Goal: Information Seeking & Learning: Check status

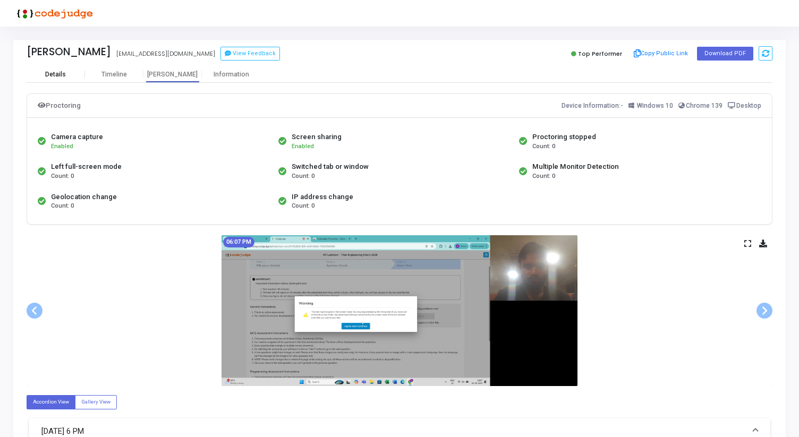
click at [49, 76] on div "Details" at bounding box center [55, 75] width 21 height 8
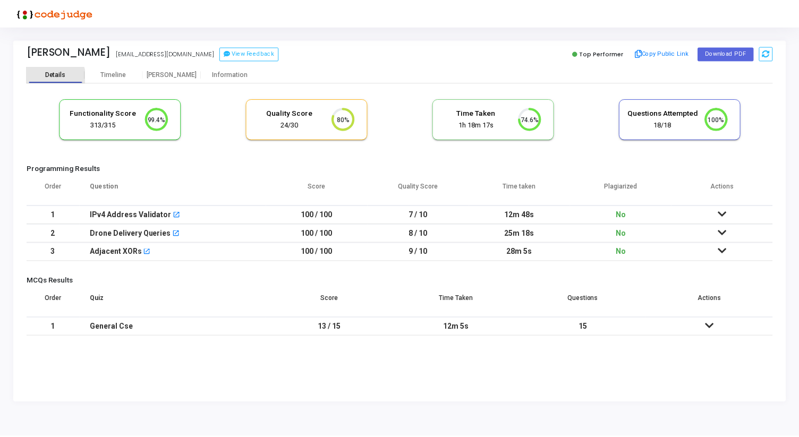
scroll to position [22, 27]
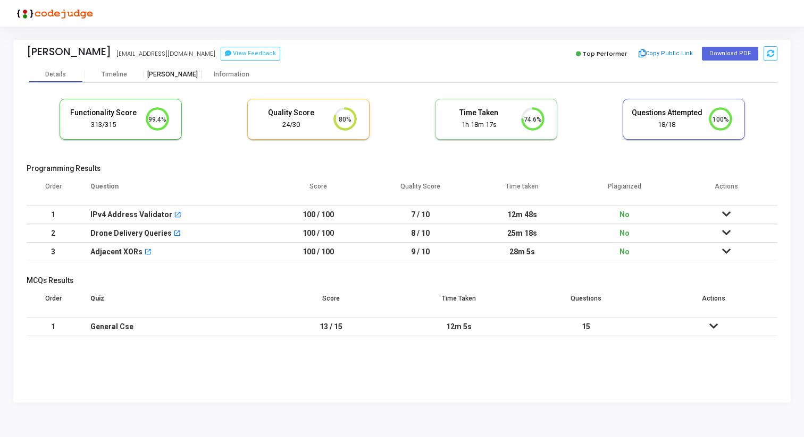
click at [171, 74] on div "[PERSON_NAME]" at bounding box center [173, 75] width 58 height 8
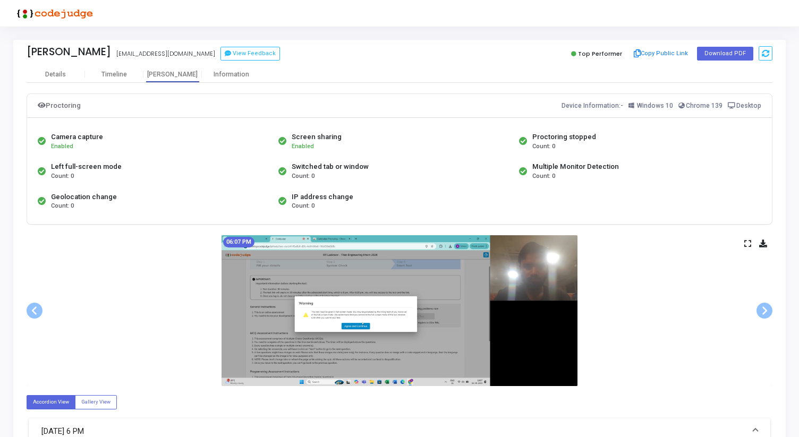
click at [749, 248] on div "06:07 PM" at bounding box center [400, 310] width 746 height 151
click at [746, 242] on icon at bounding box center [748, 244] width 7 height 6
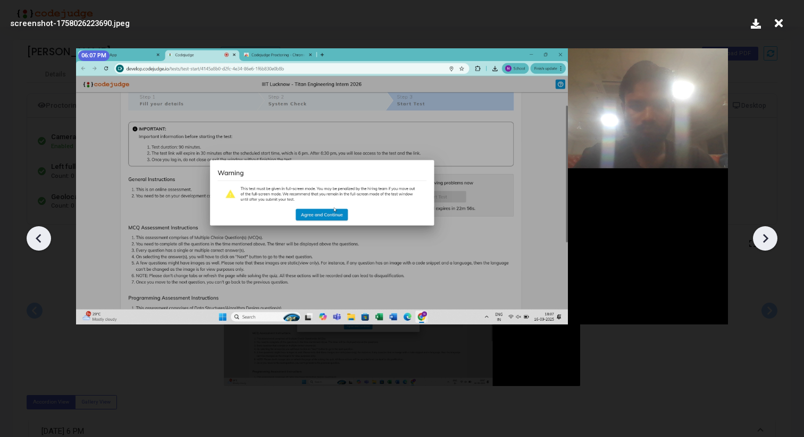
click at [777, 237] on div at bounding box center [402, 235] width 804 height 406
click at [766, 241] on icon at bounding box center [765, 239] width 16 height 16
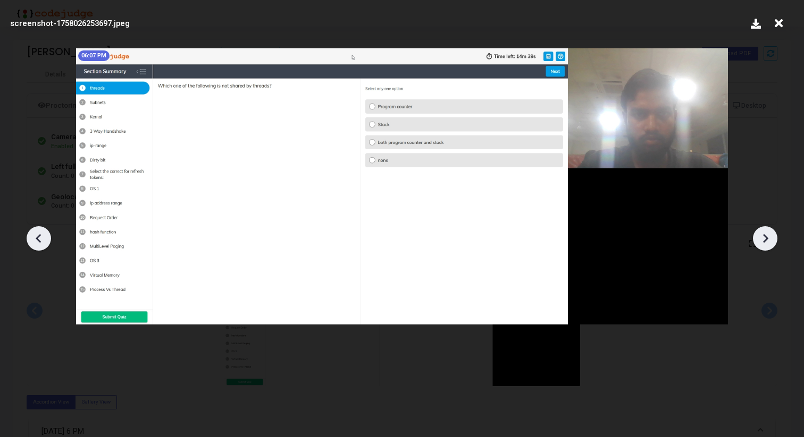
click at [766, 241] on icon at bounding box center [765, 239] width 16 height 16
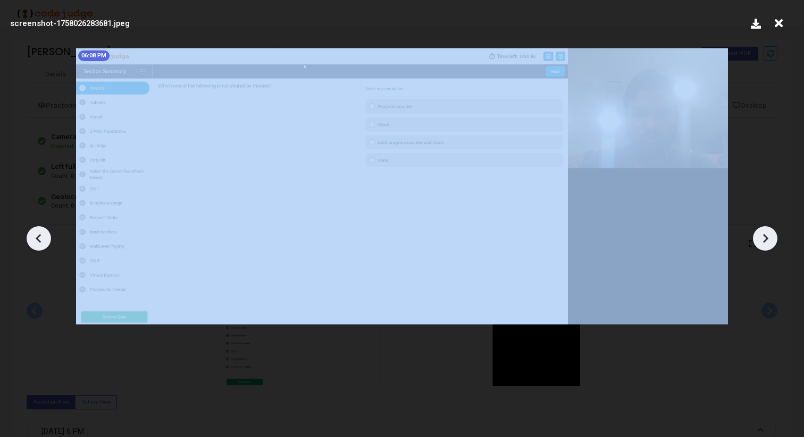
click at [766, 241] on icon at bounding box center [765, 239] width 16 height 16
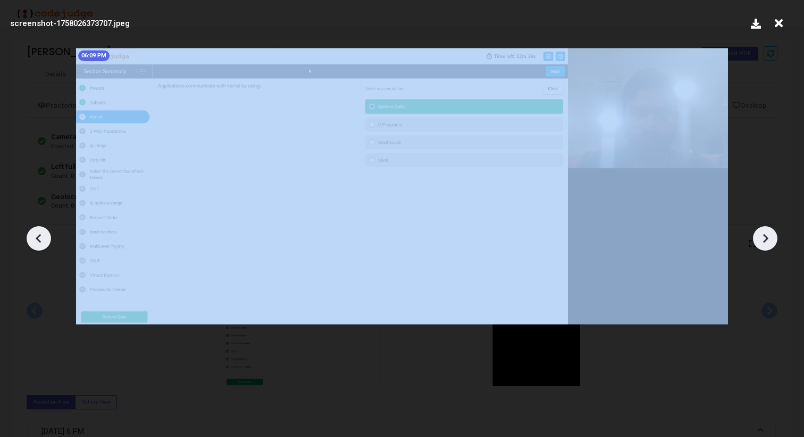
click at [766, 241] on icon at bounding box center [765, 239] width 16 height 16
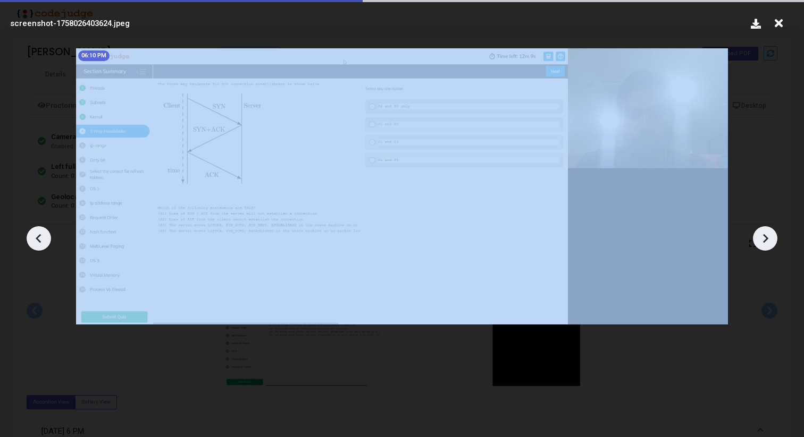
click at [766, 241] on icon at bounding box center [765, 239] width 16 height 16
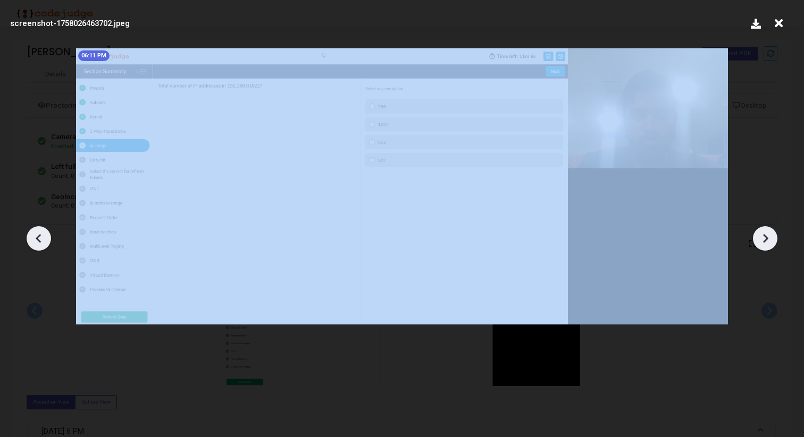
click at [766, 241] on icon at bounding box center [765, 239] width 16 height 16
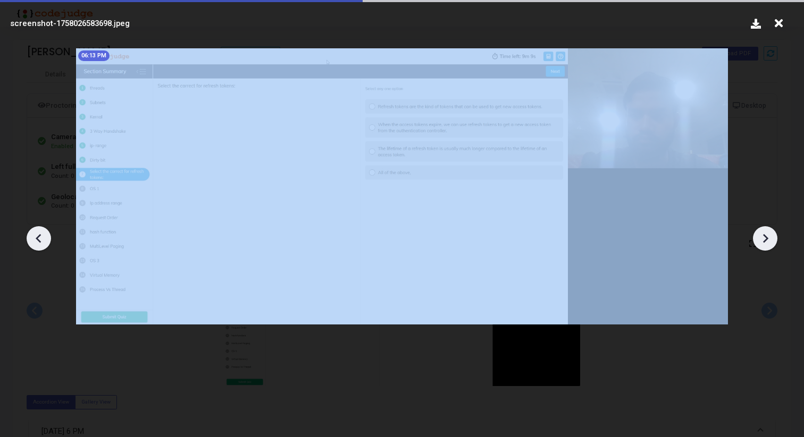
click at [766, 241] on icon at bounding box center [765, 239] width 16 height 16
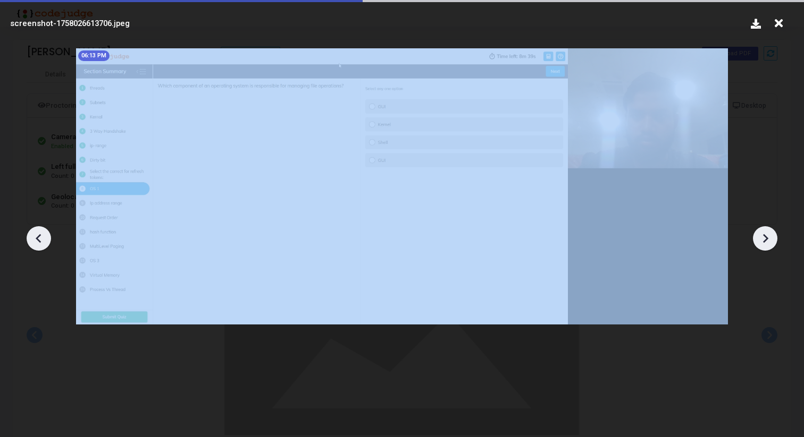
click at [766, 241] on icon at bounding box center [765, 239] width 16 height 16
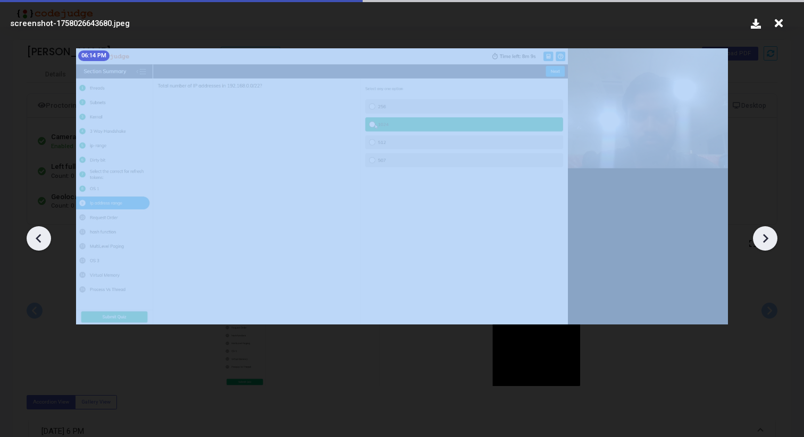
click at [766, 241] on icon at bounding box center [765, 239] width 16 height 16
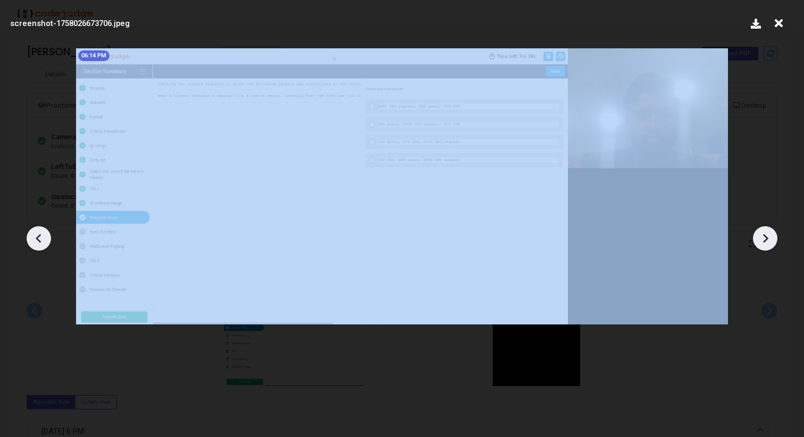
click at [766, 241] on icon at bounding box center [765, 239] width 16 height 16
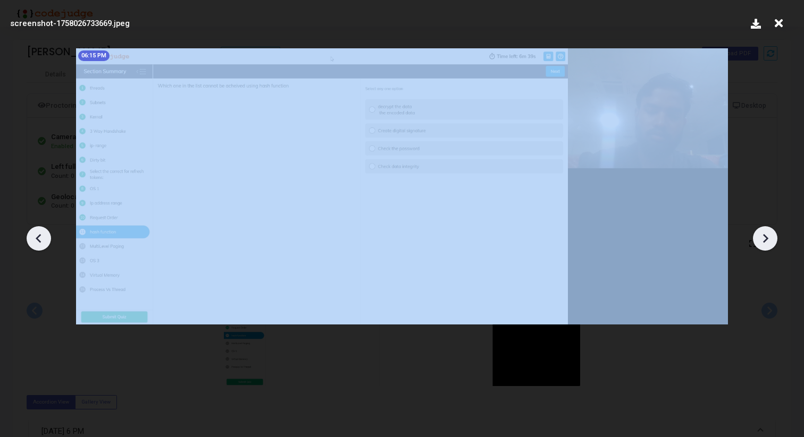
click at [766, 241] on icon at bounding box center [765, 239] width 16 height 16
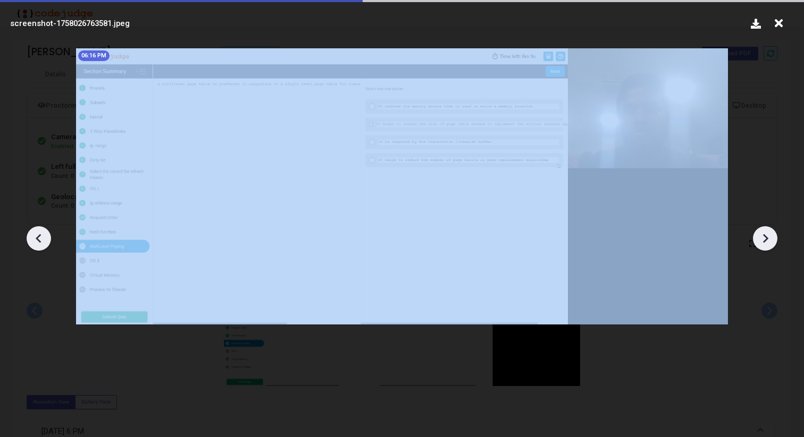
click at [766, 241] on icon at bounding box center [765, 239] width 16 height 16
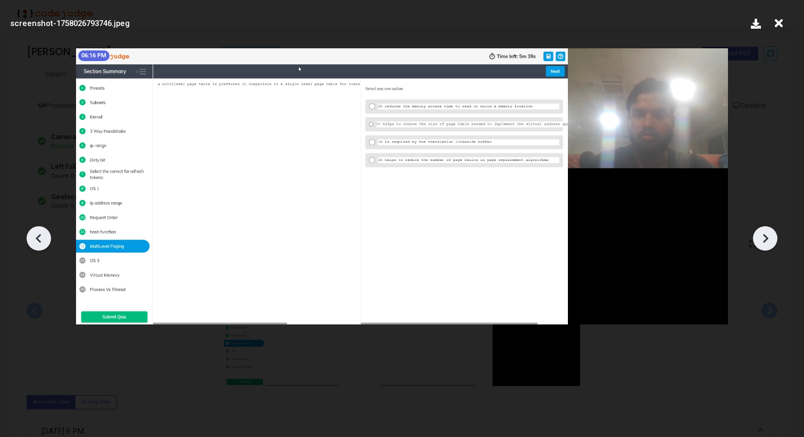
click at [766, 241] on icon at bounding box center [765, 239] width 16 height 16
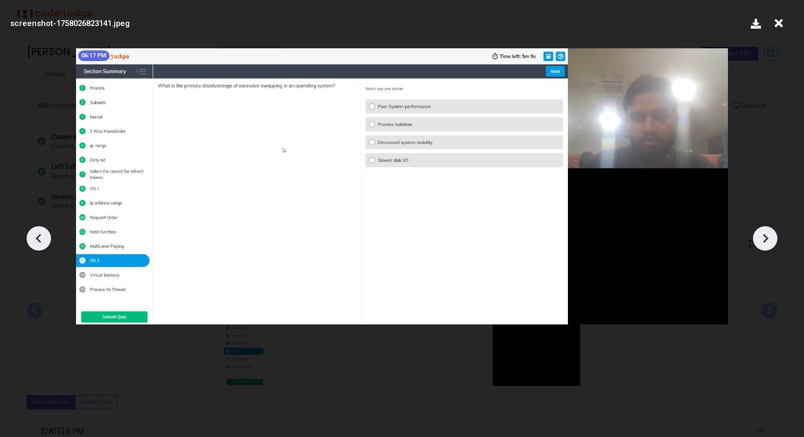
click at [766, 241] on icon at bounding box center [765, 239] width 16 height 16
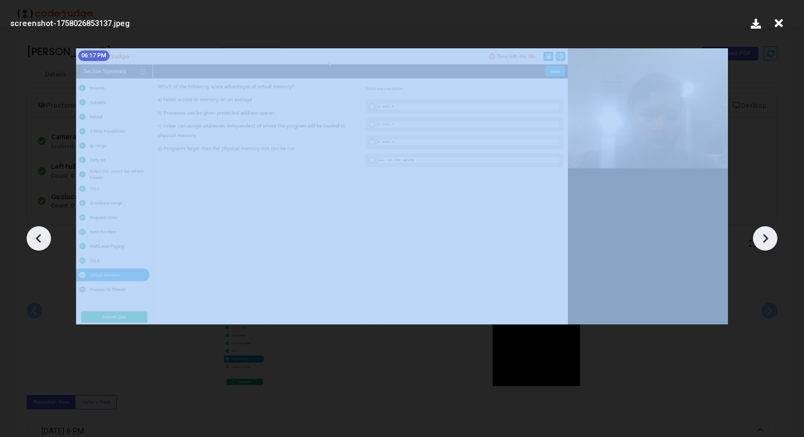
click at [766, 241] on icon at bounding box center [765, 239] width 16 height 16
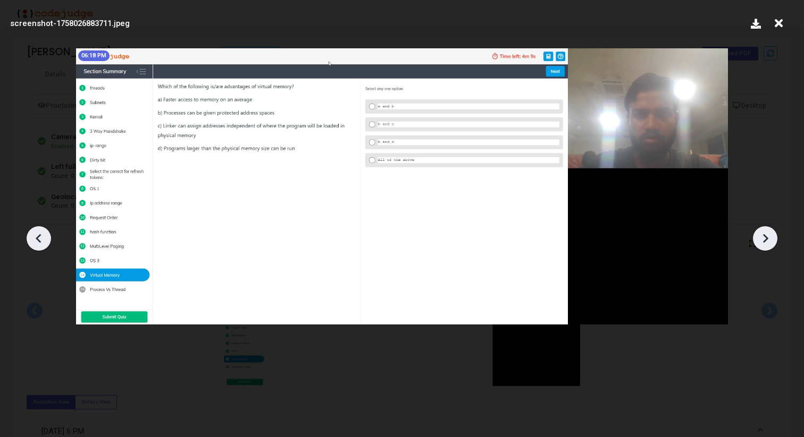
click at [766, 241] on icon at bounding box center [765, 239] width 16 height 16
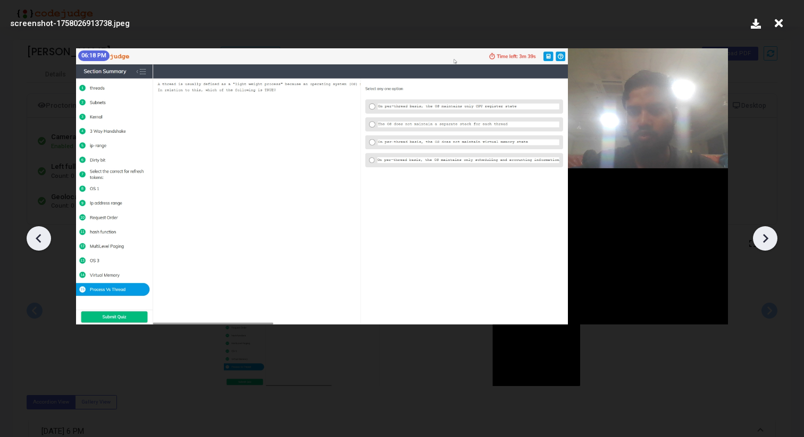
click at [766, 241] on icon at bounding box center [765, 239] width 16 height 16
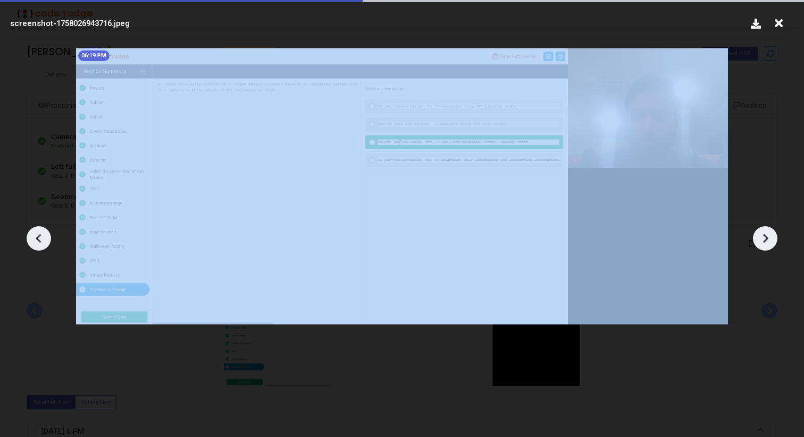
click at [766, 241] on icon at bounding box center [765, 239] width 16 height 16
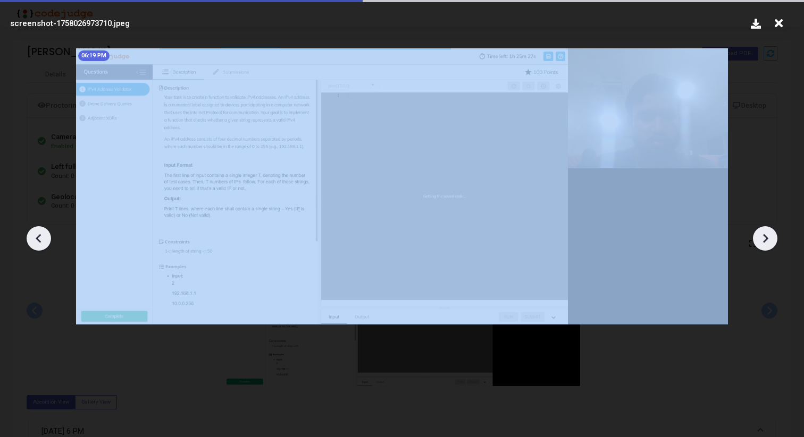
click at [766, 241] on icon at bounding box center [765, 239] width 16 height 16
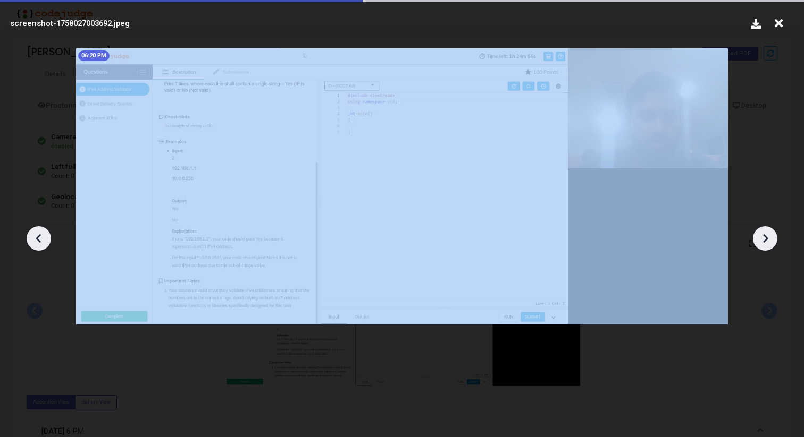
click at [766, 241] on icon at bounding box center [765, 239] width 16 height 16
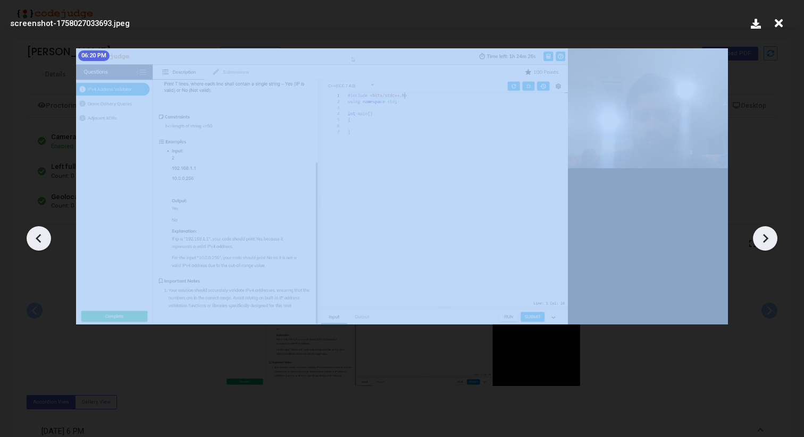
click at [766, 241] on icon at bounding box center [765, 239] width 16 height 16
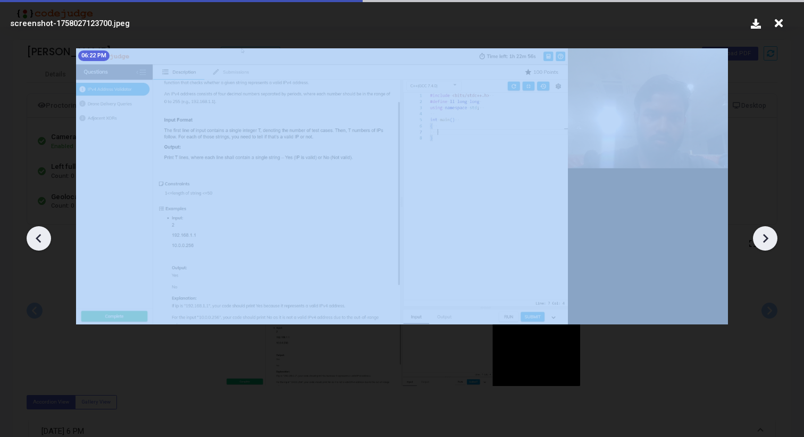
click at [766, 241] on icon at bounding box center [765, 239] width 16 height 16
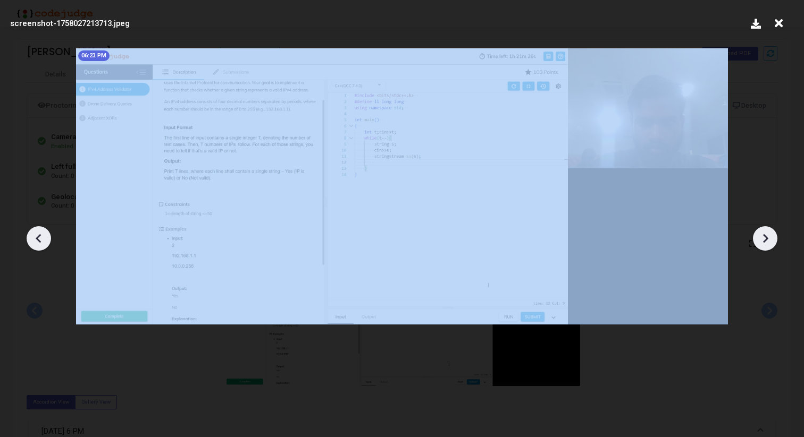
click at [766, 241] on icon at bounding box center [765, 239] width 16 height 16
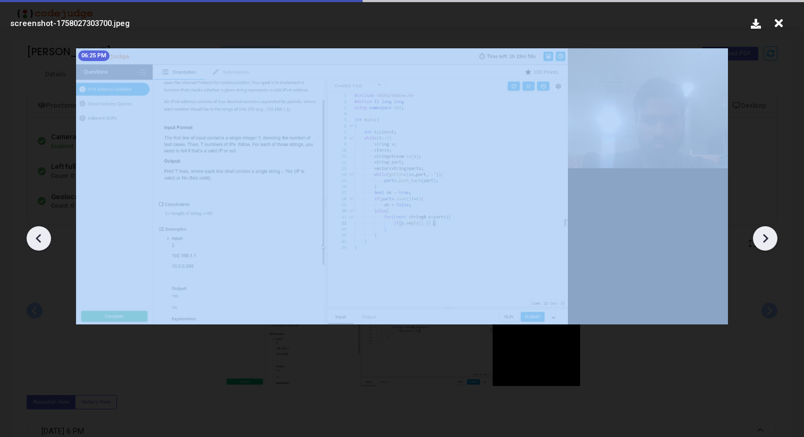
click at [766, 241] on icon at bounding box center [765, 239] width 16 height 16
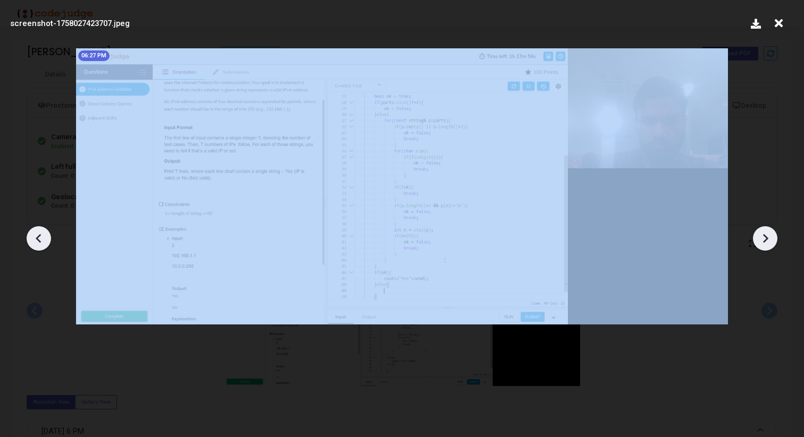
click at [766, 241] on icon at bounding box center [765, 239] width 16 height 16
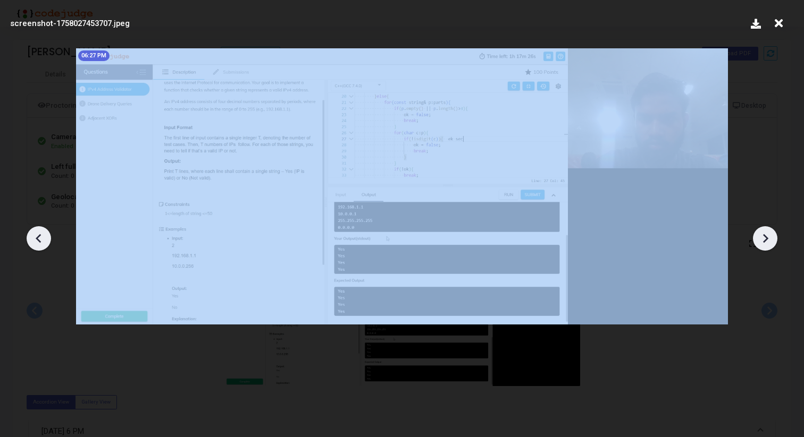
click at [766, 241] on icon at bounding box center [765, 239] width 16 height 16
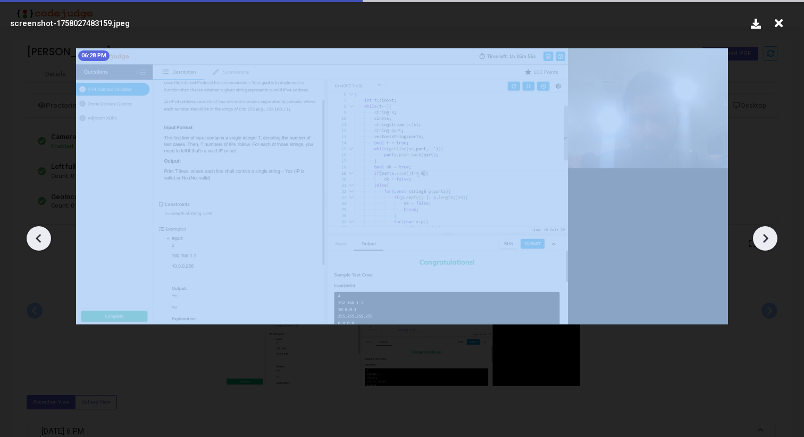
click at [766, 241] on icon at bounding box center [765, 239] width 16 height 16
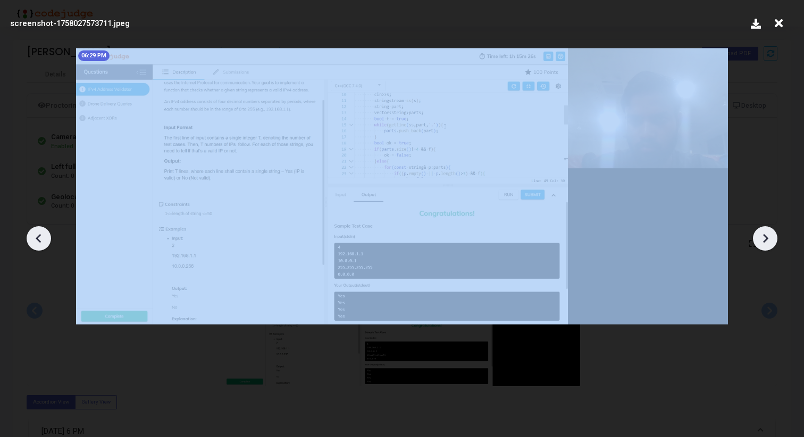
click at [766, 241] on icon at bounding box center [765, 239] width 16 height 16
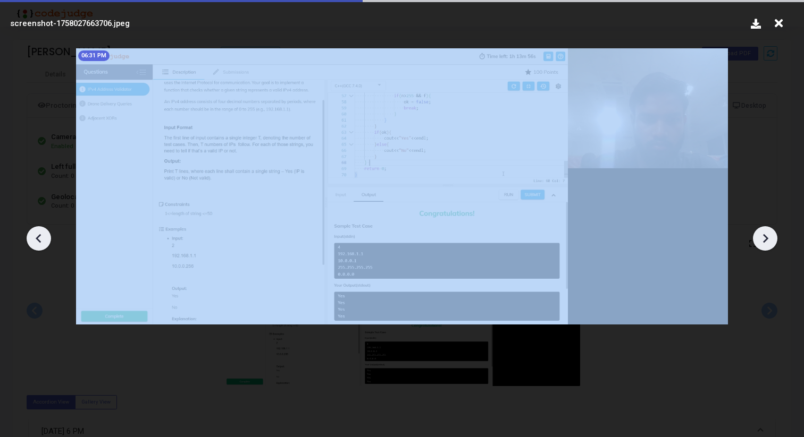
click at [766, 241] on icon at bounding box center [765, 239] width 16 height 16
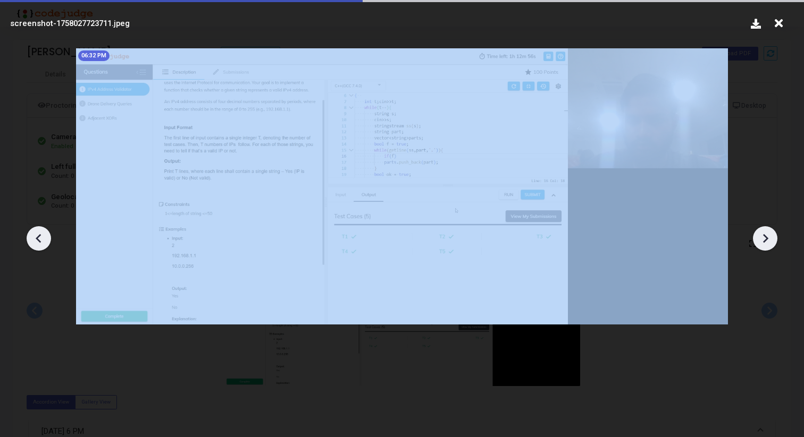
click at [766, 241] on icon at bounding box center [765, 239] width 16 height 16
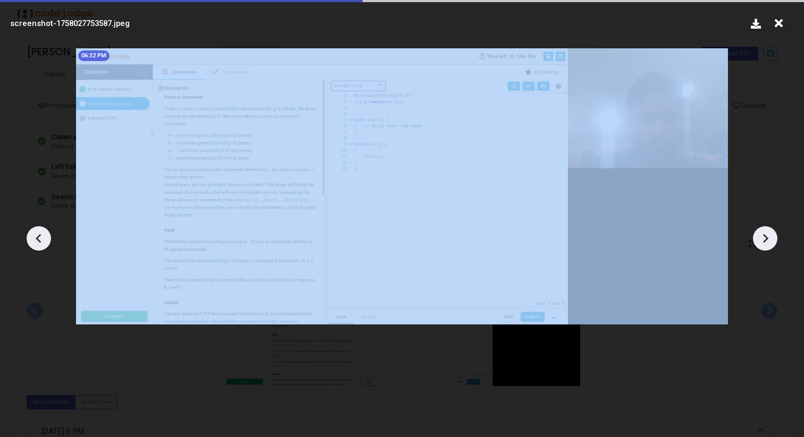
click at [766, 241] on icon at bounding box center [765, 239] width 16 height 16
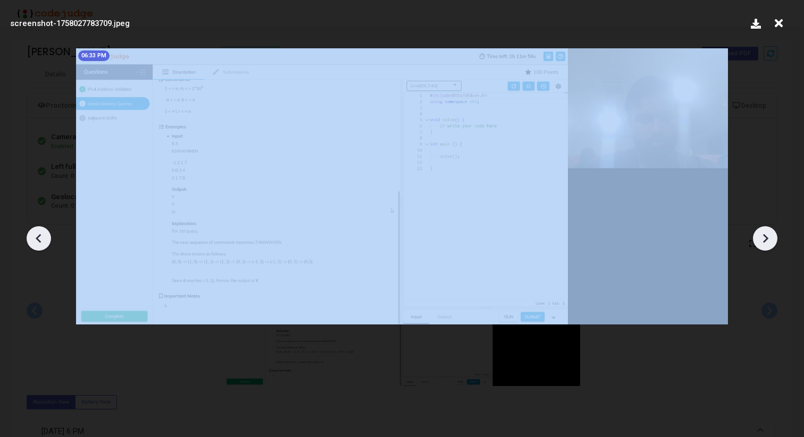
click at [766, 241] on icon at bounding box center [765, 239] width 16 height 16
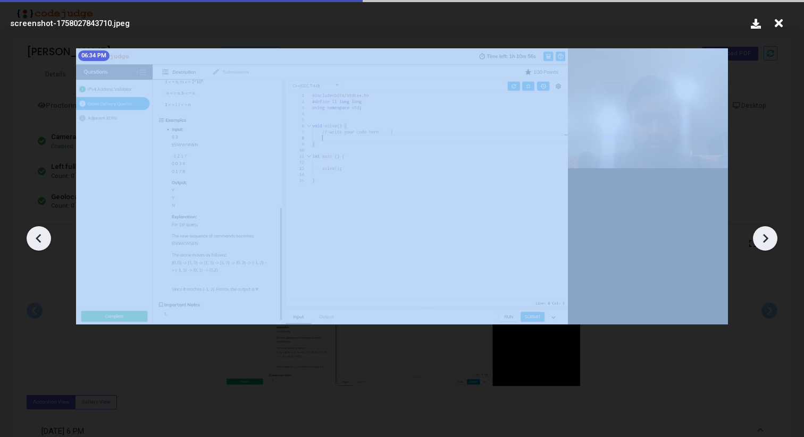
click at [766, 241] on icon at bounding box center [765, 239] width 16 height 16
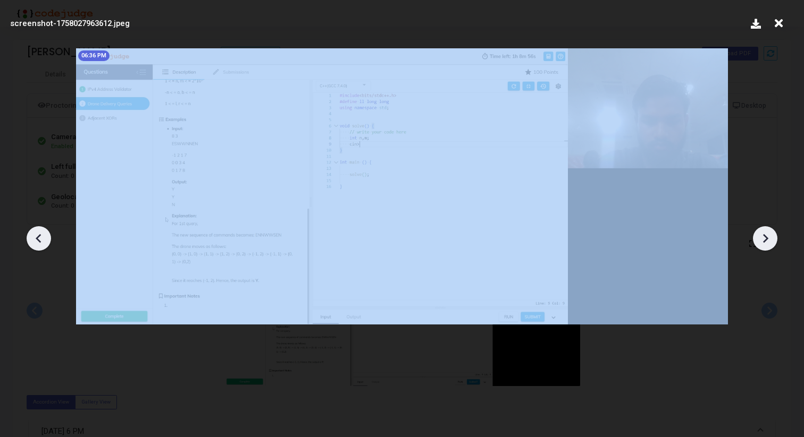
click at [766, 241] on icon at bounding box center [765, 239] width 16 height 16
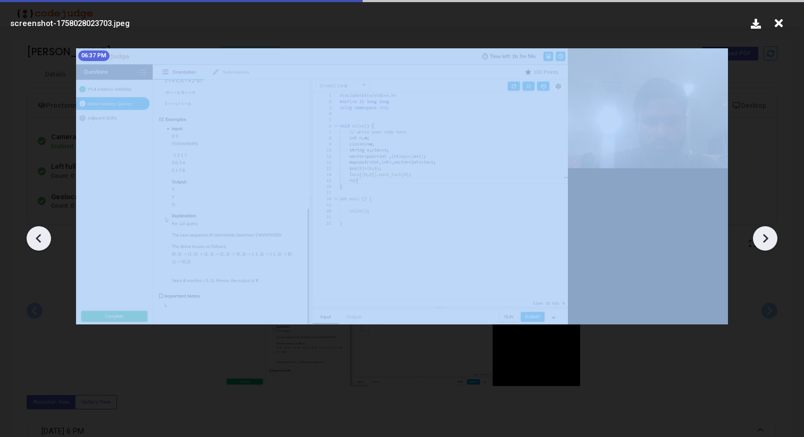
click at [766, 241] on icon at bounding box center [765, 239] width 16 height 16
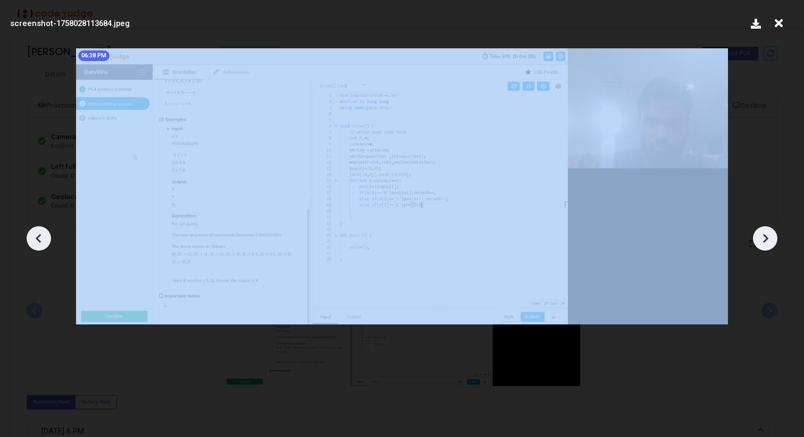
click at [766, 241] on icon at bounding box center [765, 239] width 16 height 16
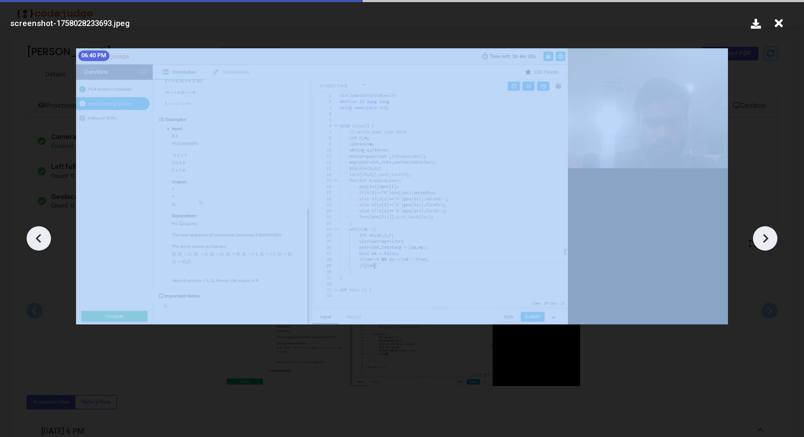
click at [766, 241] on icon at bounding box center [765, 239] width 16 height 16
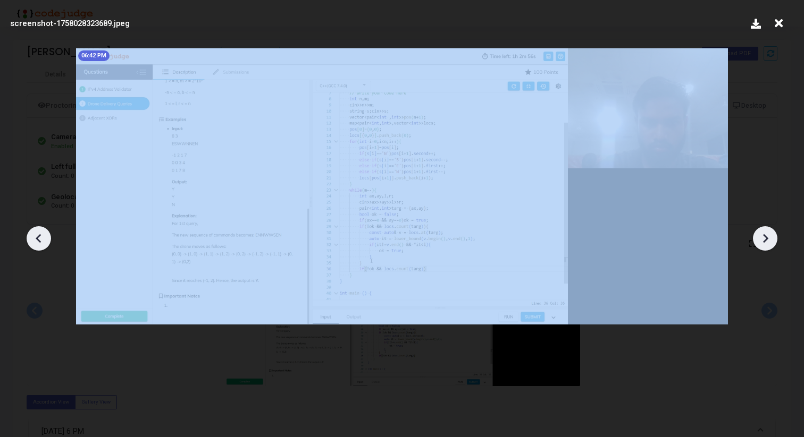
click at [766, 241] on icon at bounding box center [765, 239] width 16 height 16
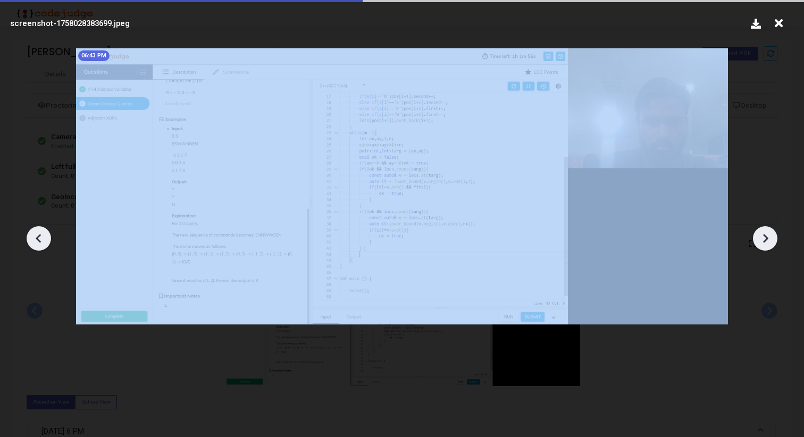
click at [766, 241] on icon at bounding box center [765, 239] width 16 height 16
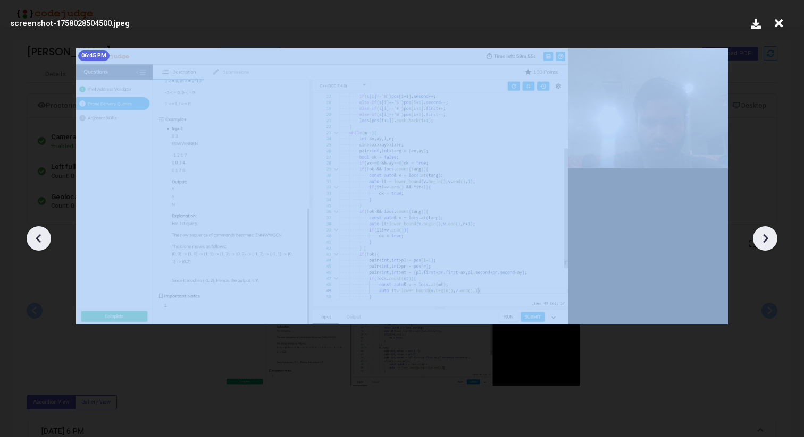
click at [766, 241] on icon at bounding box center [765, 239] width 16 height 16
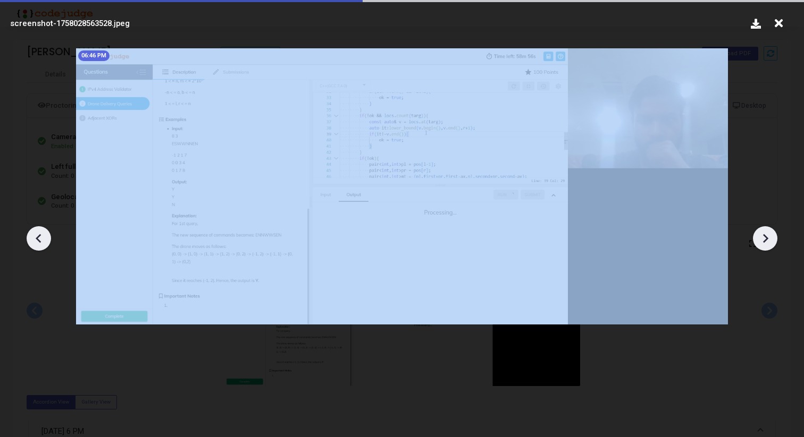
click at [766, 241] on icon at bounding box center [765, 239] width 16 height 16
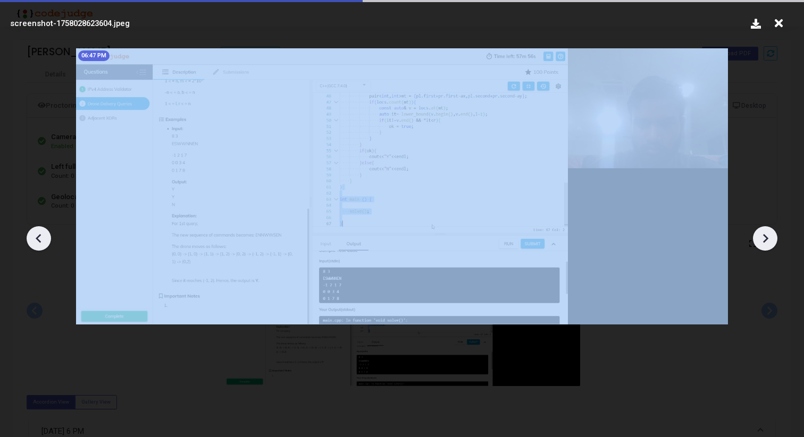
click at [766, 241] on icon at bounding box center [765, 239] width 16 height 16
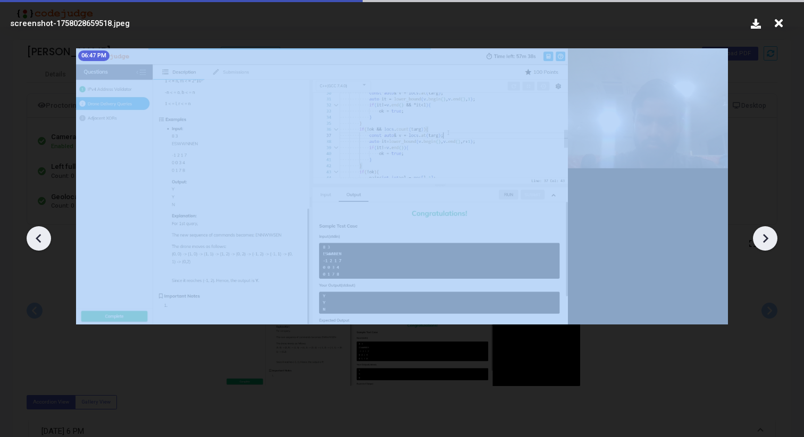
click at [766, 241] on icon at bounding box center [765, 239] width 16 height 16
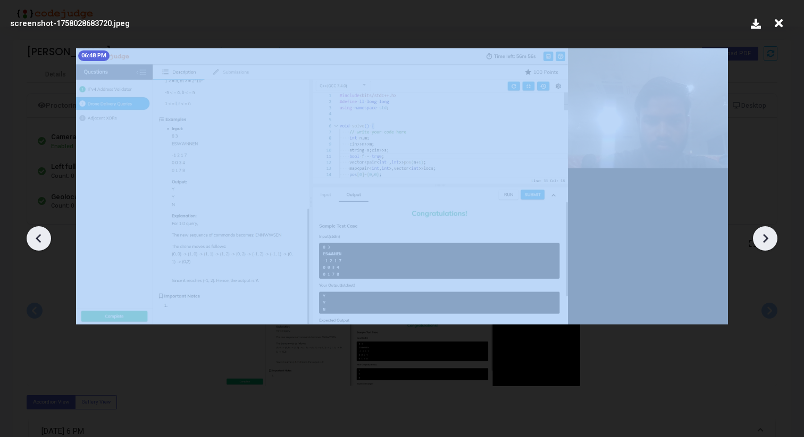
click at [766, 241] on icon at bounding box center [765, 239] width 16 height 16
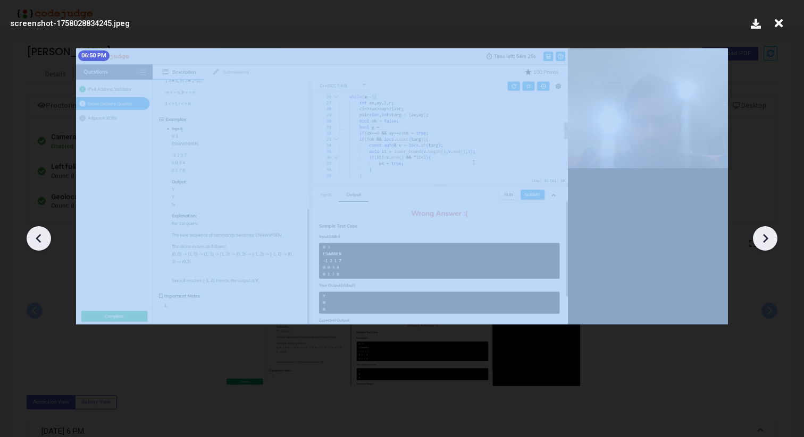
click at [766, 241] on icon at bounding box center [765, 239] width 16 height 16
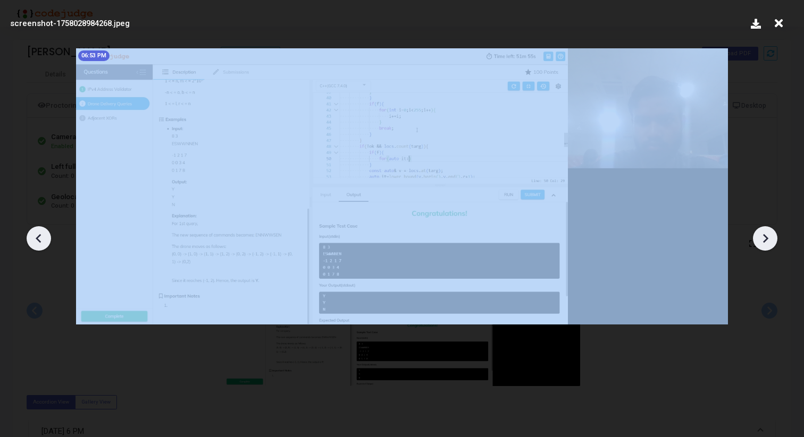
click at [766, 241] on icon at bounding box center [765, 239] width 16 height 16
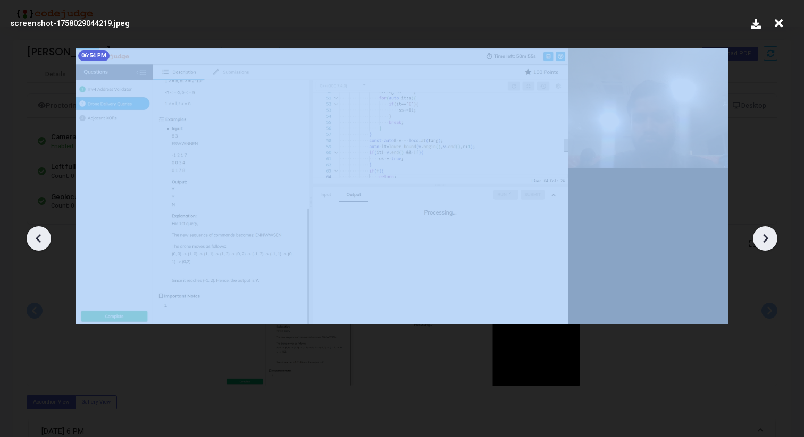
click at [766, 241] on icon at bounding box center [765, 239] width 16 height 16
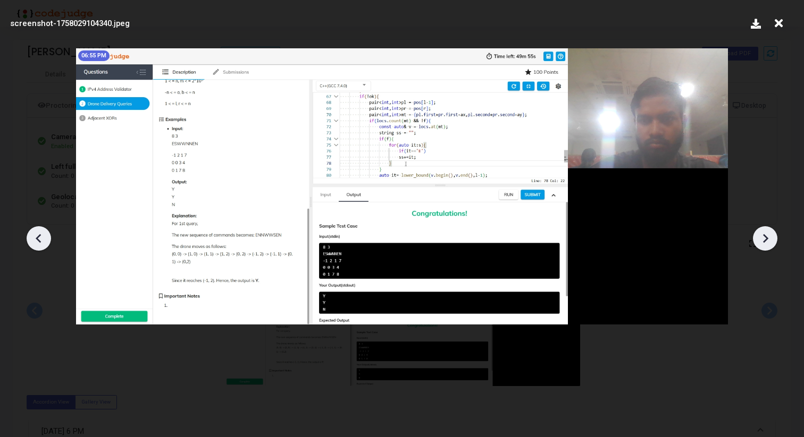
click at [766, 241] on icon at bounding box center [765, 239] width 16 height 16
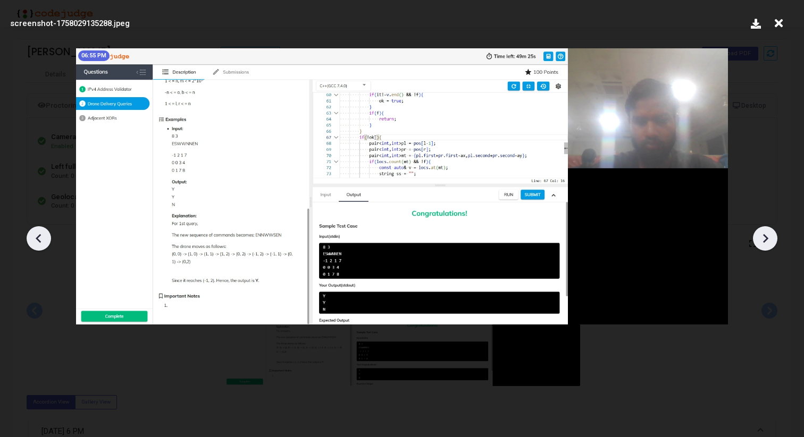
click at [766, 241] on icon at bounding box center [765, 239] width 16 height 16
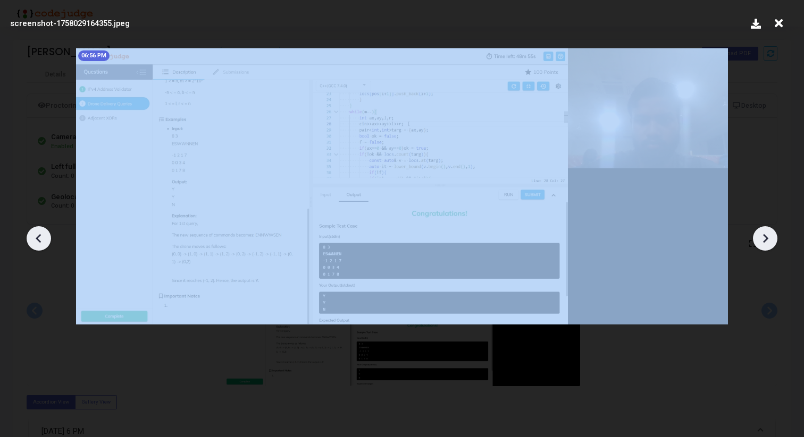
click at [766, 241] on icon at bounding box center [765, 239] width 16 height 16
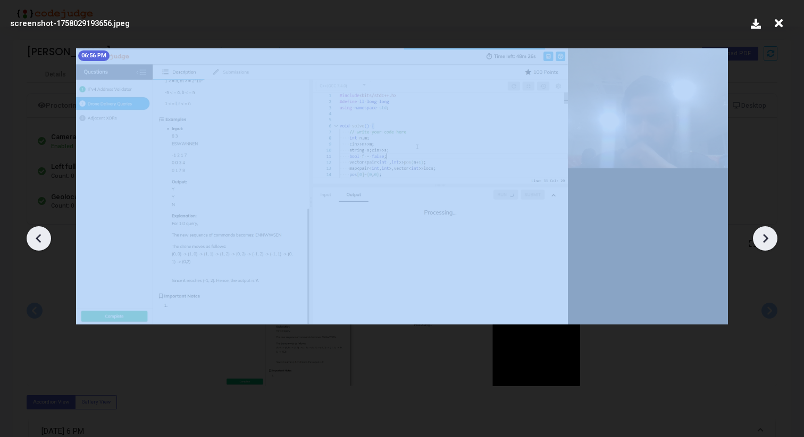
click at [766, 241] on icon at bounding box center [765, 239] width 16 height 16
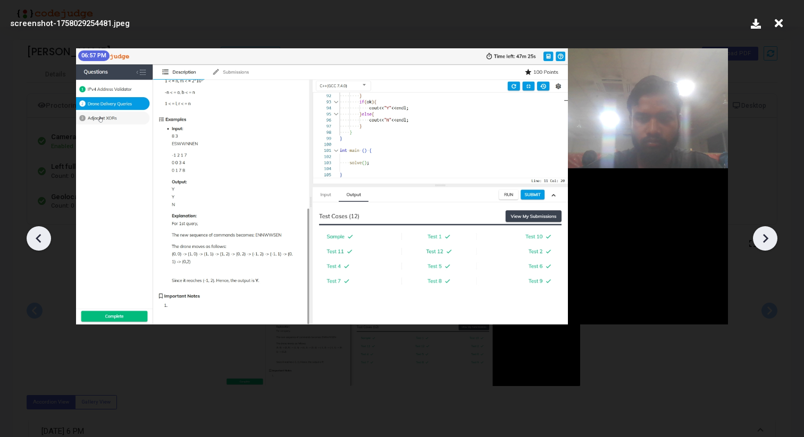
click at [766, 241] on icon at bounding box center [765, 239] width 16 height 16
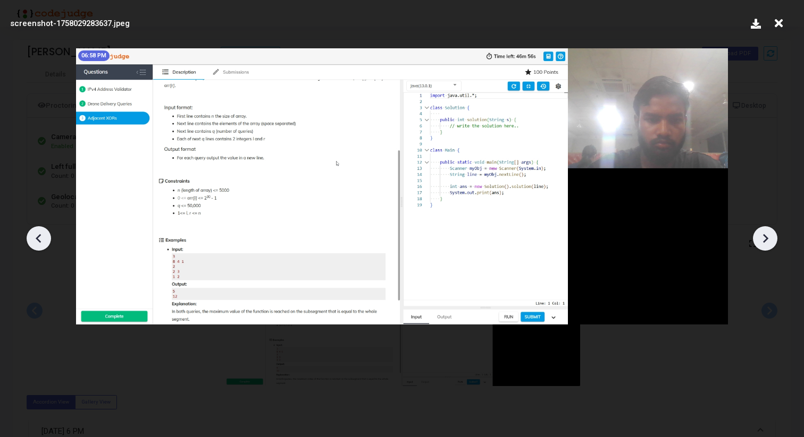
click at [766, 241] on icon at bounding box center [765, 239] width 16 height 16
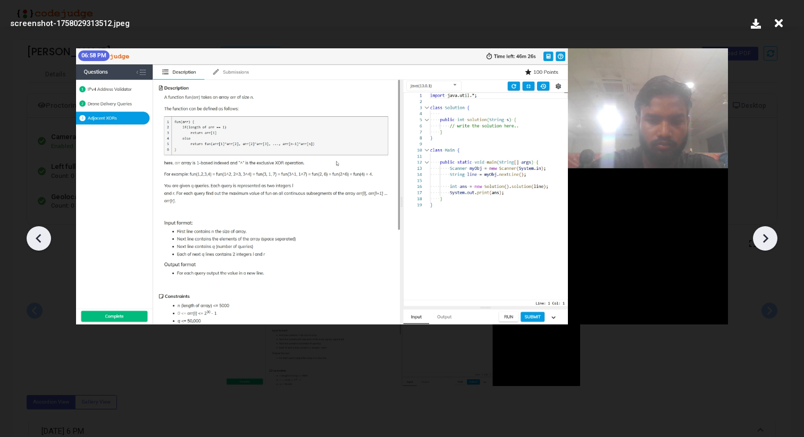
click at [766, 241] on icon at bounding box center [765, 239] width 16 height 16
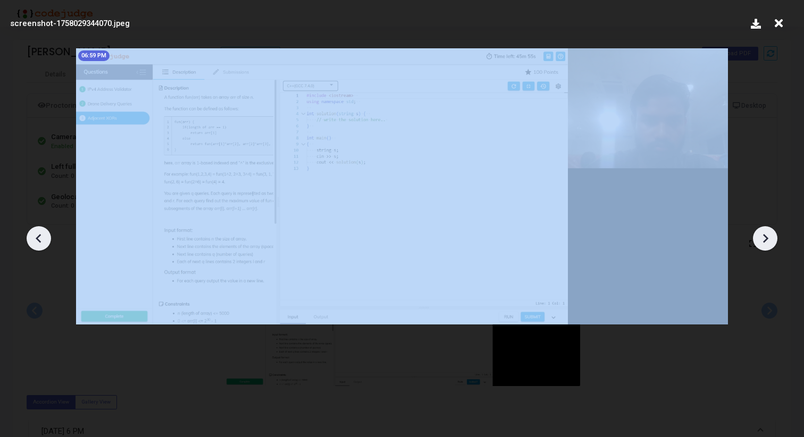
click at [766, 241] on icon at bounding box center [765, 239] width 16 height 16
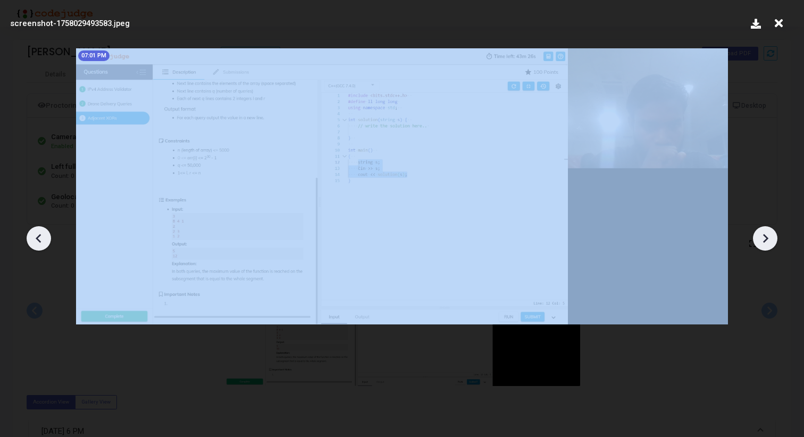
click at [766, 241] on icon at bounding box center [765, 239] width 16 height 16
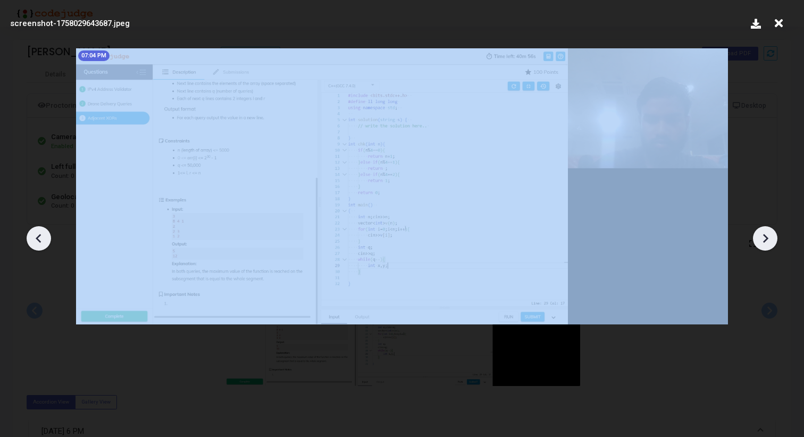
click at [766, 241] on icon at bounding box center [765, 239] width 16 height 16
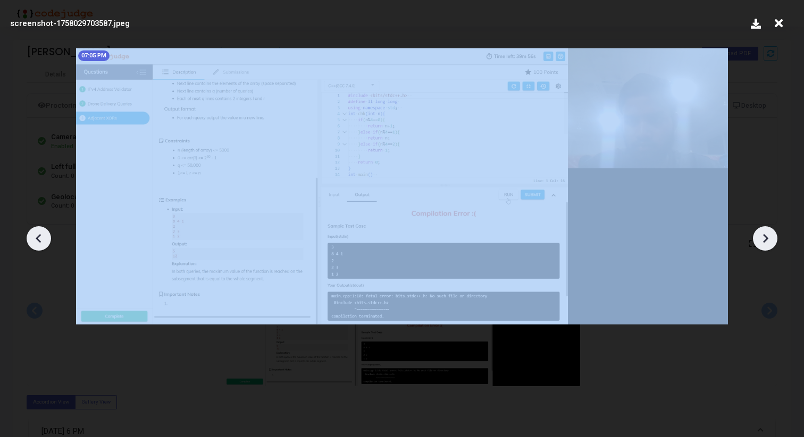
click at [766, 241] on icon at bounding box center [765, 239] width 16 height 16
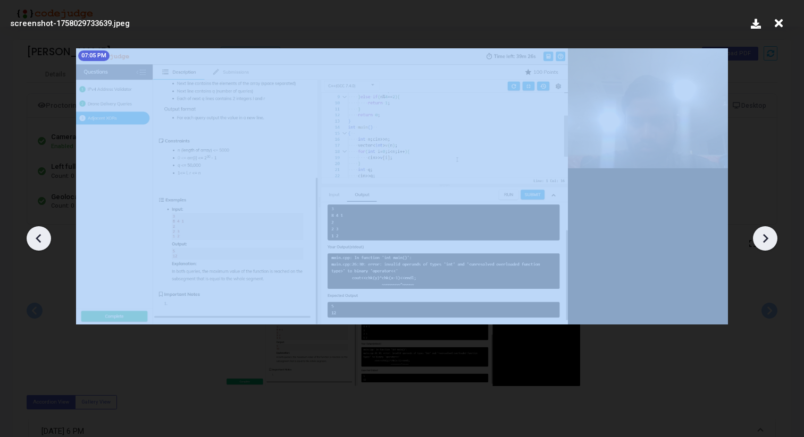
click at [766, 241] on icon at bounding box center [765, 239] width 16 height 16
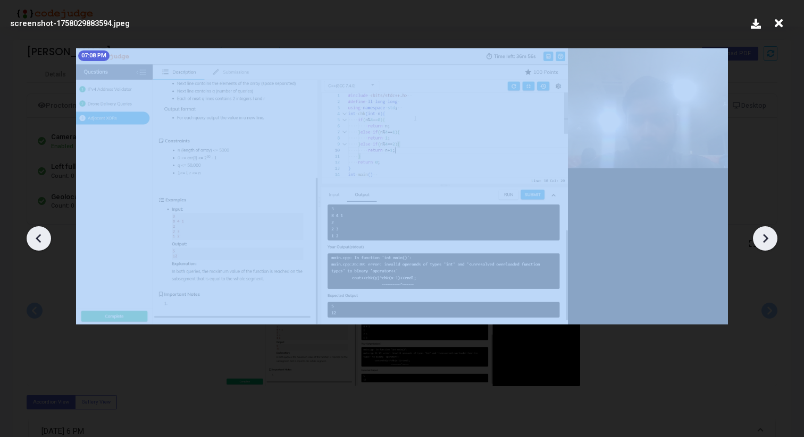
click at [766, 241] on icon at bounding box center [765, 239] width 16 height 16
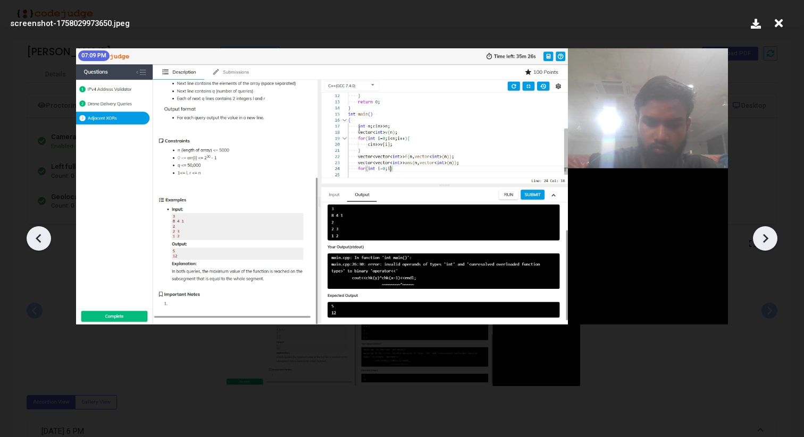
click at [766, 241] on icon at bounding box center [765, 239] width 16 height 16
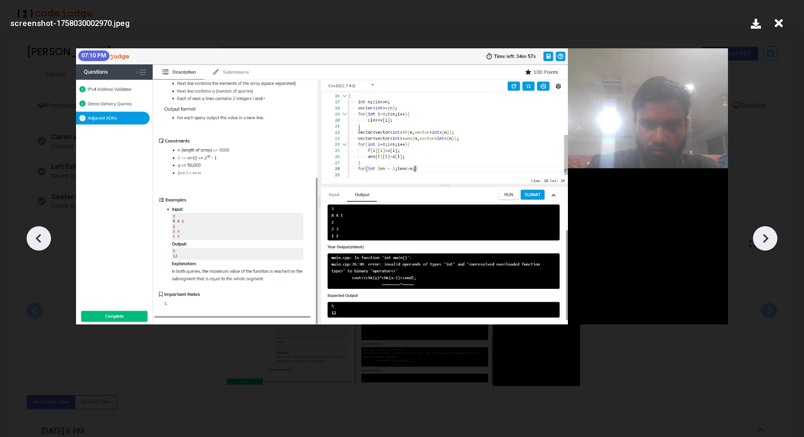
click at [766, 240] on icon at bounding box center [765, 239] width 16 height 16
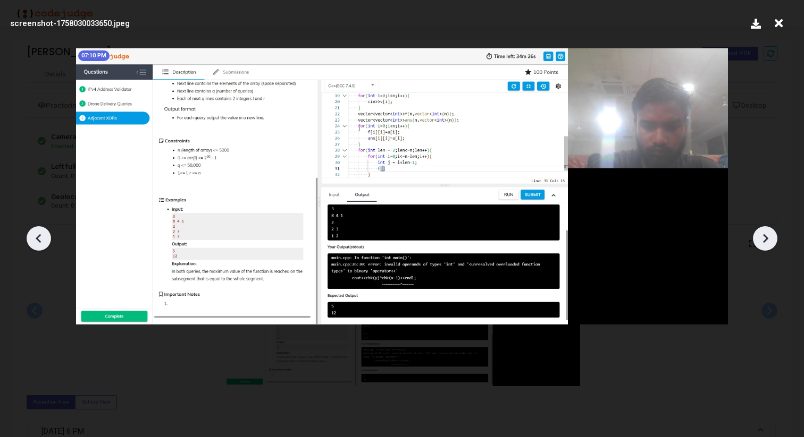
click at [766, 240] on icon at bounding box center [765, 239] width 16 height 16
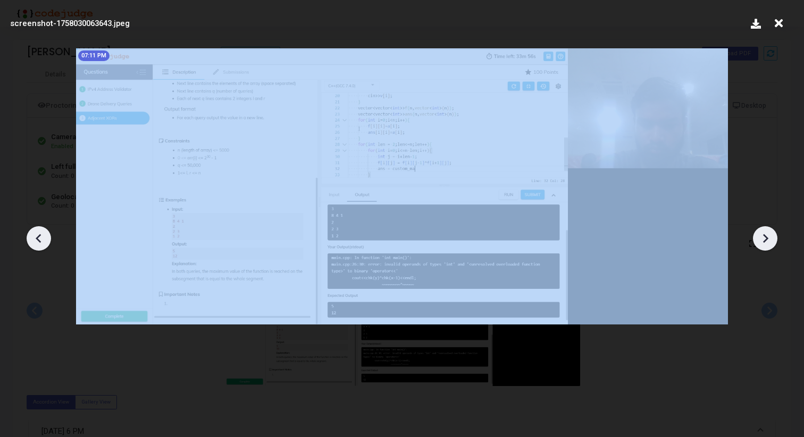
click at [766, 240] on icon at bounding box center [765, 239] width 16 height 16
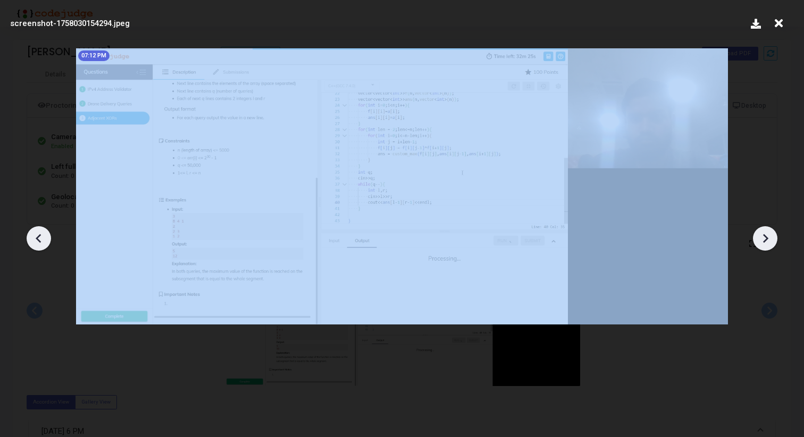
click at [766, 240] on icon at bounding box center [765, 239] width 16 height 16
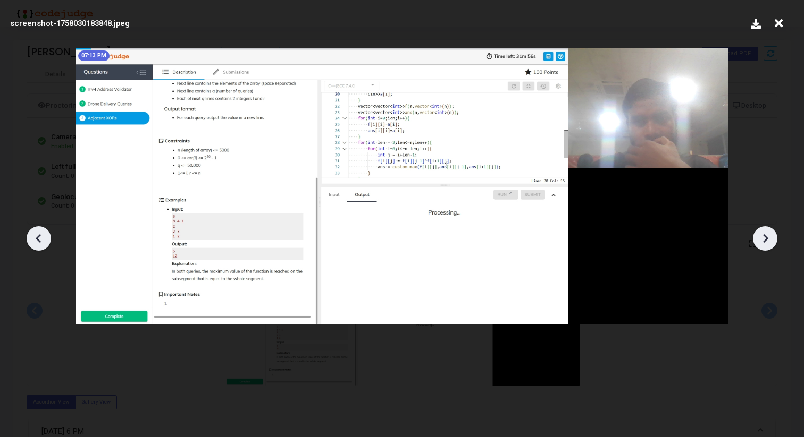
click at [766, 240] on icon at bounding box center [765, 239] width 16 height 16
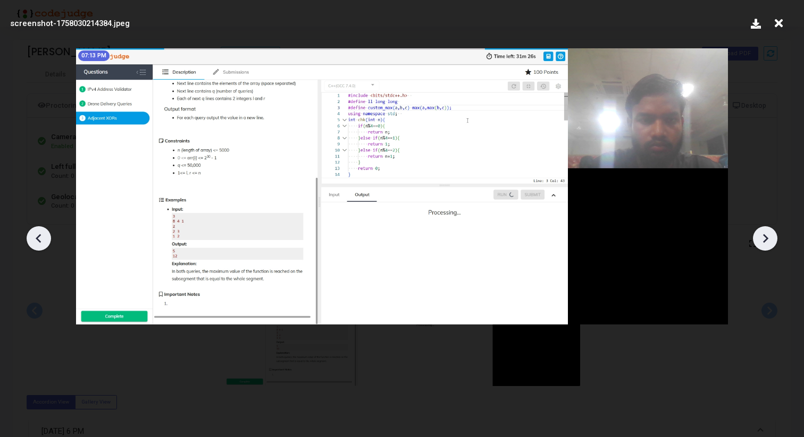
click at [766, 240] on icon at bounding box center [765, 239] width 16 height 16
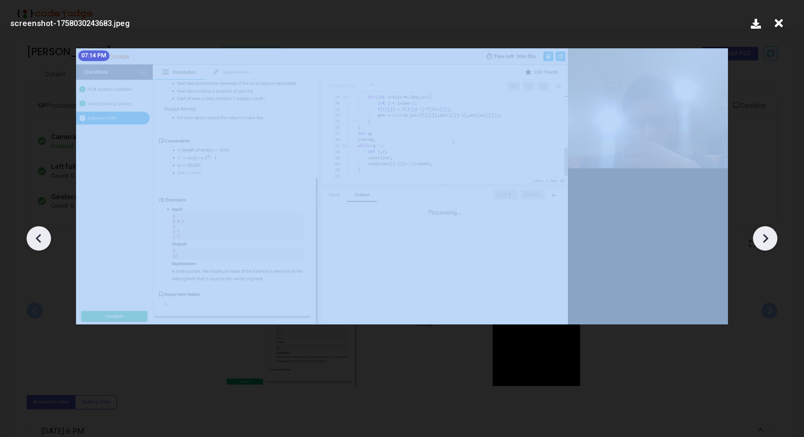
click at [766, 240] on icon at bounding box center [765, 239] width 16 height 16
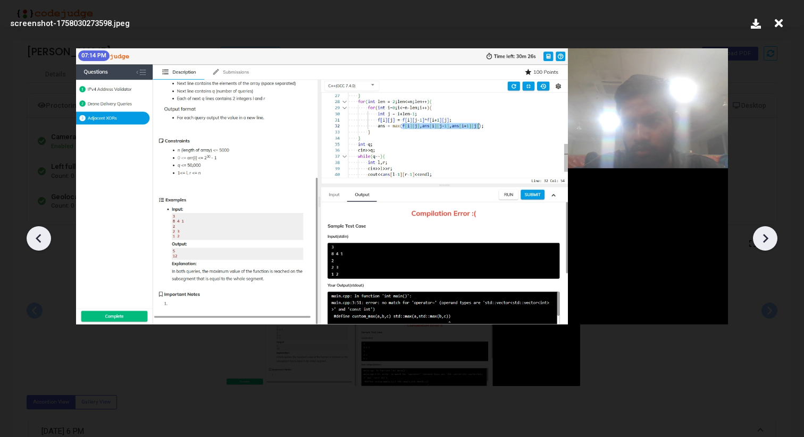
click at [766, 240] on icon at bounding box center [765, 239] width 16 height 16
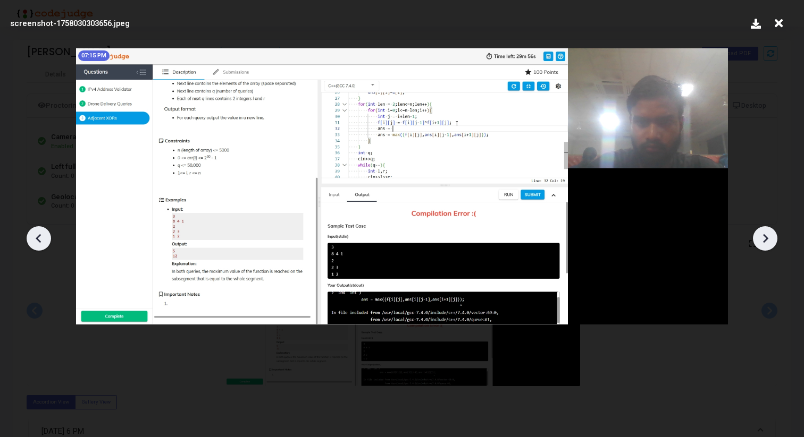
click at [766, 240] on icon at bounding box center [765, 239] width 16 height 16
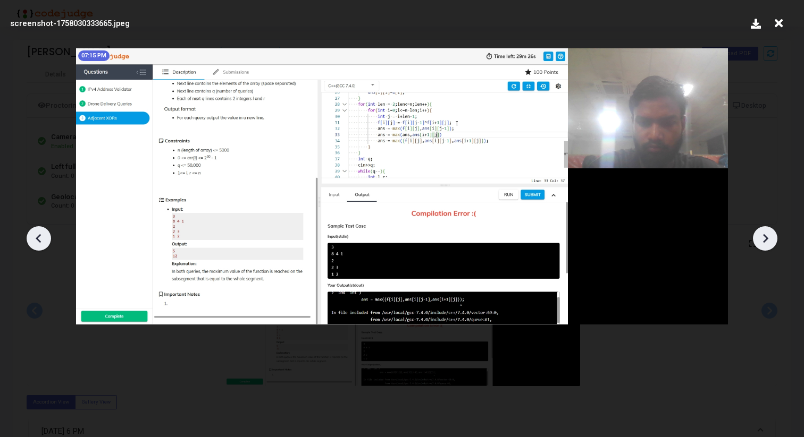
click at [766, 240] on icon at bounding box center [765, 239] width 16 height 16
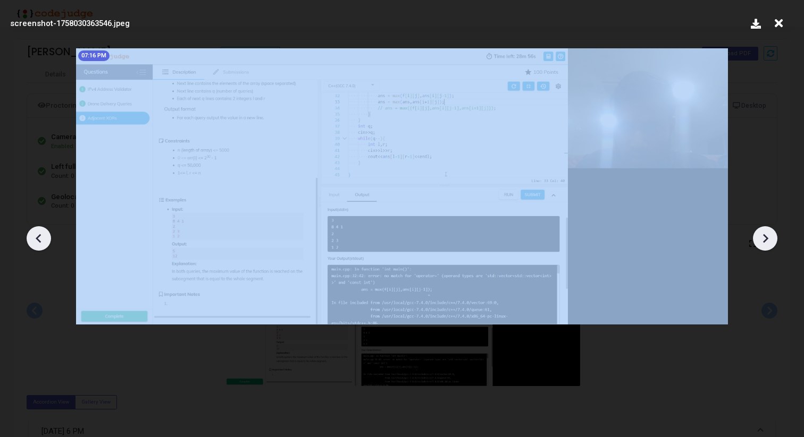
click at [766, 240] on icon at bounding box center [765, 239] width 16 height 16
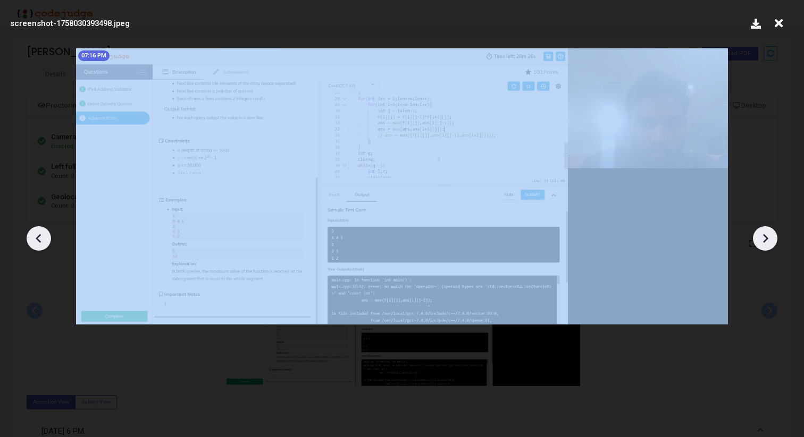
click at [766, 240] on icon at bounding box center [765, 239] width 16 height 16
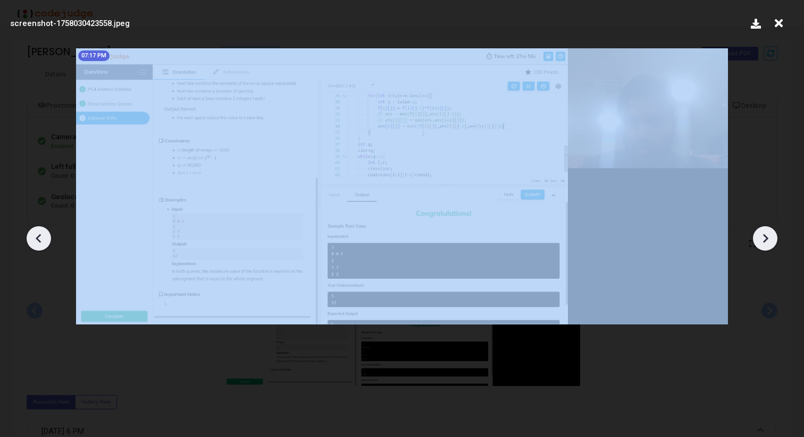
click at [766, 240] on icon at bounding box center [765, 239] width 16 height 16
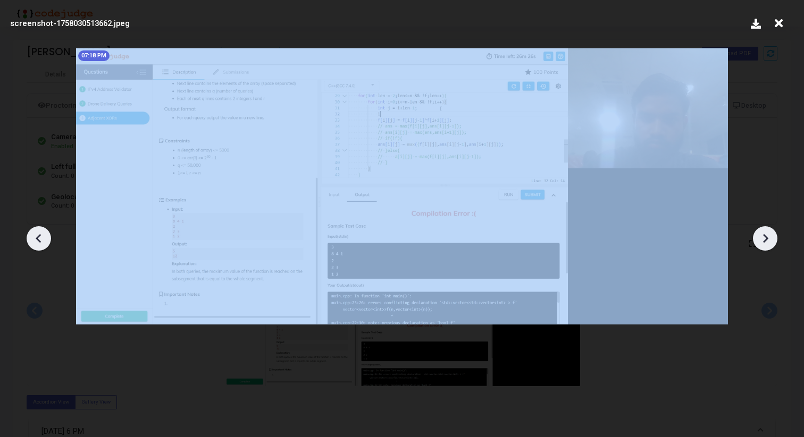
click at [766, 240] on icon at bounding box center [765, 239] width 16 height 16
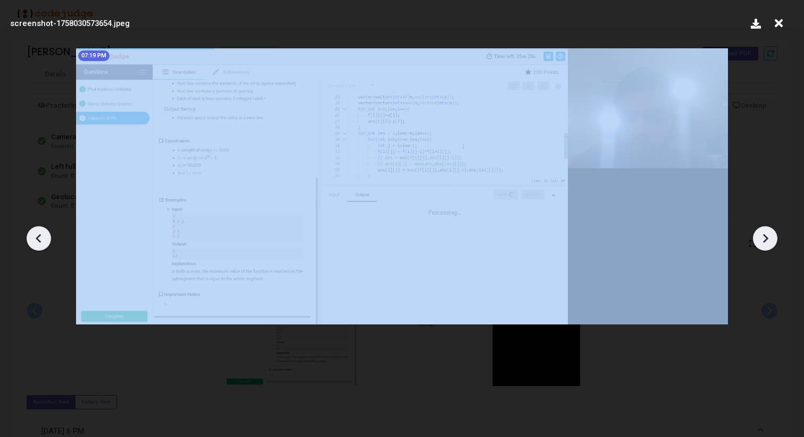
click at [766, 240] on icon at bounding box center [765, 239] width 16 height 16
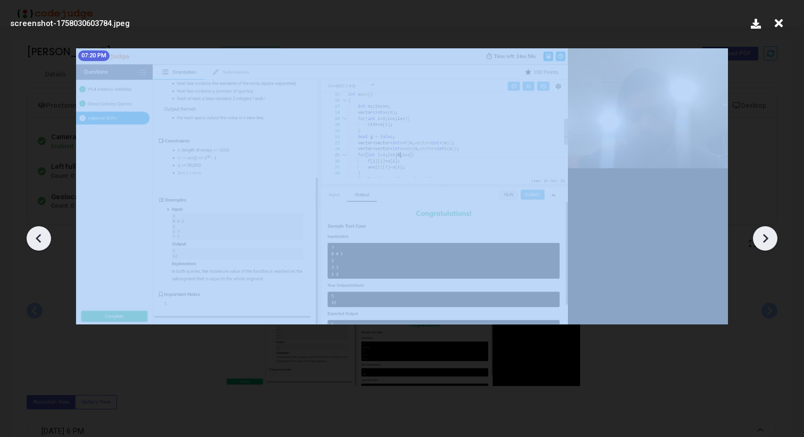
click at [766, 240] on icon at bounding box center [765, 239] width 16 height 16
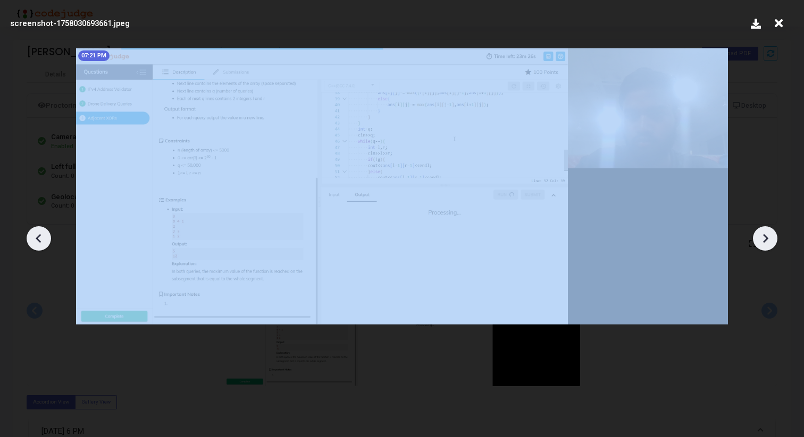
click at [766, 240] on icon at bounding box center [765, 239] width 16 height 16
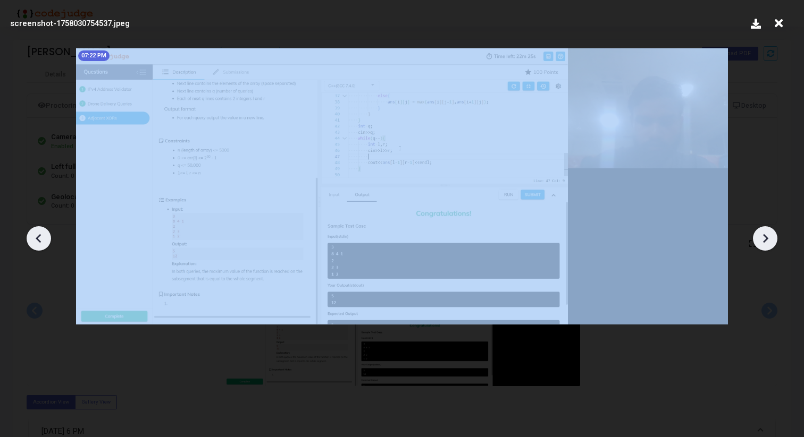
click at [766, 240] on icon at bounding box center [765, 239] width 16 height 16
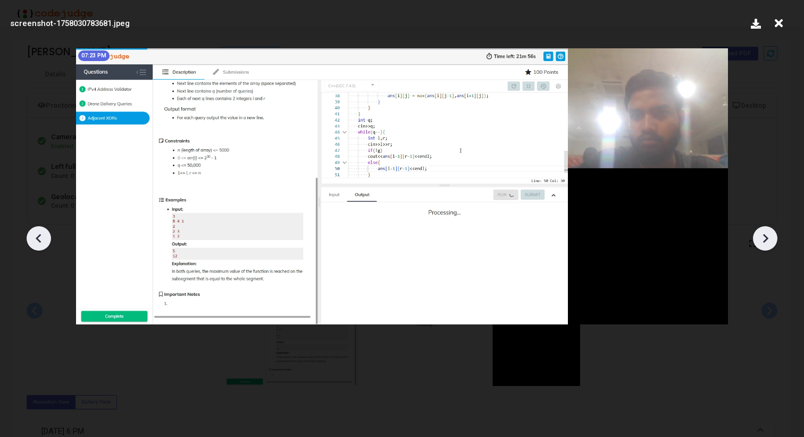
click at [766, 240] on icon at bounding box center [765, 239] width 16 height 16
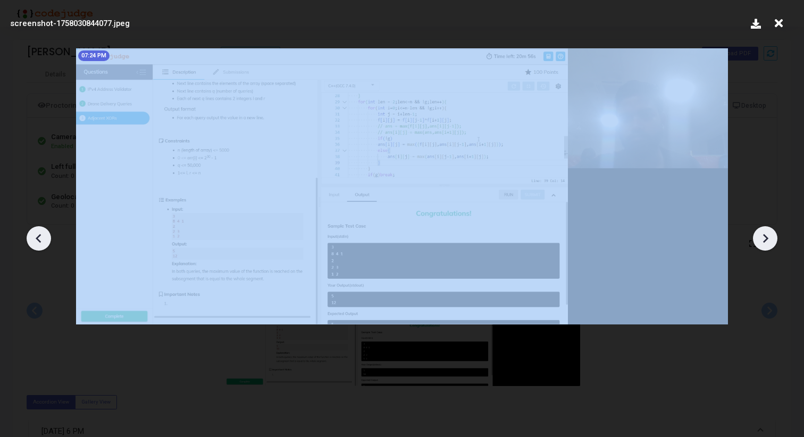
click at [766, 240] on icon at bounding box center [765, 239] width 16 height 16
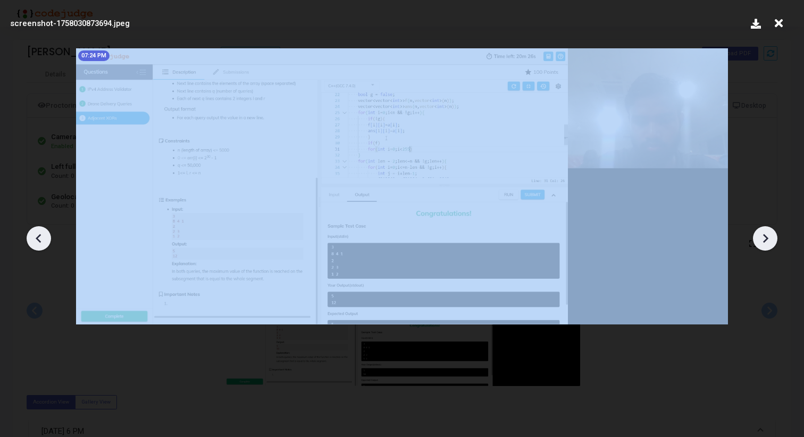
click at [766, 240] on icon at bounding box center [765, 239] width 16 height 16
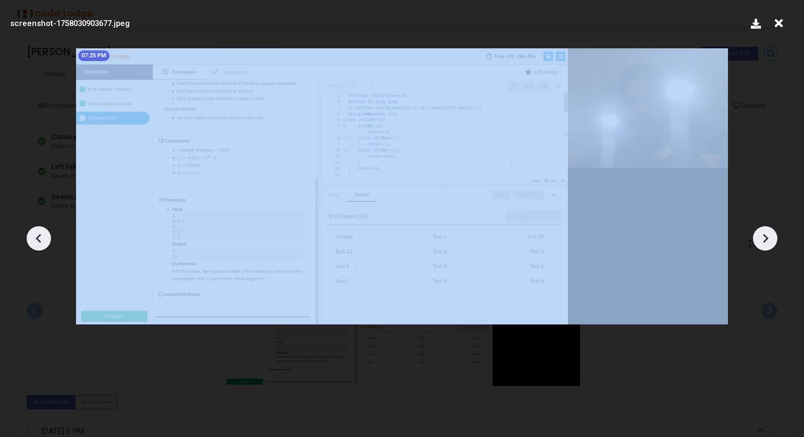
click at [766, 240] on icon at bounding box center [765, 239] width 16 height 16
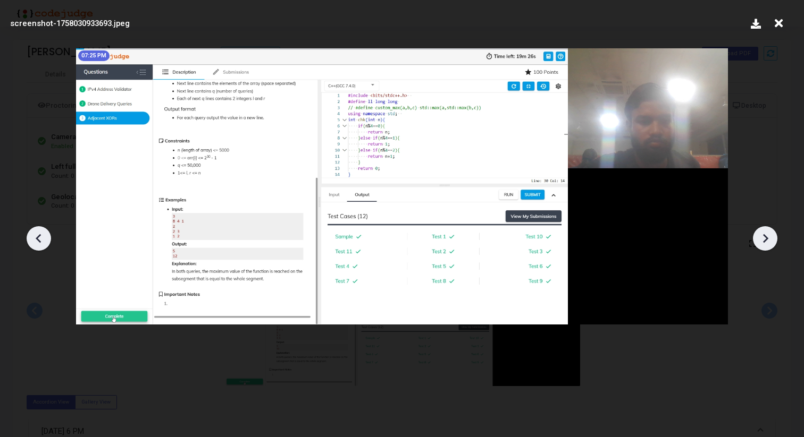
click at [777, 26] on icon at bounding box center [778, 23] width 16 height 20
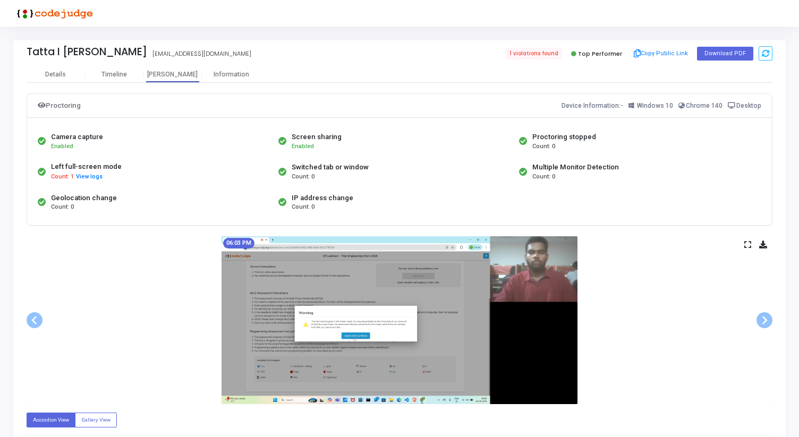
click at [748, 243] on icon at bounding box center [748, 245] width 7 height 6
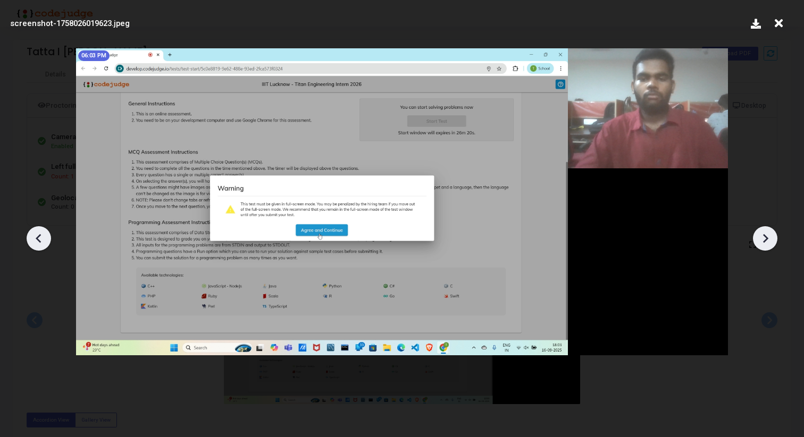
click at [770, 242] on icon at bounding box center [765, 239] width 16 height 16
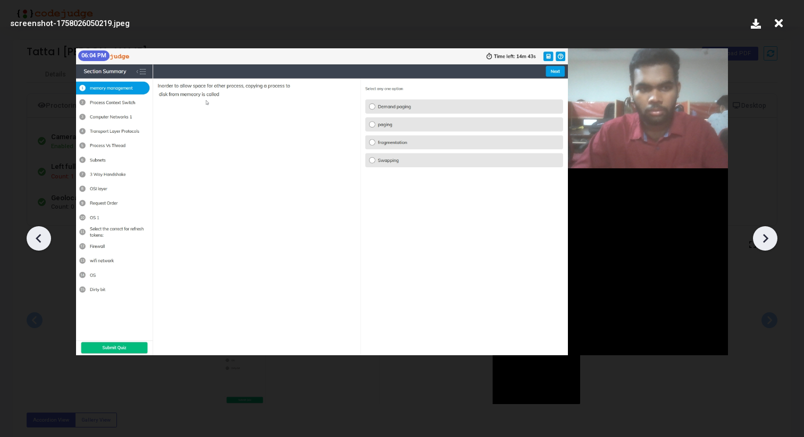
click at [770, 242] on icon at bounding box center [765, 239] width 16 height 16
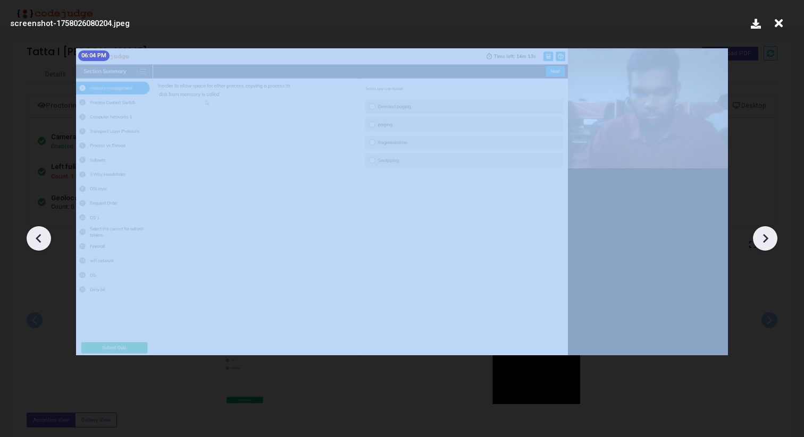
click at [770, 242] on icon at bounding box center [765, 239] width 16 height 16
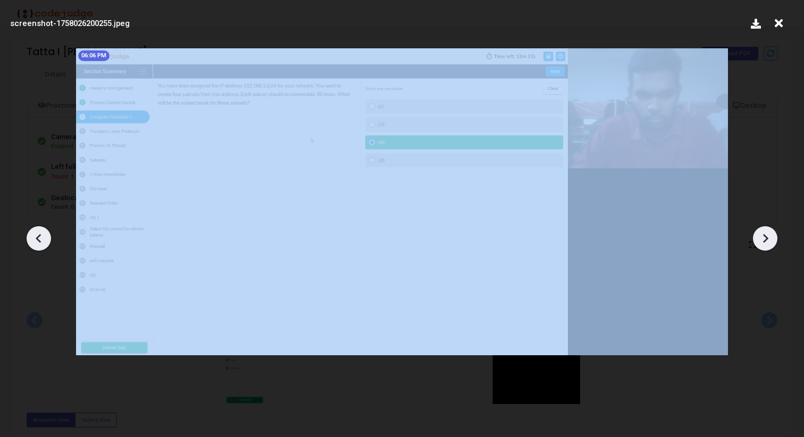
click at [770, 242] on icon at bounding box center [765, 239] width 16 height 16
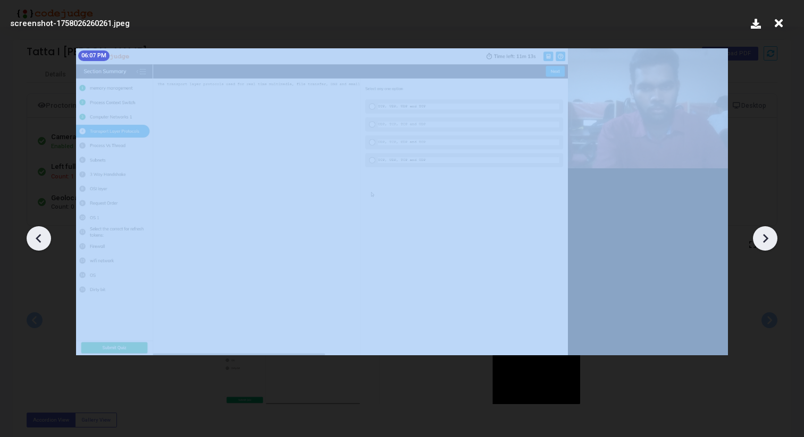
click at [770, 242] on icon at bounding box center [765, 239] width 16 height 16
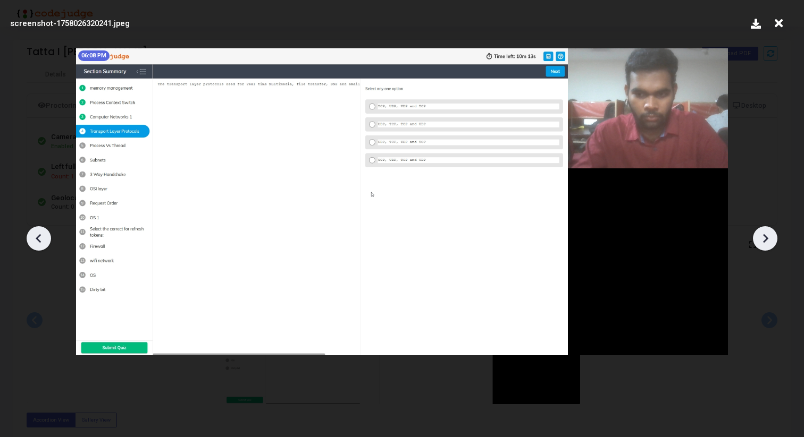
click at [770, 242] on icon at bounding box center [765, 239] width 16 height 16
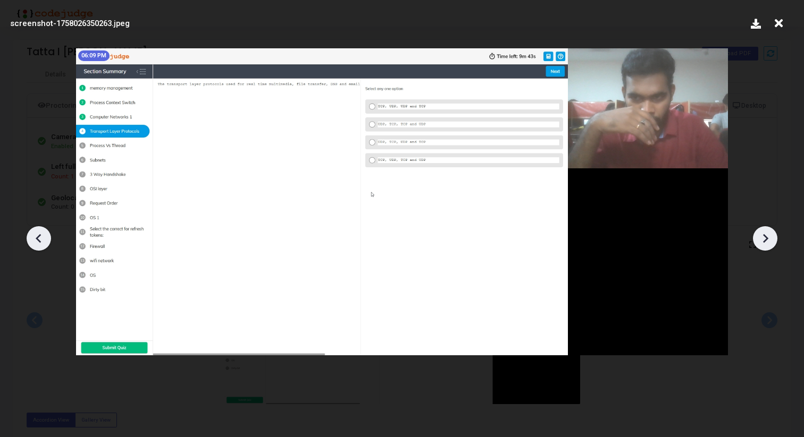
click at [770, 242] on icon at bounding box center [765, 239] width 16 height 16
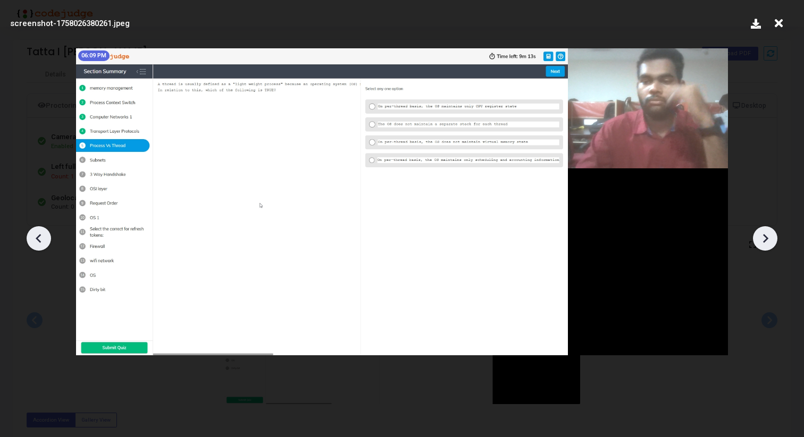
click at [770, 242] on icon at bounding box center [765, 239] width 16 height 16
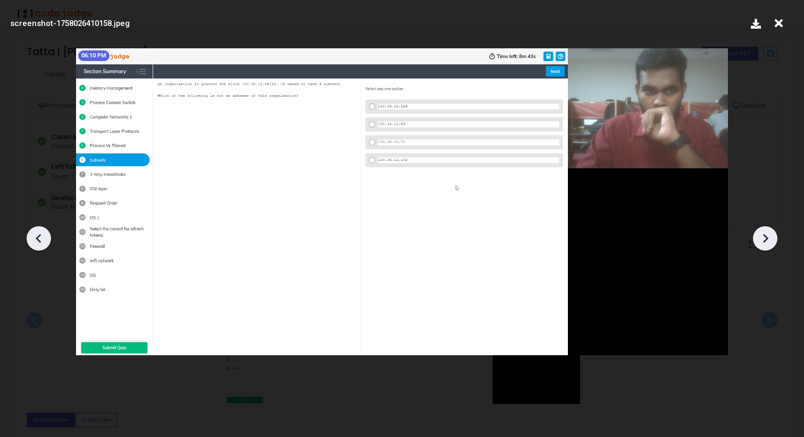
click at [770, 242] on icon at bounding box center [765, 239] width 16 height 16
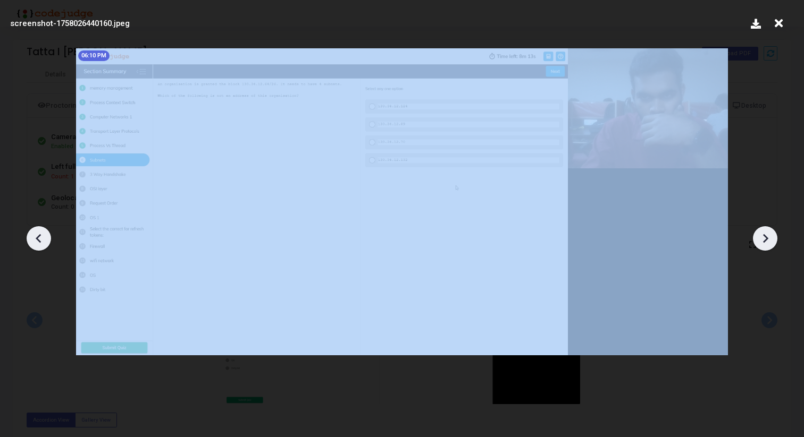
click at [770, 242] on icon at bounding box center [765, 239] width 16 height 16
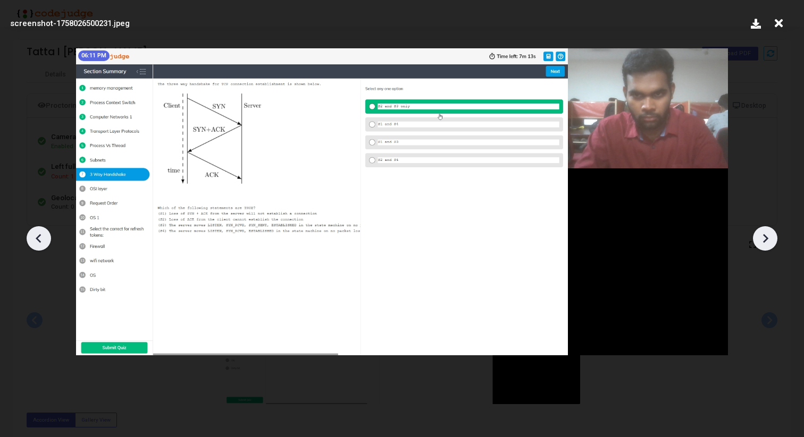
click at [770, 242] on icon at bounding box center [765, 239] width 16 height 16
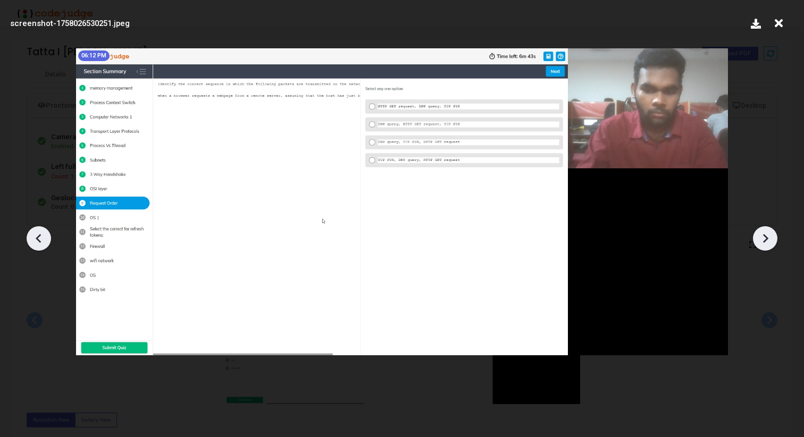
click at [770, 242] on icon at bounding box center [765, 239] width 16 height 16
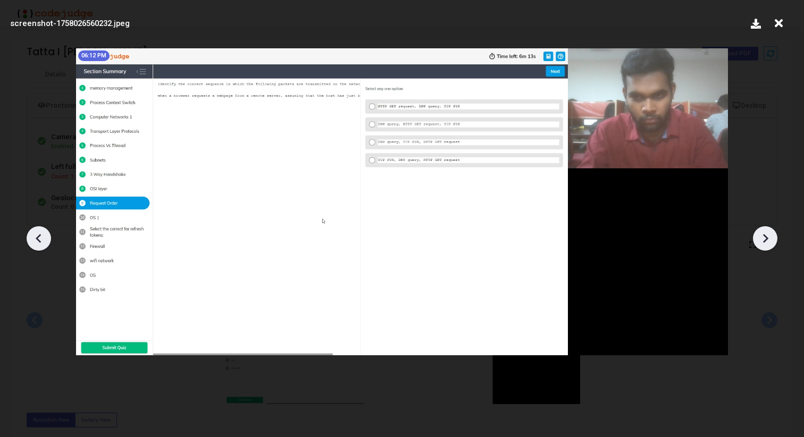
click at [770, 242] on icon at bounding box center [765, 239] width 16 height 16
click at [770, 241] on icon at bounding box center [765, 239] width 16 height 16
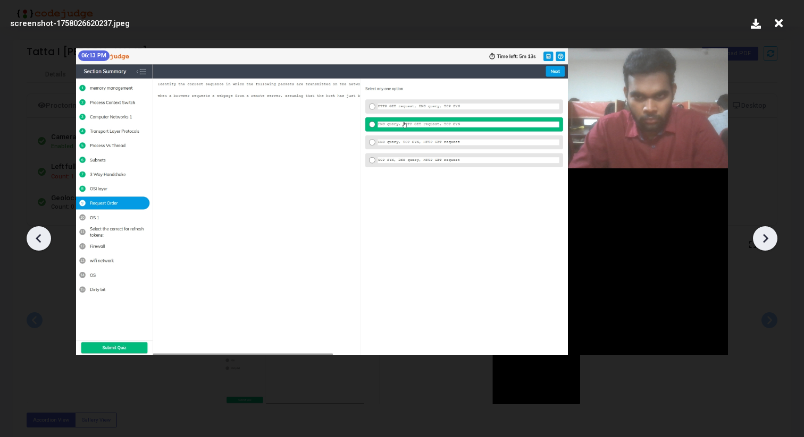
click at [770, 241] on icon at bounding box center [765, 239] width 16 height 16
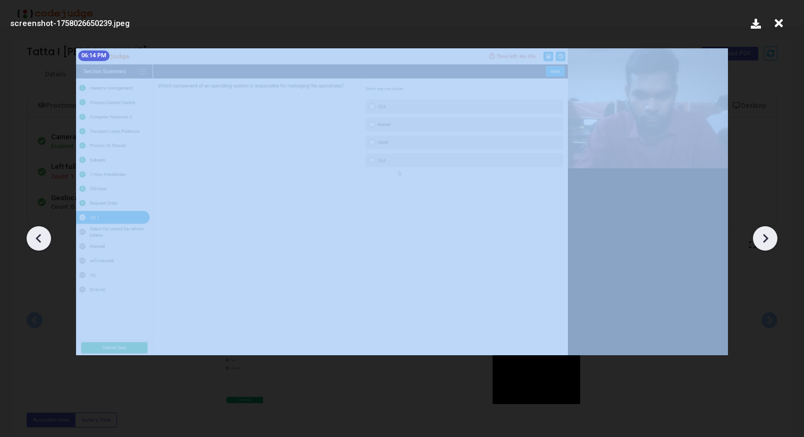
click at [770, 241] on icon at bounding box center [765, 239] width 16 height 16
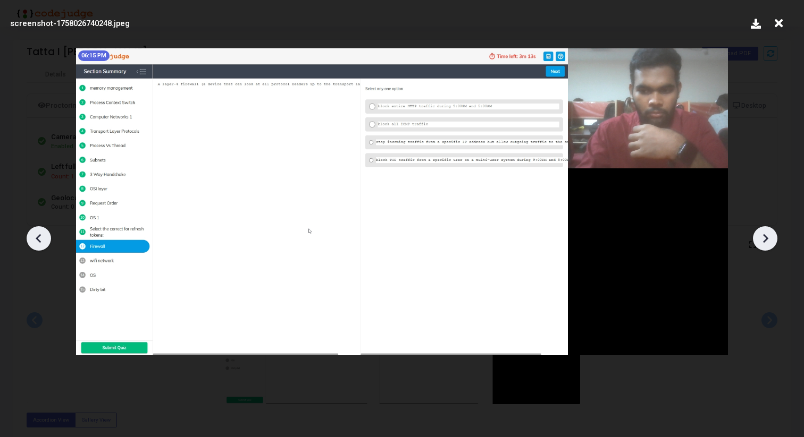
click at [770, 241] on icon at bounding box center [765, 239] width 16 height 16
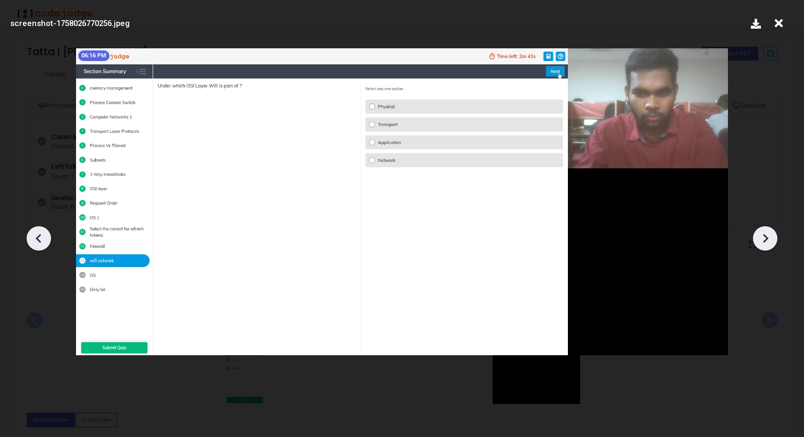
click at [770, 241] on icon at bounding box center [765, 239] width 16 height 16
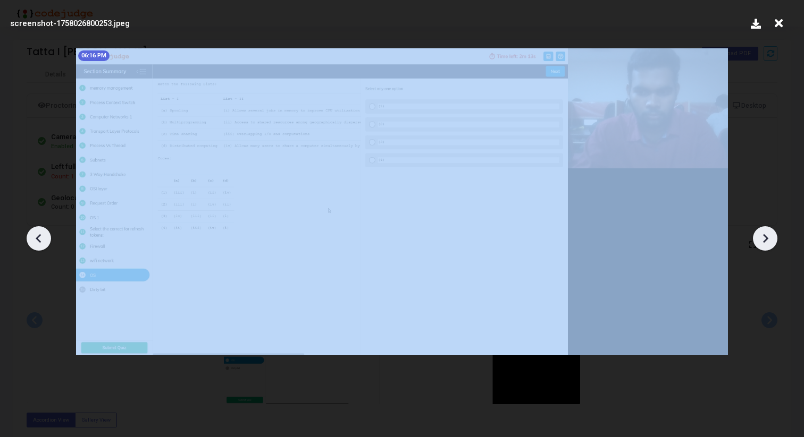
click at [770, 241] on icon at bounding box center [765, 239] width 16 height 16
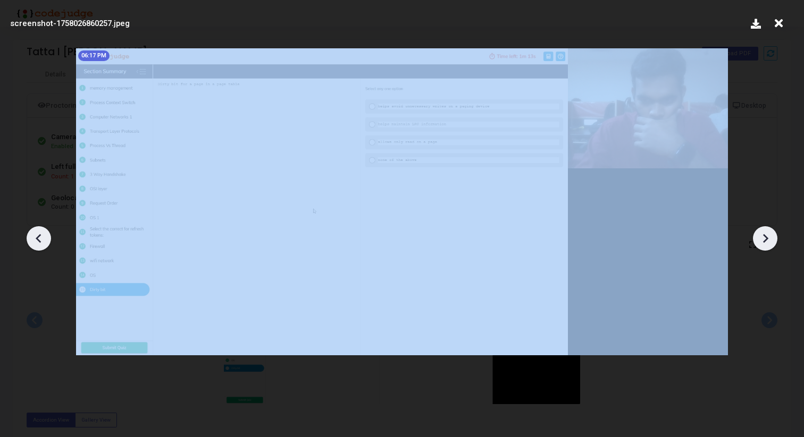
click at [770, 241] on icon at bounding box center [765, 239] width 16 height 16
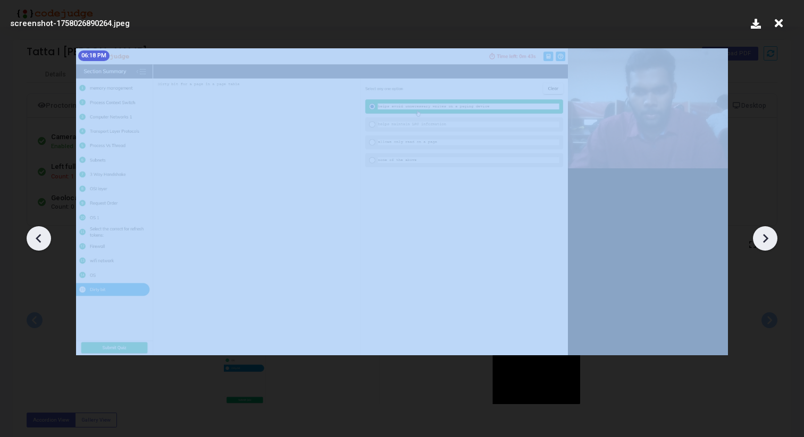
click at [770, 241] on icon at bounding box center [765, 239] width 16 height 16
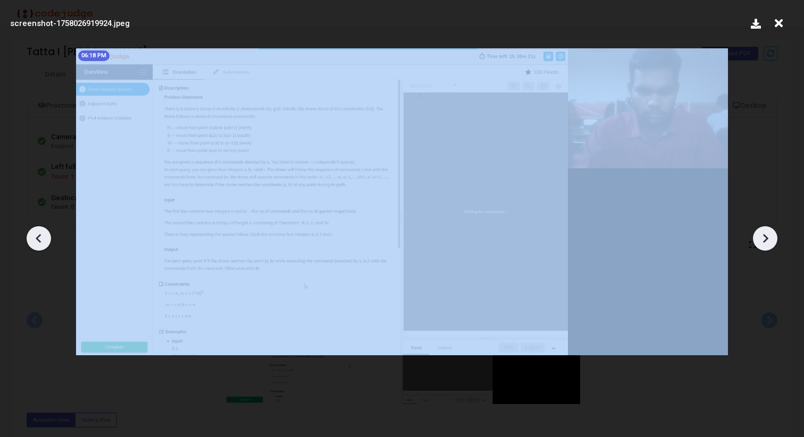
click at [770, 241] on icon at bounding box center [765, 239] width 16 height 16
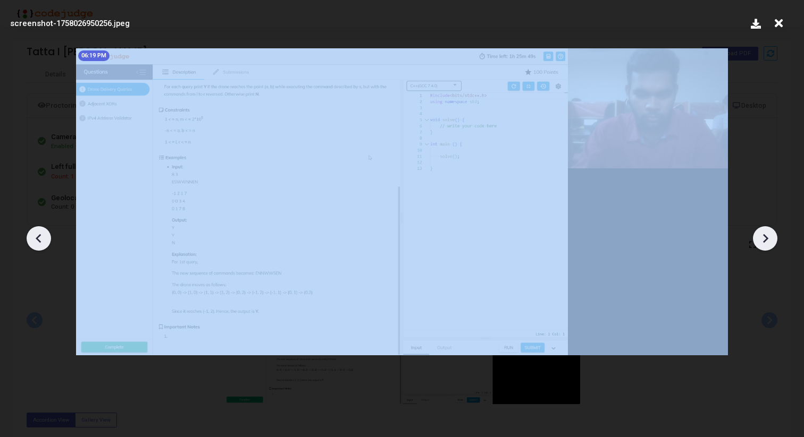
click at [770, 241] on icon at bounding box center [765, 239] width 16 height 16
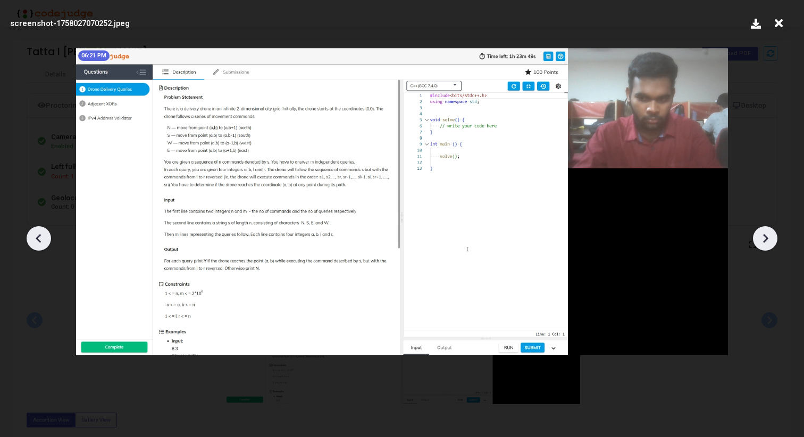
click at [770, 241] on icon at bounding box center [765, 239] width 16 height 16
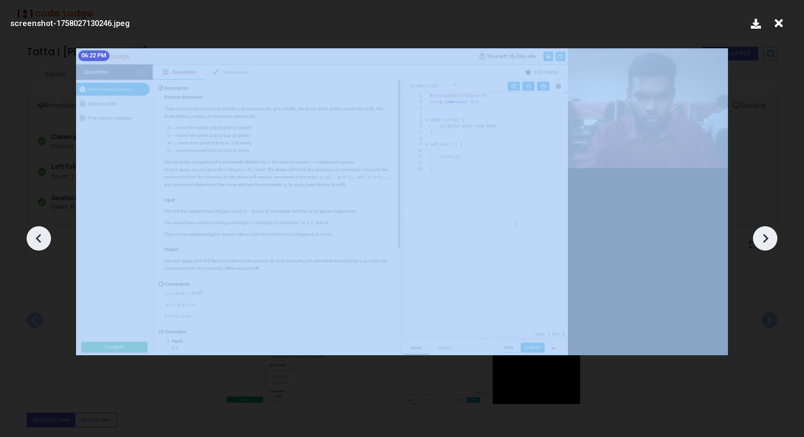
click at [770, 241] on icon at bounding box center [765, 239] width 16 height 16
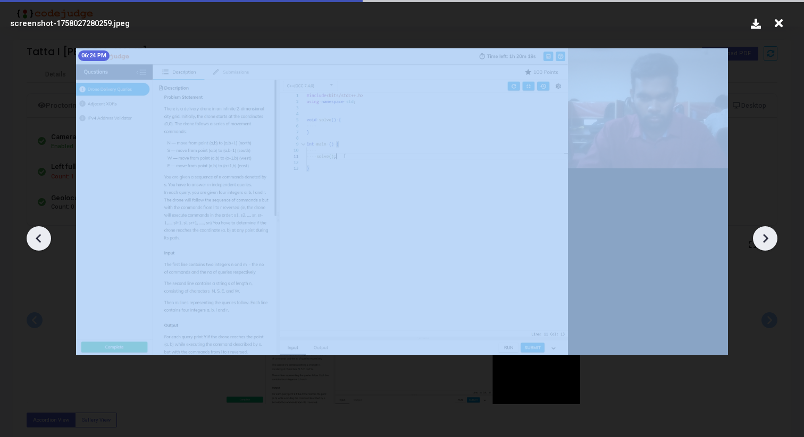
click at [770, 241] on icon at bounding box center [765, 239] width 16 height 16
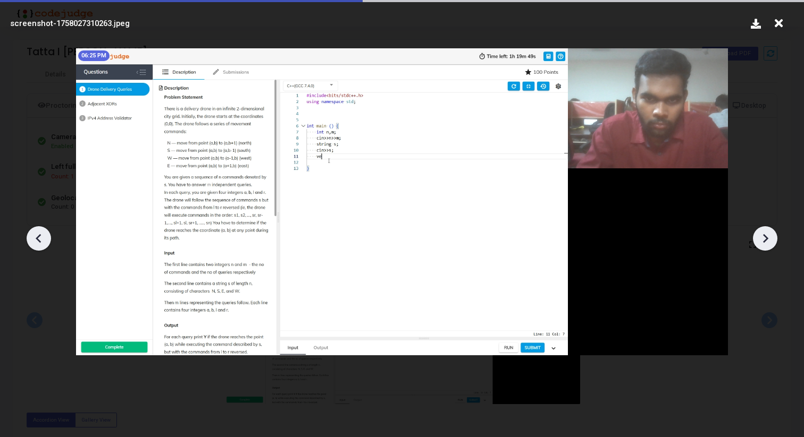
click at [770, 241] on icon at bounding box center [765, 239] width 16 height 16
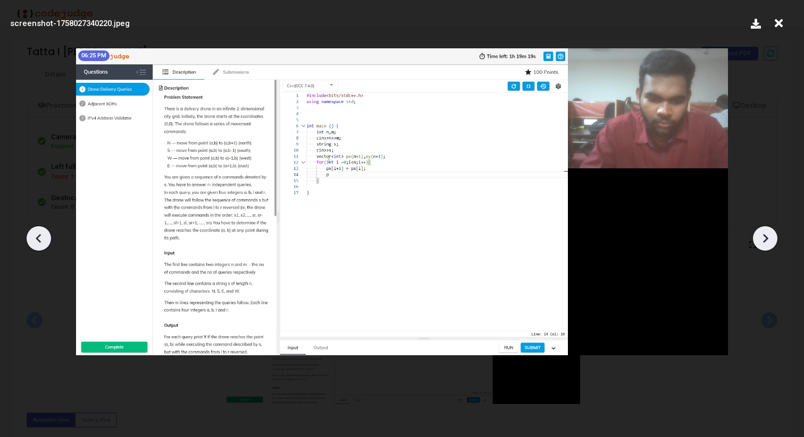
click at [770, 241] on icon at bounding box center [765, 239] width 16 height 16
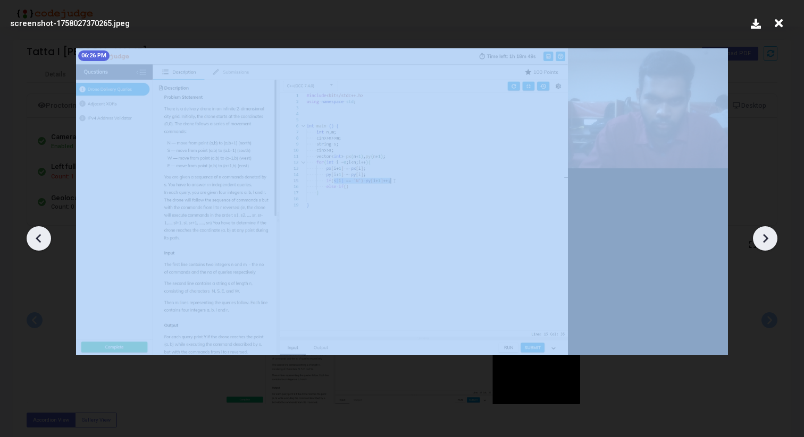
click at [770, 241] on icon at bounding box center [765, 239] width 16 height 16
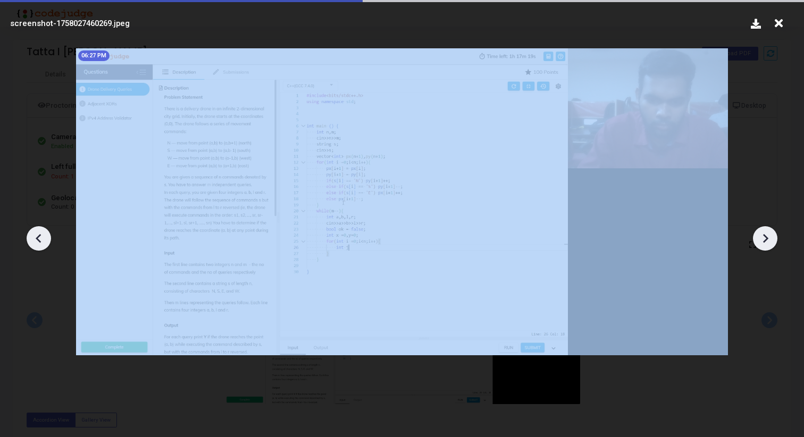
click at [770, 241] on icon at bounding box center [765, 239] width 16 height 16
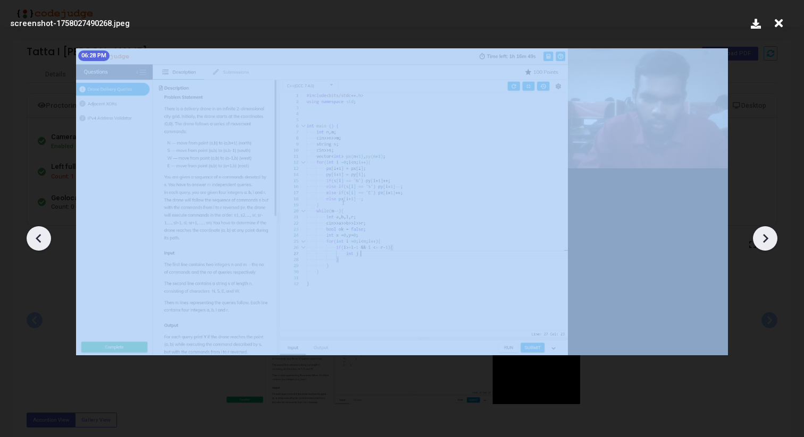
click at [770, 241] on icon at bounding box center [765, 239] width 16 height 16
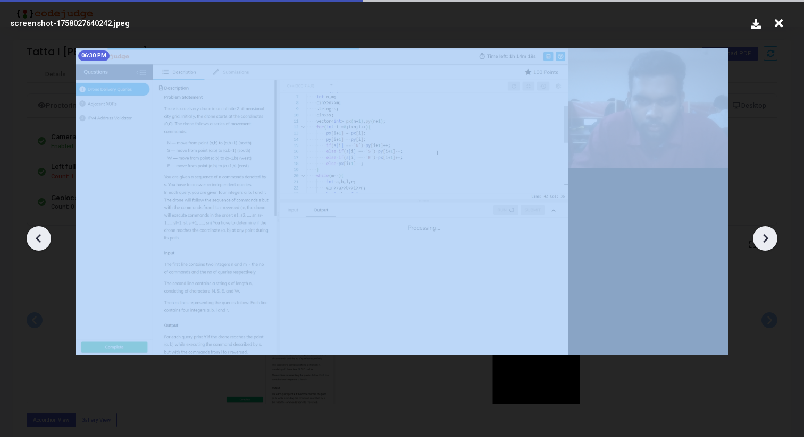
click at [770, 241] on icon at bounding box center [765, 239] width 16 height 16
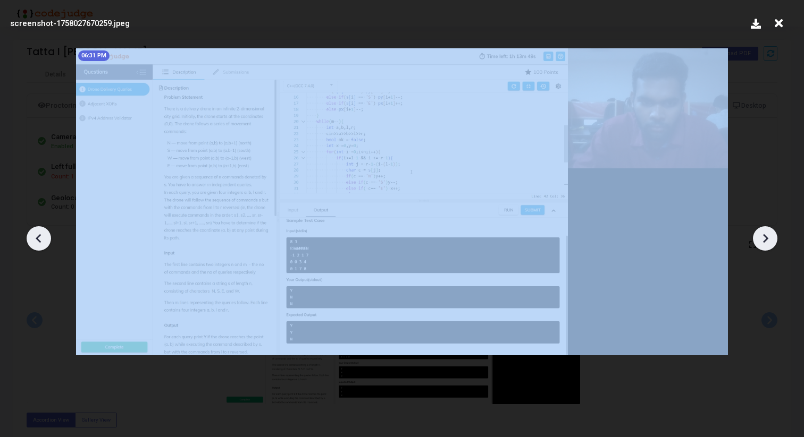
click at [770, 241] on icon at bounding box center [765, 239] width 16 height 16
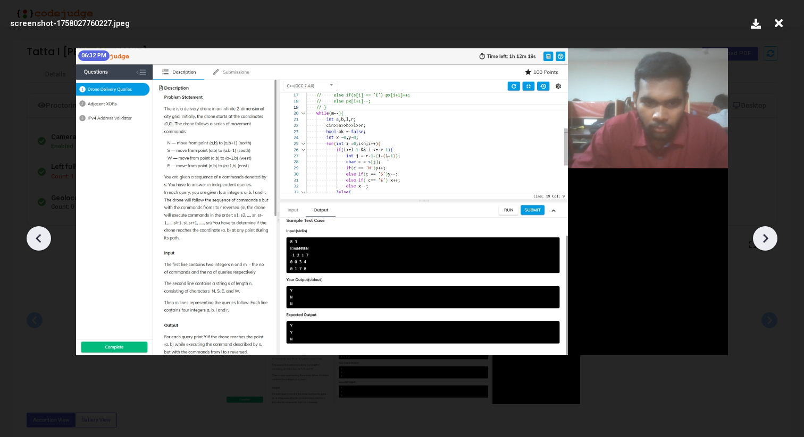
click at [765, 242] on icon at bounding box center [765, 239] width 16 height 16
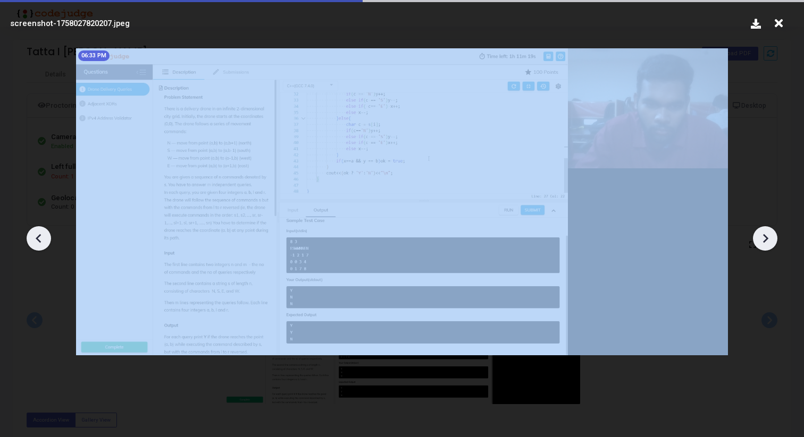
click at [765, 242] on icon at bounding box center [765, 239] width 16 height 16
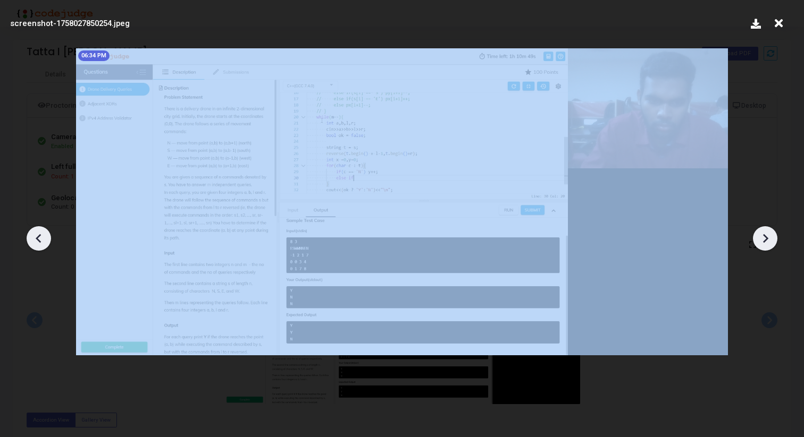
click at [765, 242] on icon at bounding box center [765, 239] width 16 height 16
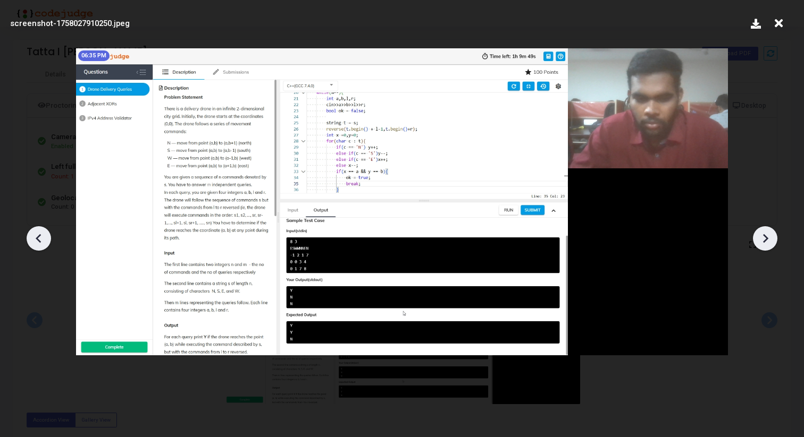
click at [765, 242] on icon at bounding box center [765, 239] width 16 height 16
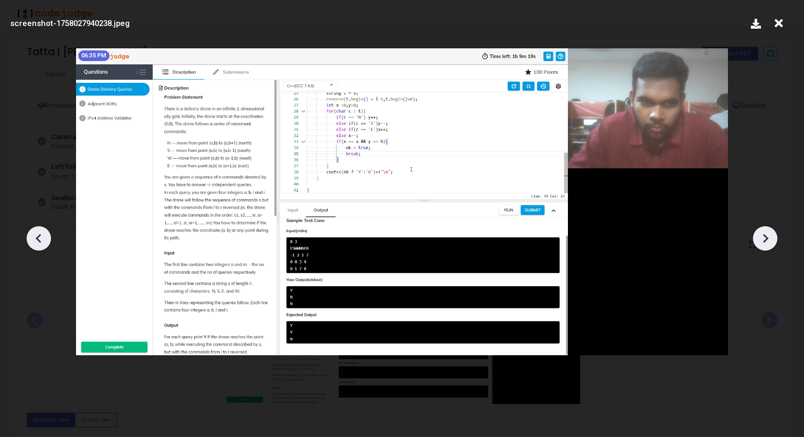
click at [765, 242] on icon at bounding box center [765, 239] width 16 height 16
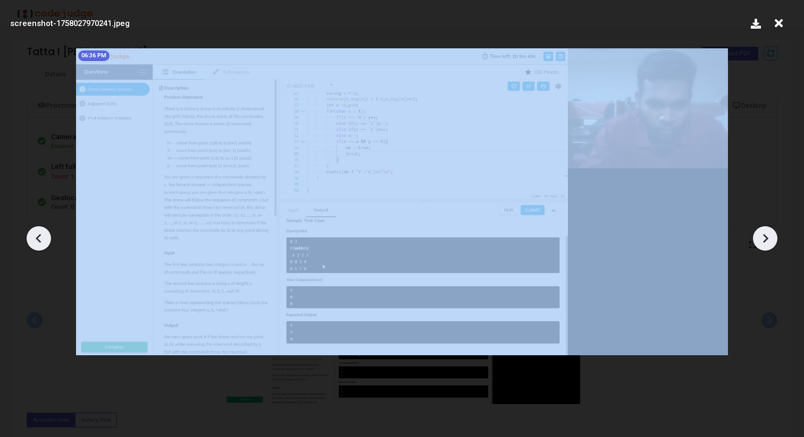
click at [765, 242] on icon at bounding box center [765, 239] width 16 height 16
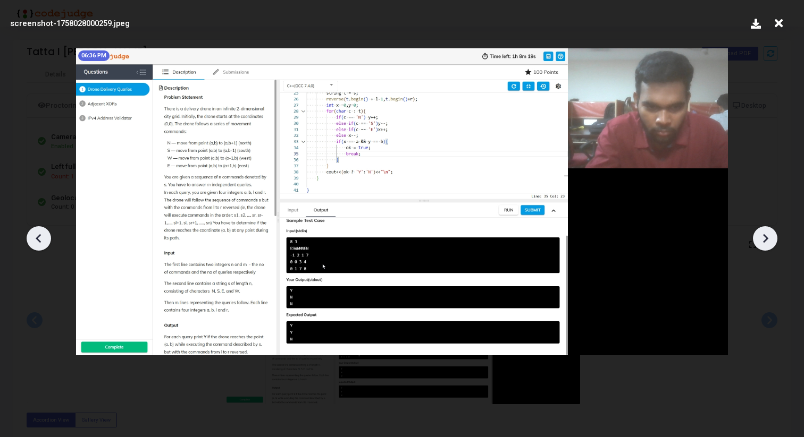
click at [765, 242] on icon at bounding box center [765, 239] width 16 height 16
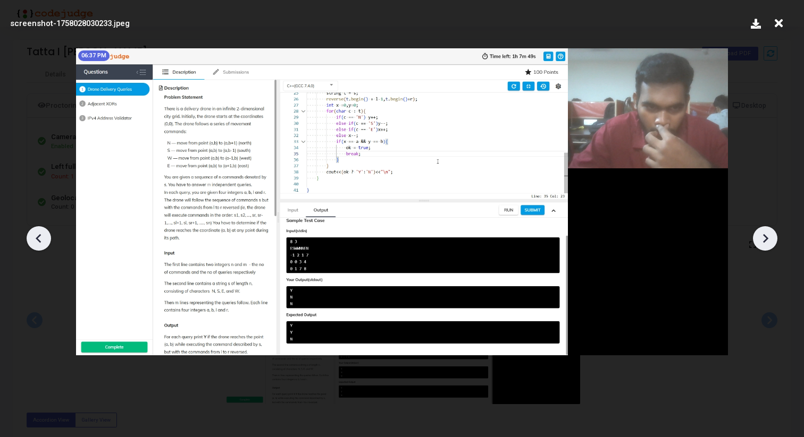
click at [765, 242] on icon at bounding box center [765, 239] width 16 height 16
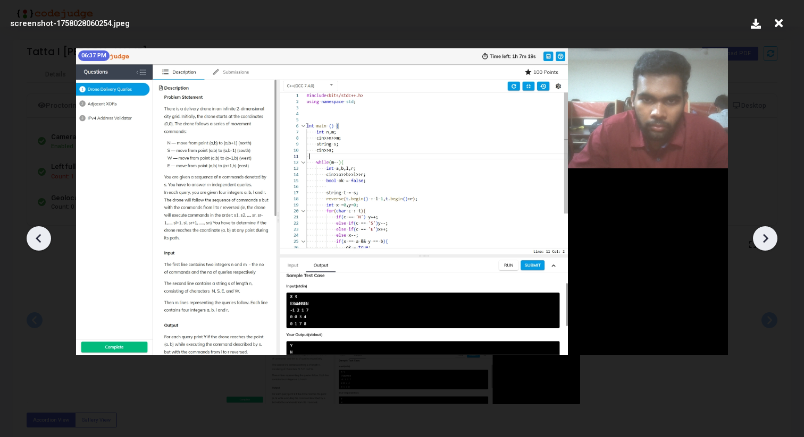
click at [765, 242] on icon at bounding box center [765, 239] width 16 height 16
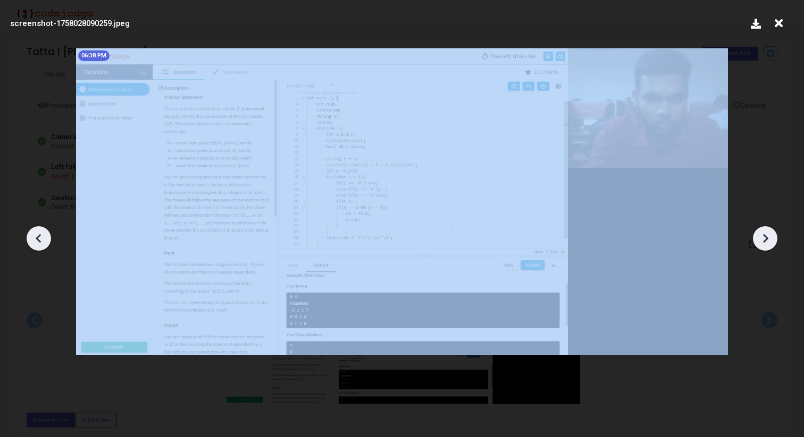
click at [765, 242] on icon at bounding box center [765, 239] width 16 height 16
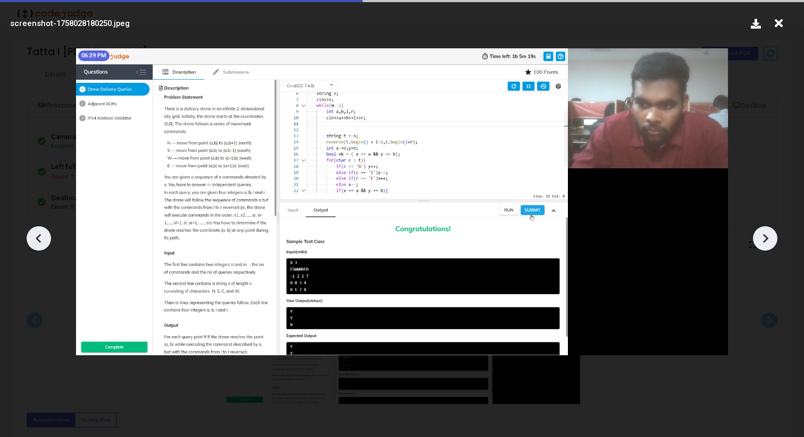
click at [765, 242] on icon at bounding box center [765, 239] width 16 height 16
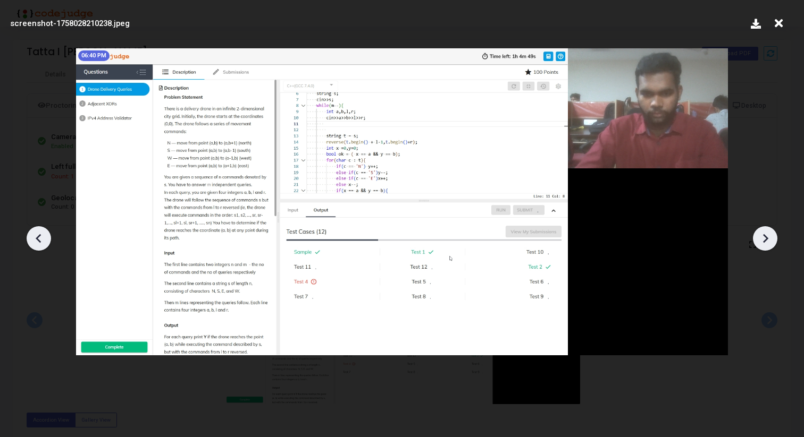
click at [765, 242] on icon at bounding box center [765, 239] width 16 height 16
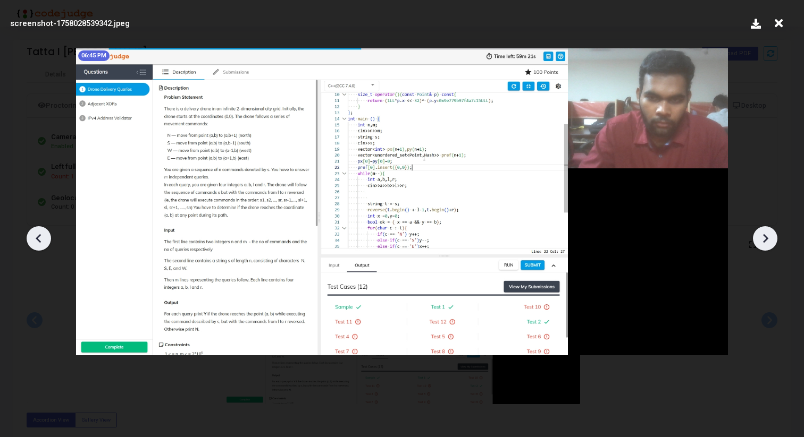
click at [765, 242] on icon at bounding box center [765, 239] width 16 height 16
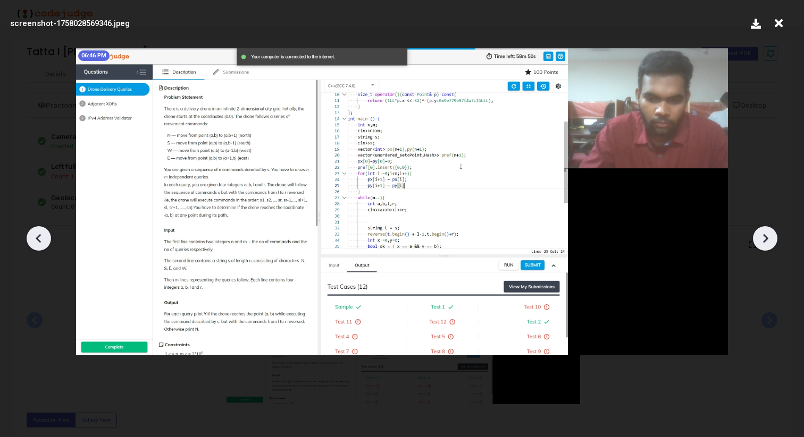
click at [765, 242] on icon at bounding box center [765, 239] width 16 height 16
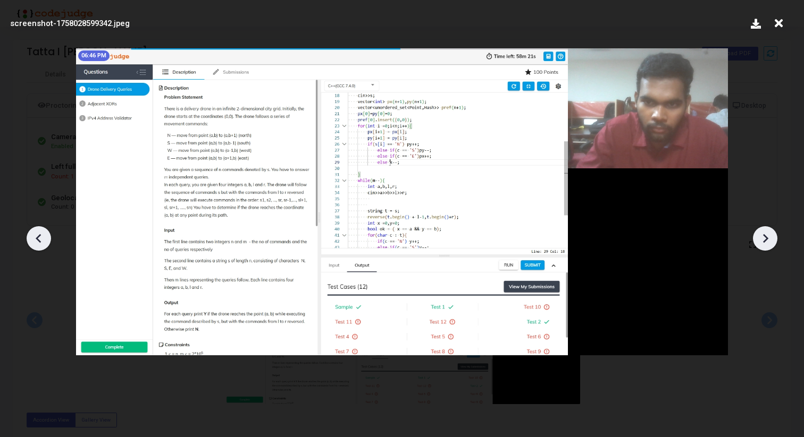
click at [765, 242] on icon at bounding box center [765, 239] width 16 height 16
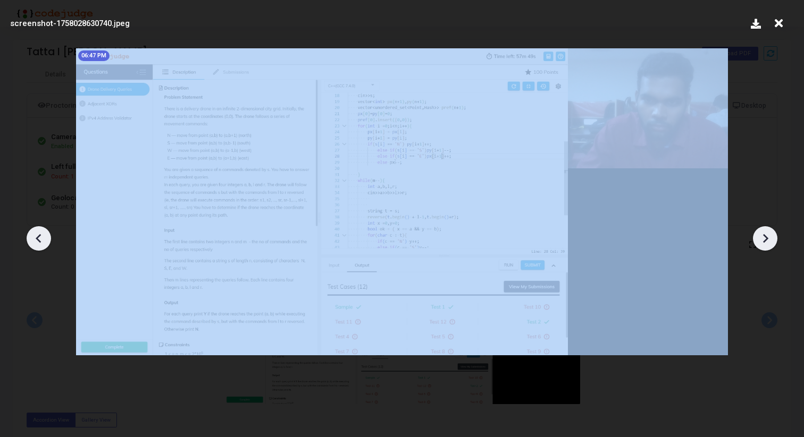
click at [765, 242] on icon at bounding box center [765, 239] width 16 height 16
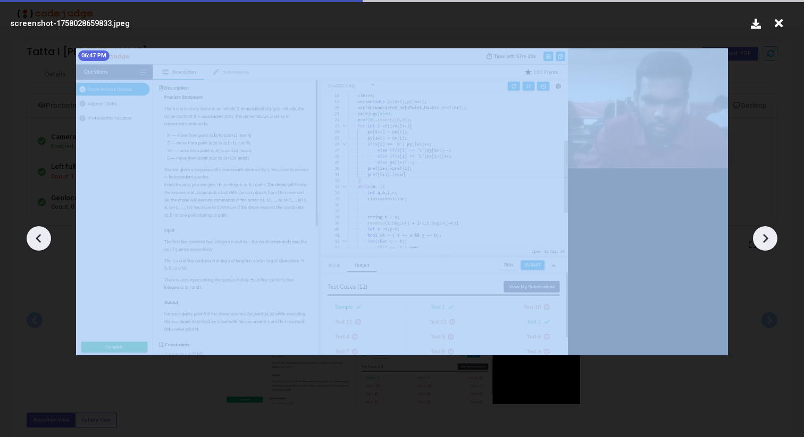
click at [765, 242] on icon at bounding box center [765, 239] width 16 height 16
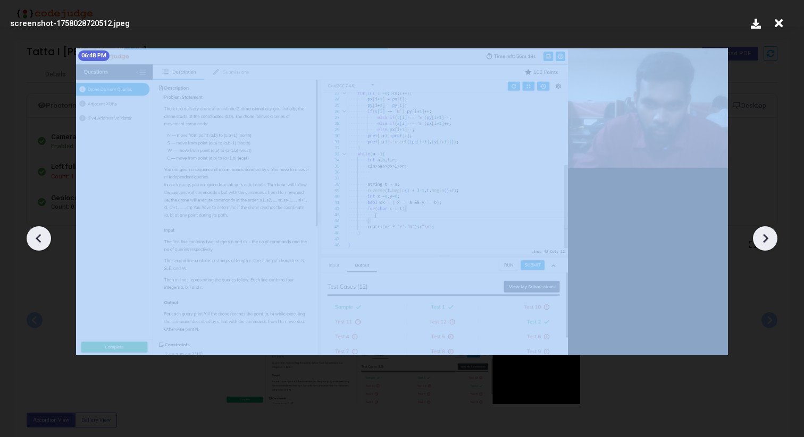
click at [765, 242] on icon at bounding box center [765, 239] width 16 height 16
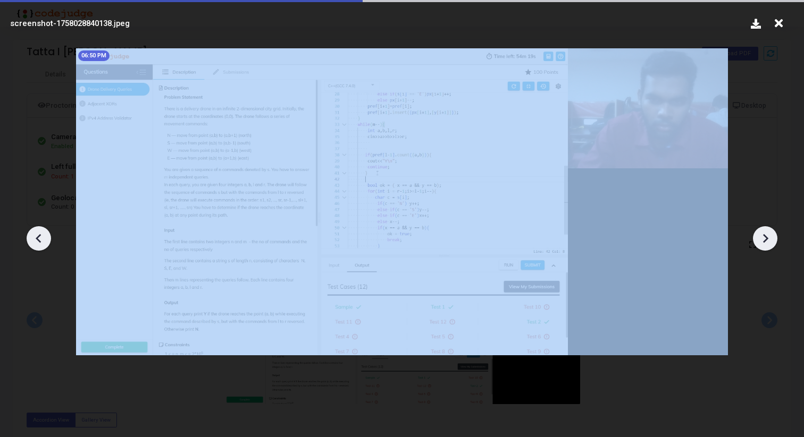
click at [765, 242] on icon at bounding box center [765, 239] width 16 height 16
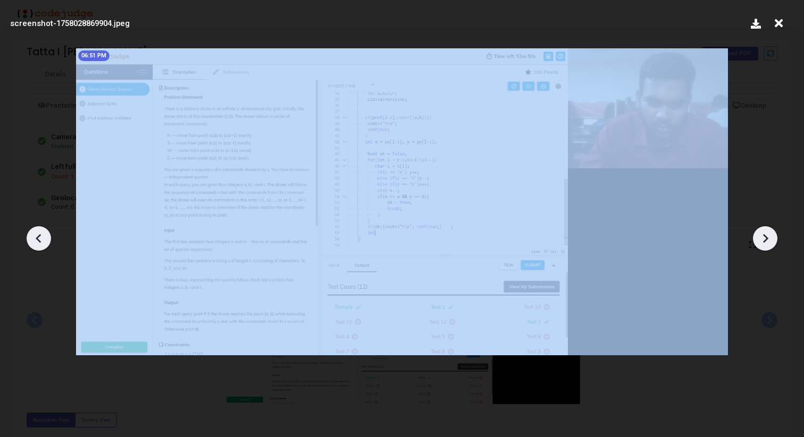
click at [765, 242] on icon at bounding box center [765, 239] width 16 height 16
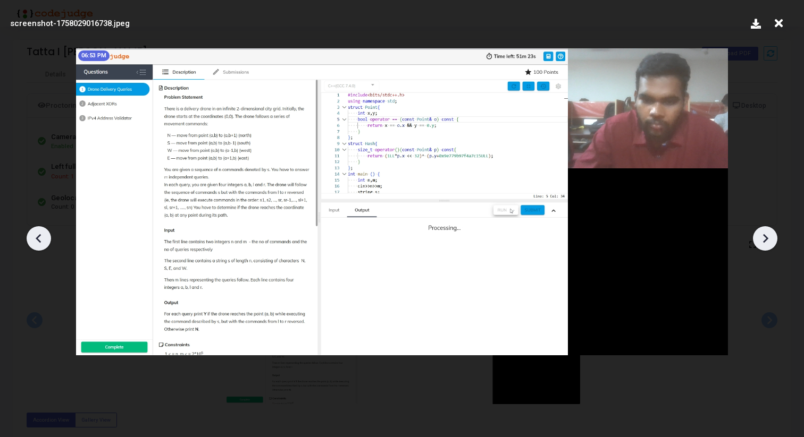
click at [765, 242] on icon at bounding box center [765, 239] width 16 height 16
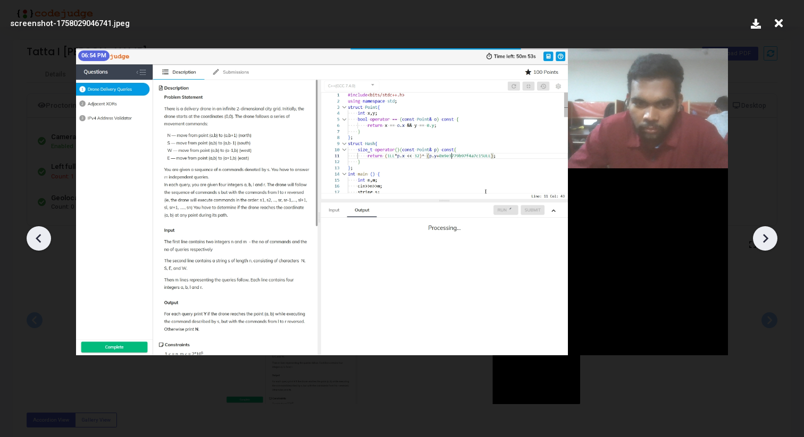
click at [765, 242] on icon at bounding box center [765, 239] width 16 height 16
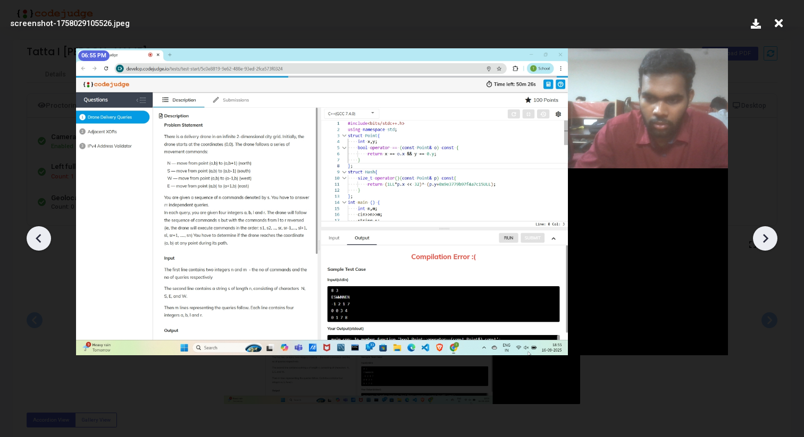
click at [765, 242] on icon at bounding box center [765, 239] width 16 height 16
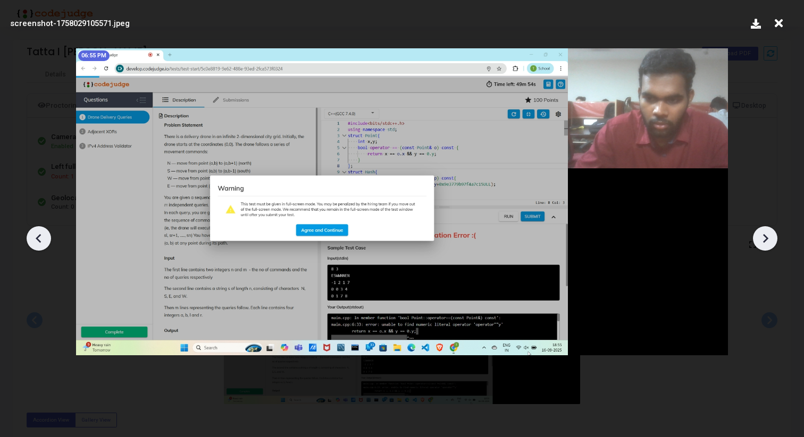
click at [765, 242] on icon at bounding box center [765, 239] width 16 height 16
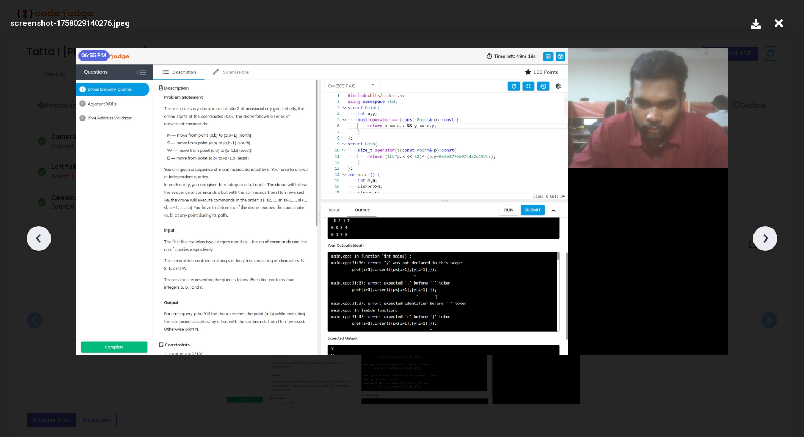
click at [765, 242] on icon at bounding box center [765, 239] width 16 height 16
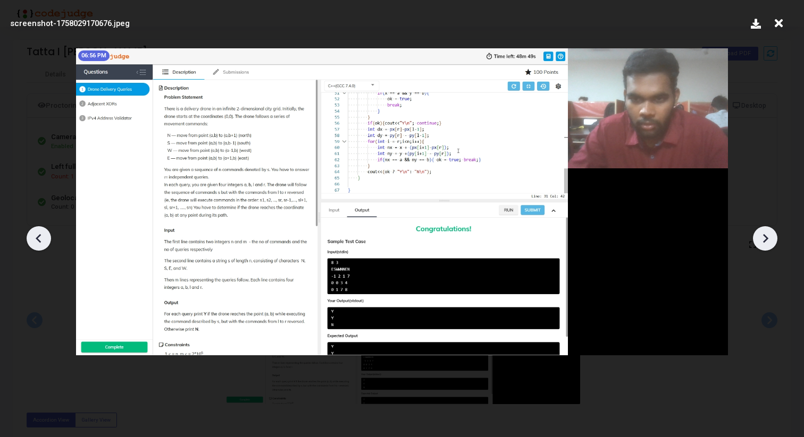
click at [765, 242] on icon at bounding box center [765, 239] width 16 height 16
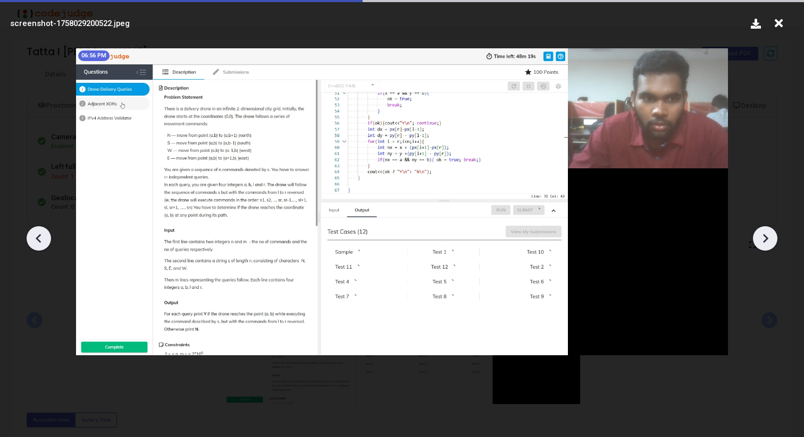
click at [765, 242] on icon at bounding box center [765, 239] width 16 height 16
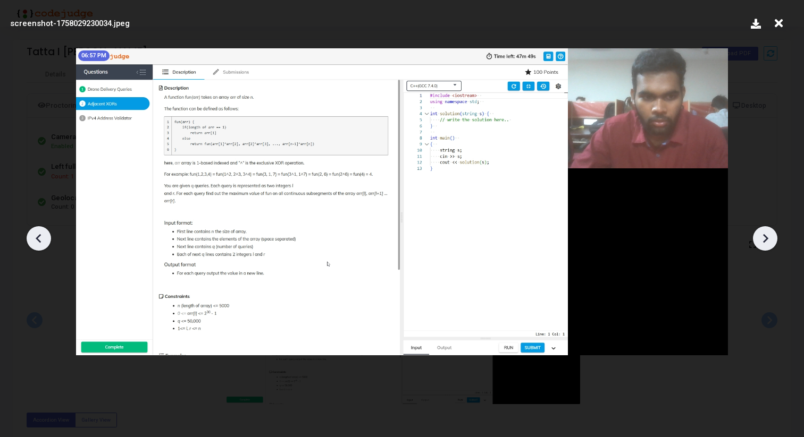
click at [765, 242] on icon at bounding box center [765, 239] width 16 height 16
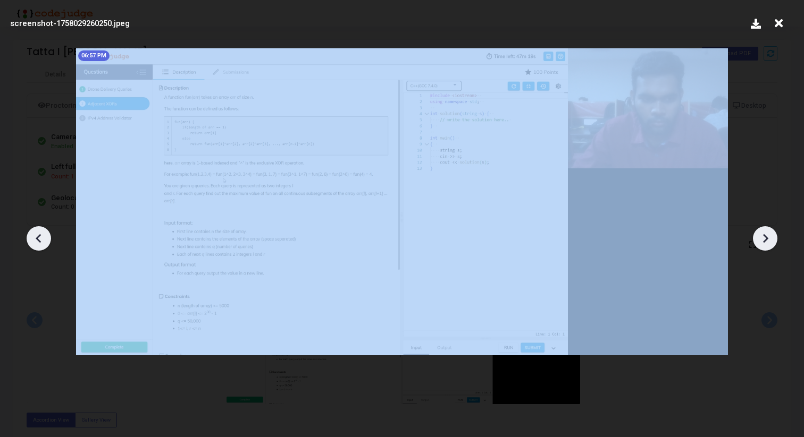
click at [765, 242] on icon at bounding box center [765, 239] width 16 height 16
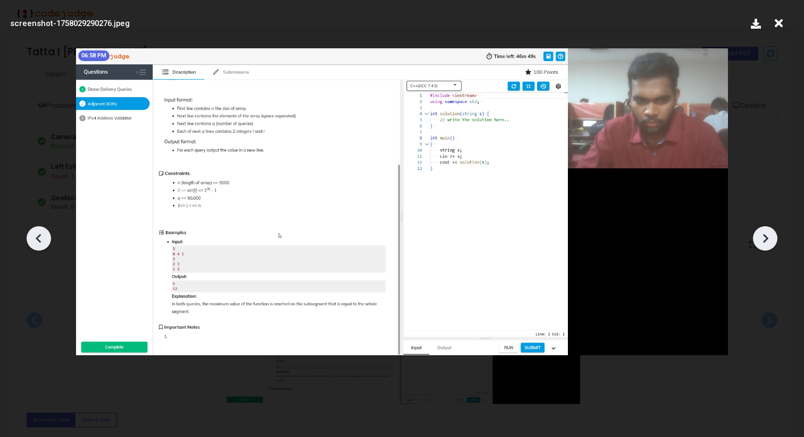
click at [765, 242] on icon at bounding box center [765, 239] width 16 height 16
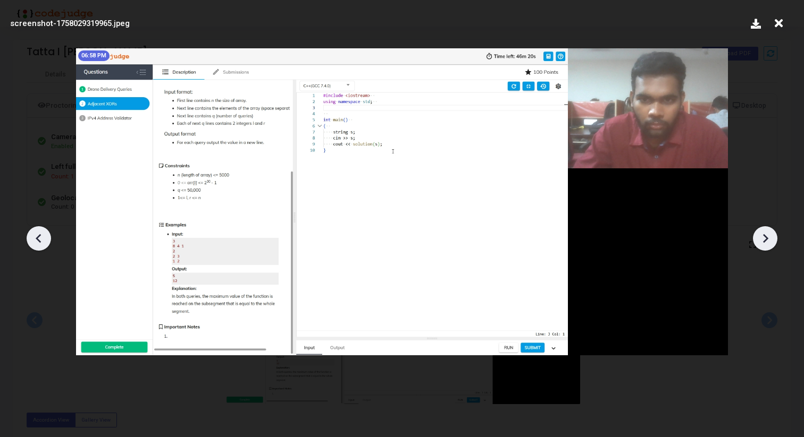
click at [765, 242] on icon at bounding box center [765, 239] width 16 height 16
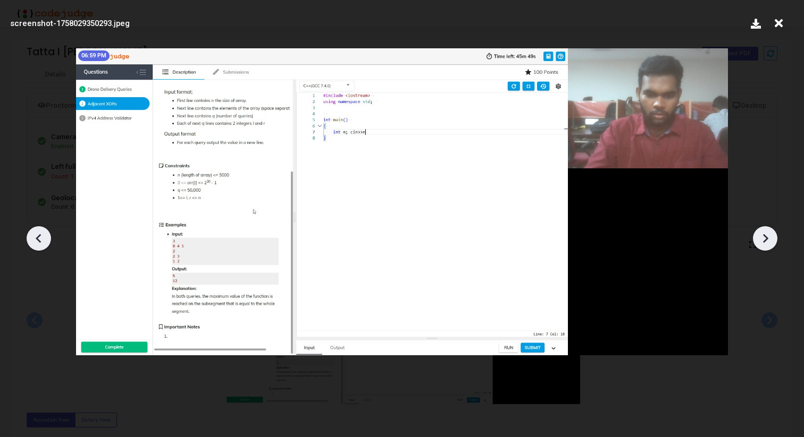
click at [765, 242] on icon at bounding box center [765, 239] width 16 height 16
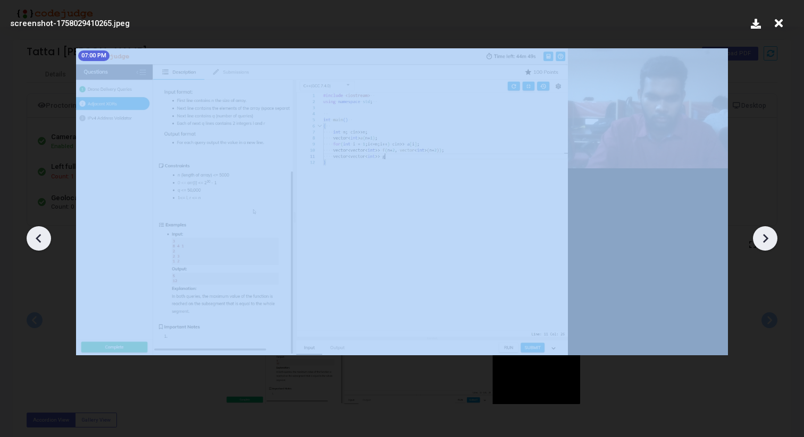
click at [765, 242] on icon at bounding box center [765, 239] width 16 height 16
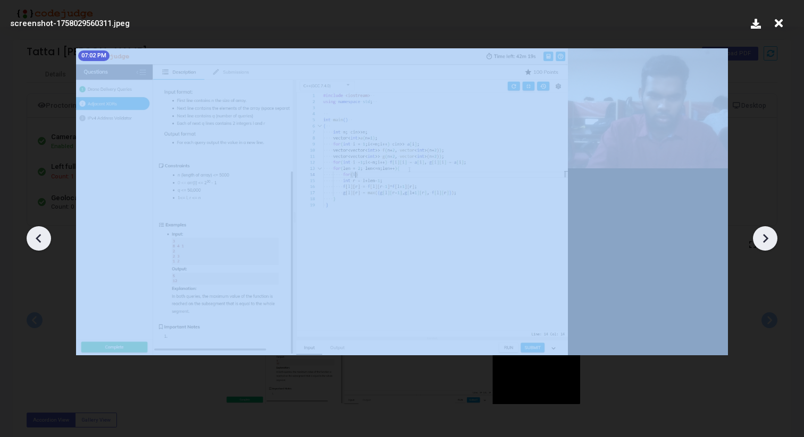
click at [765, 242] on icon at bounding box center [765, 239] width 16 height 16
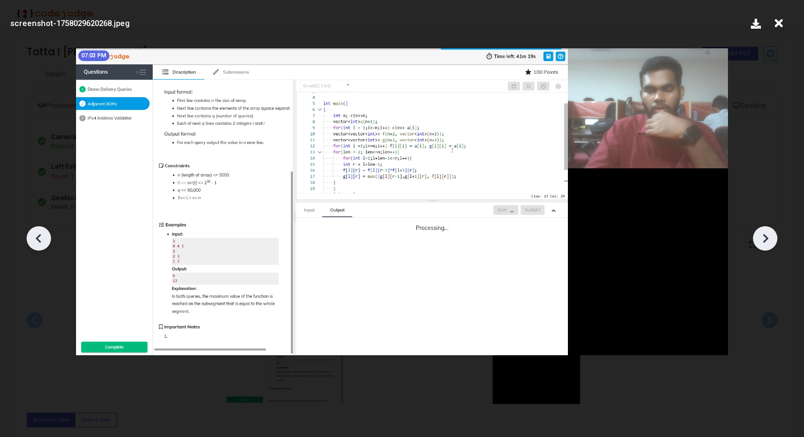
click at [765, 242] on icon at bounding box center [765, 239] width 16 height 16
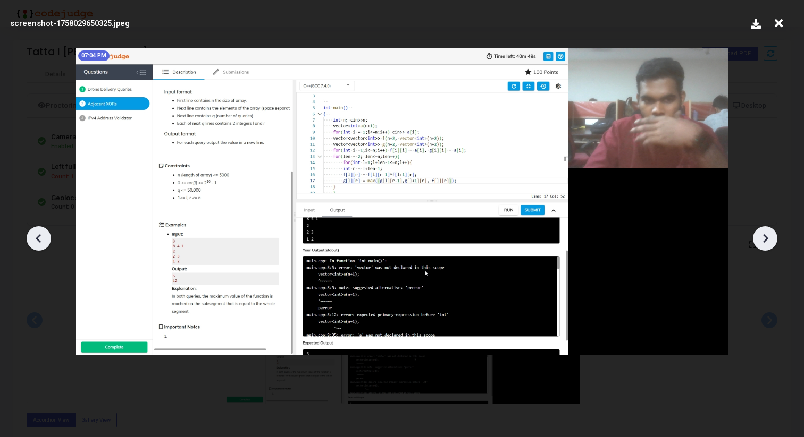
click at [765, 242] on icon at bounding box center [765, 239] width 16 height 16
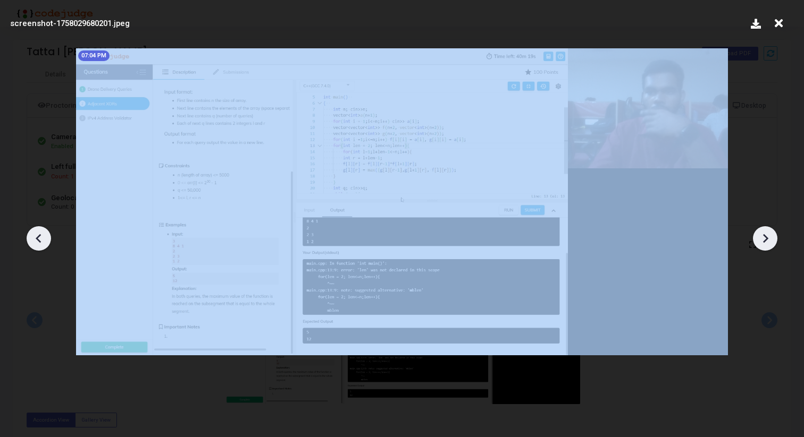
click at [765, 242] on icon at bounding box center [765, 239] width 16 height 16
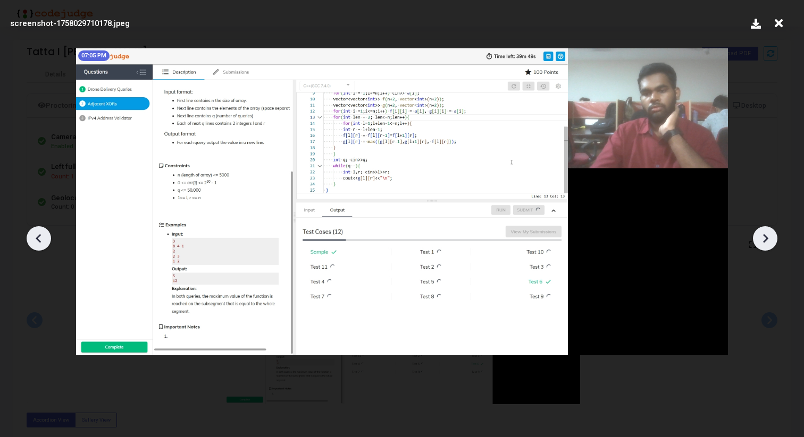
click at [765, 242] on icon at bounding box center [765, 239] width 16 height 16
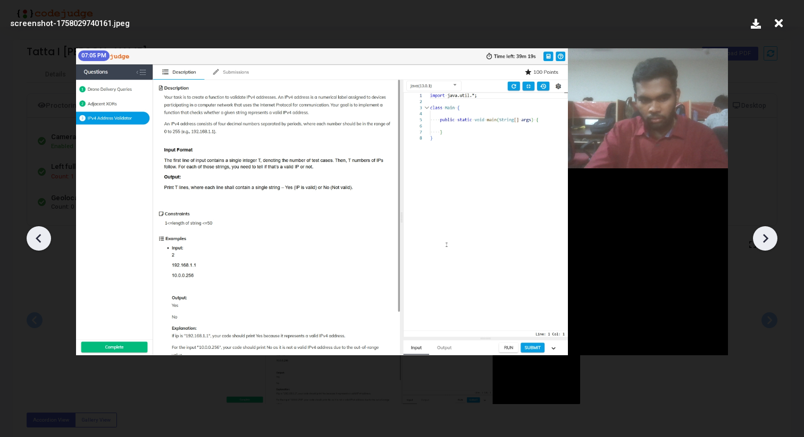
click at [765, 242] on icon at bounding box center [765, 239] width 16 height 16
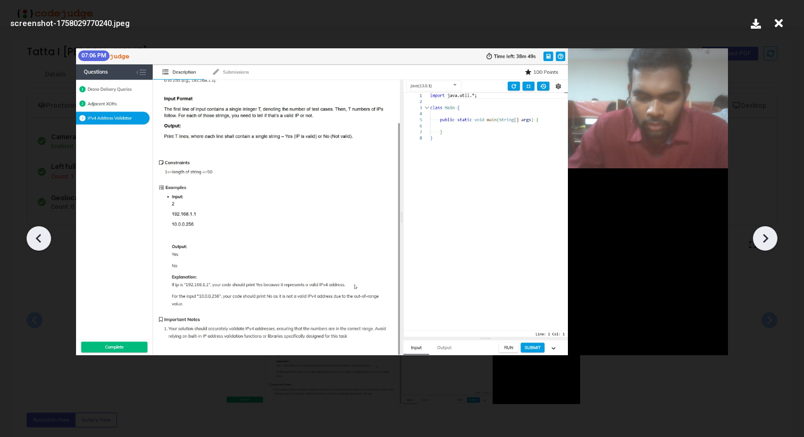
click at [43, 240] on icon at bounding box center [39, 239] width 16 height 16
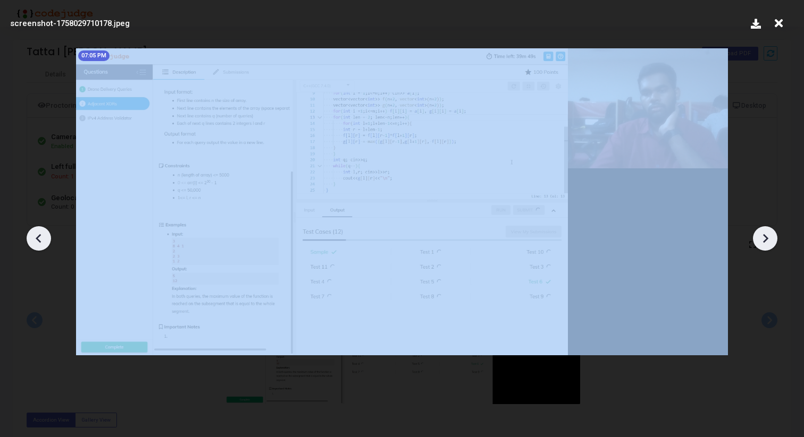
click at [43, 240] on icon at bounding box center [39, 239] width 16 height 16
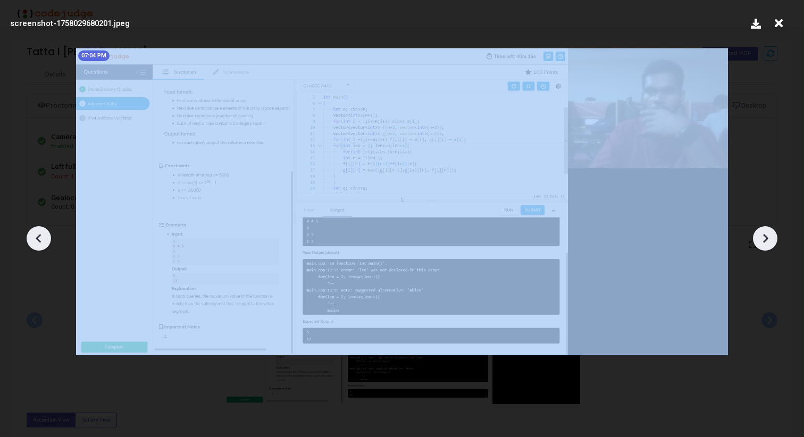
click at [43, 240] on icon at bounding box center [39, 239] width 16 height 16
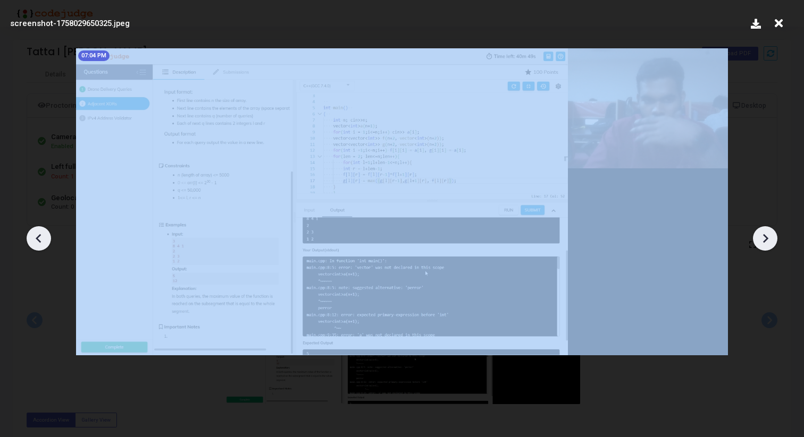
click at [43, 240] on icon at bounding box center [39, 239] width 16 height 16
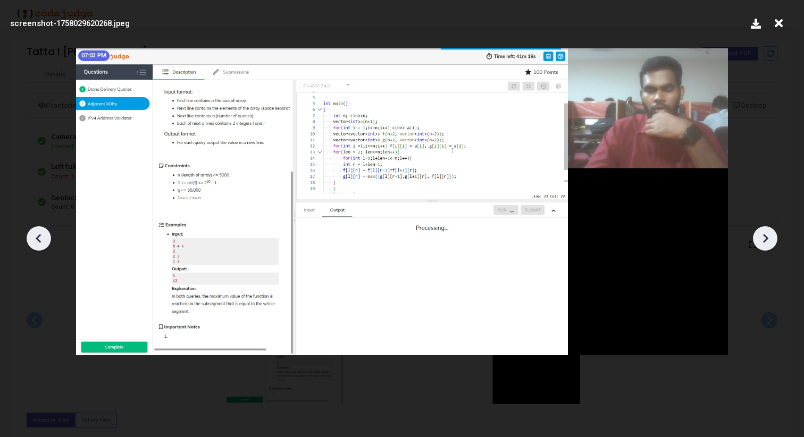
click at [43, 240] on icon at bounding box center [39, 239] width 16 height 16
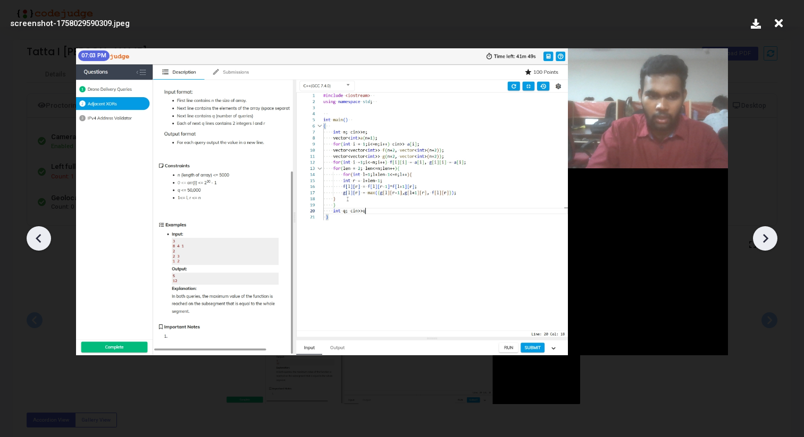
click at [43, 240] on icon at bounding box center [39, 239] width 16 height 16
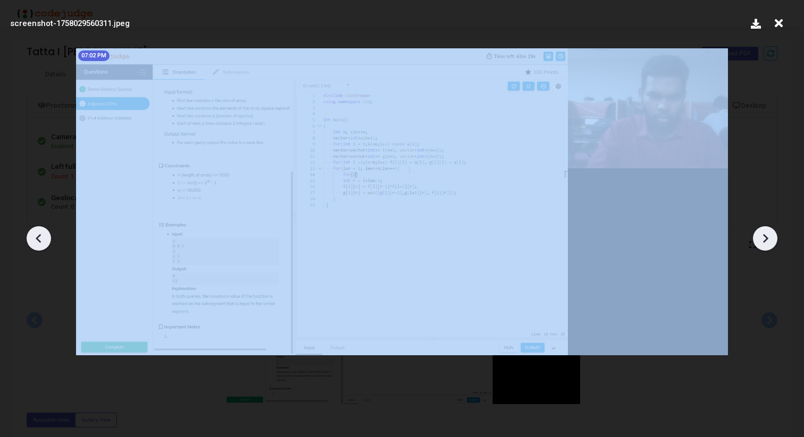
click at [43, 240] on icon at bounding box center [39, 239] width 16 height 16
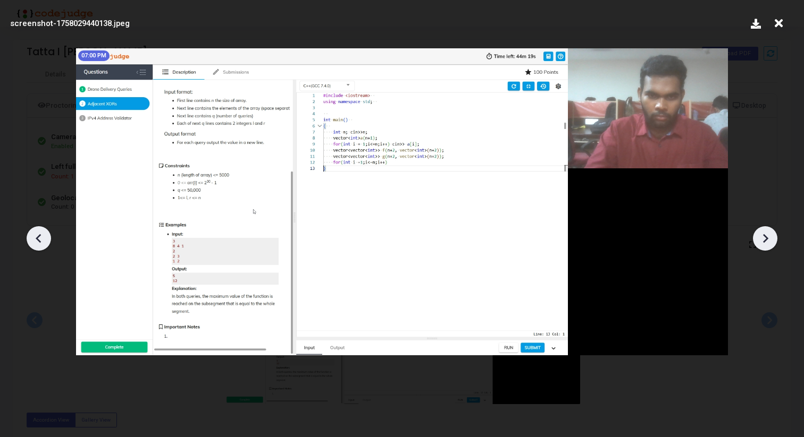
click at [43, 240] on icon at bounding box center [39, 239] width 16 height 16
click at [775, 246] on div at bounding box center [402, 235] width 804 height 406
click at [773, 246] on div at bounding box center [765, 238] width 24 height 24
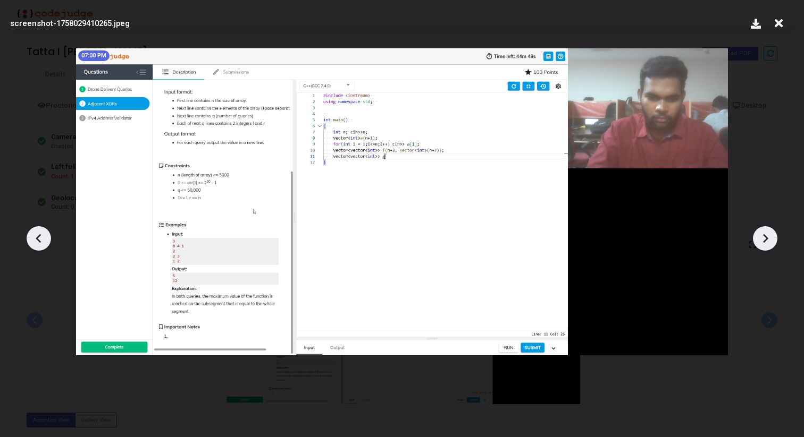
click at [765, 243] on icon at bounding box center [765, 239] width 16 height 16
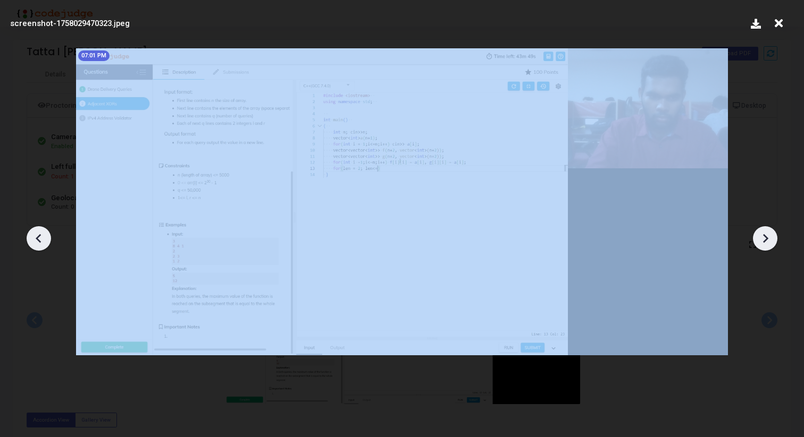
click at [765, 243] on icon at bounding box center [765, 239] width 16 height 16
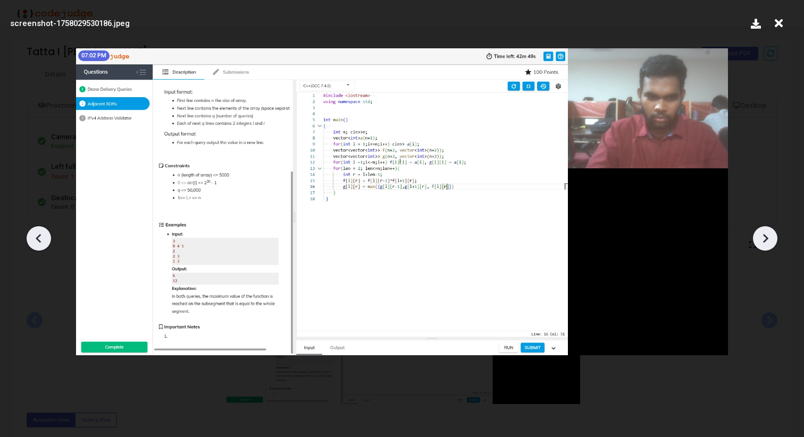
click at [765, 243] on icon at bounding box center [765, 239] width 16 height 16
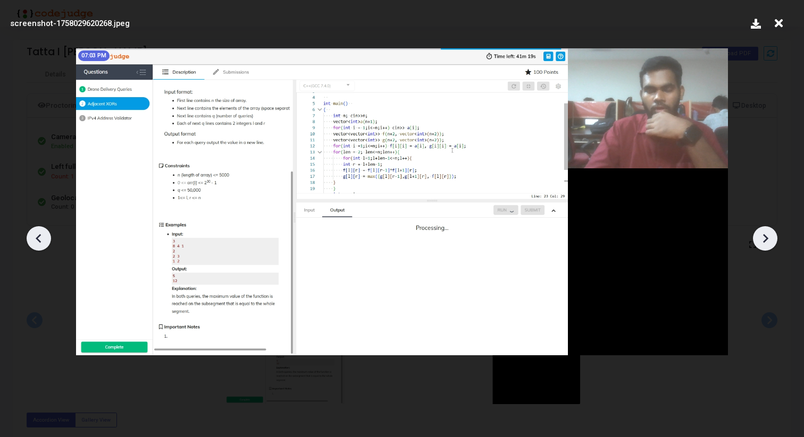
click at [765, 243] on icon at bounding box center [765, 239] width 16 height 16
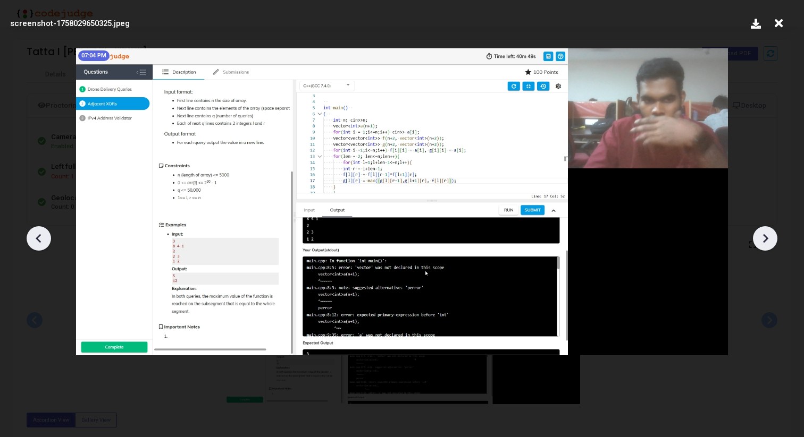
click at [765, 243] on icon at bounding box center [765, 239] width 16 height 16
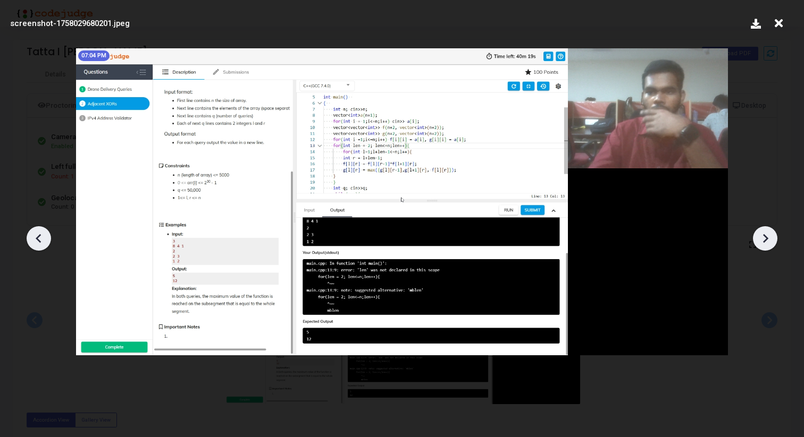
click at [765, 243] on icon at bounding box center [765, 239] width 16 height 16
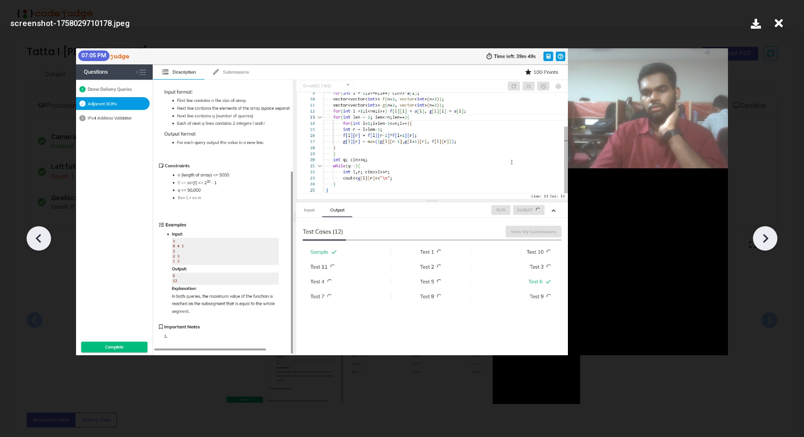
click at [765, 243] on icon at bounding box center [765, 239] width 16 height 16
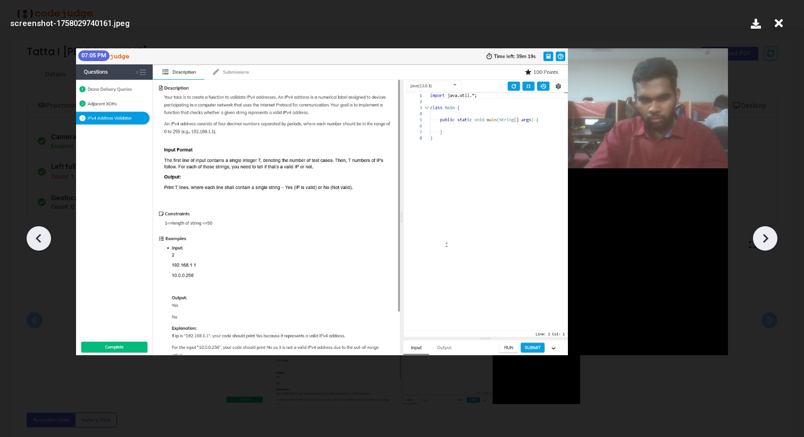
click at [765, 243] on icon at bounding box center [765, 239] width 16 height 16
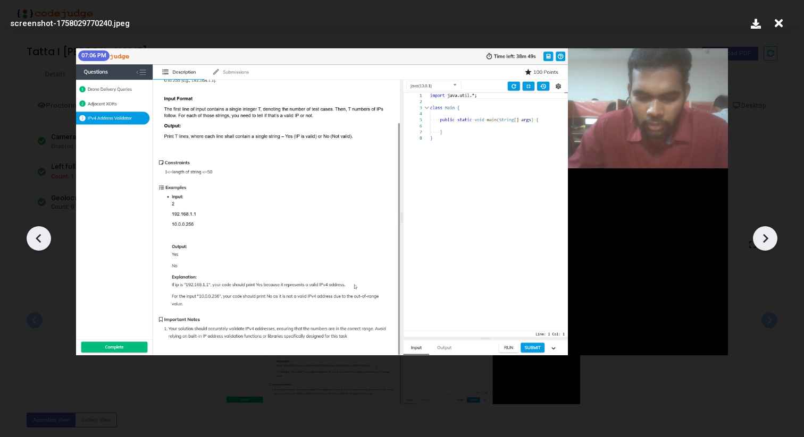
click at [765, 243] on icon at bounding box center [765, 239] width 16 height 16
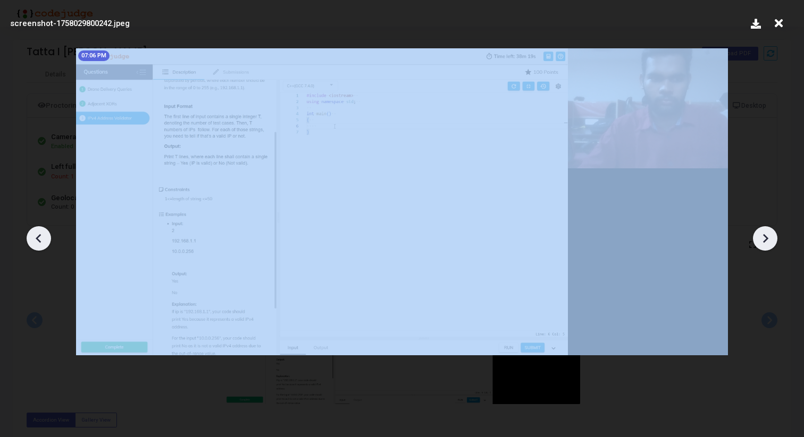
click at [765, 243] on icon at bounding box center [765, 239] width 16 height 16
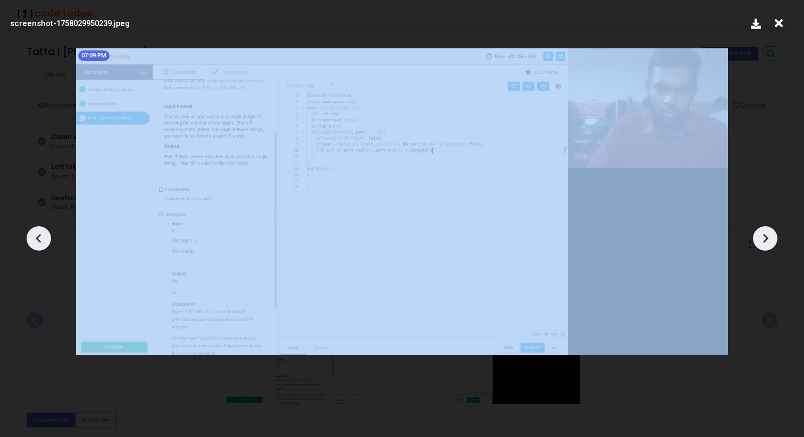
click at [765, 243] on icon at bounding box center [765, 239] width 16 height 16
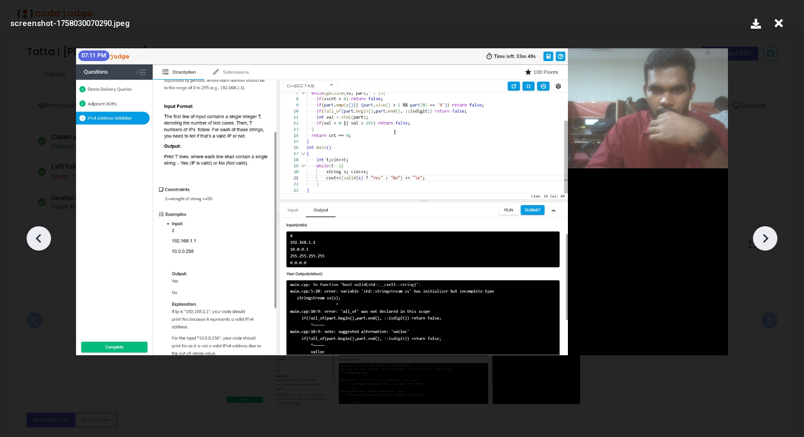
click at [765, 243] on icon at bounding box center [765, 239] width 16 height 16
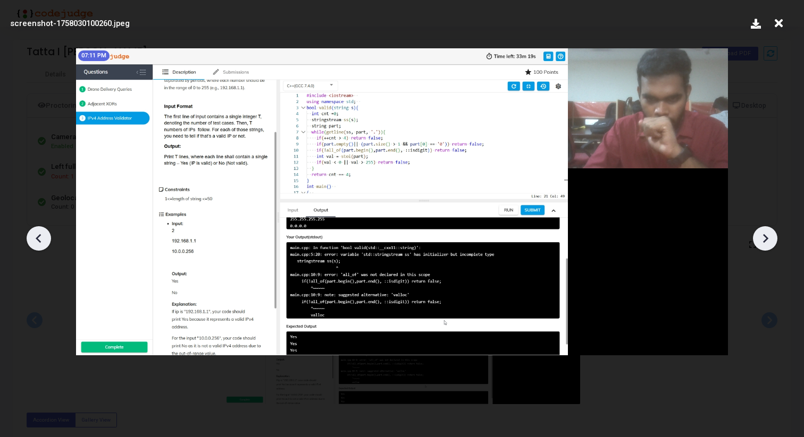
click at [765, 243] on icon at bounding box center [765, 239] width 16 height 16
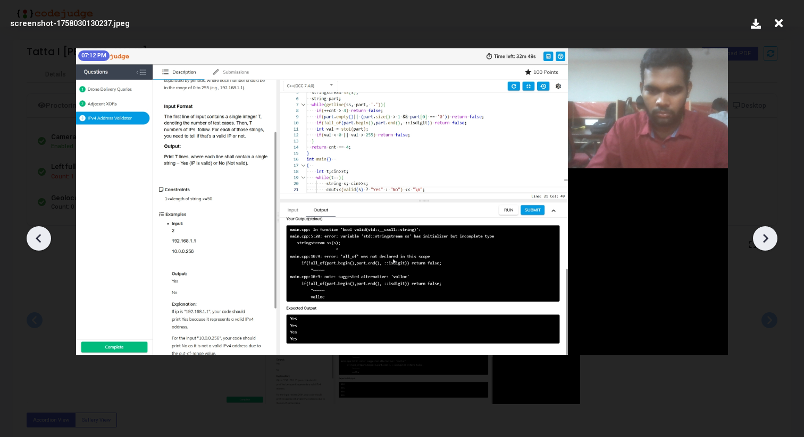
click at [765, 243] on icon at bounding box center [765, 239] width 16 height 16
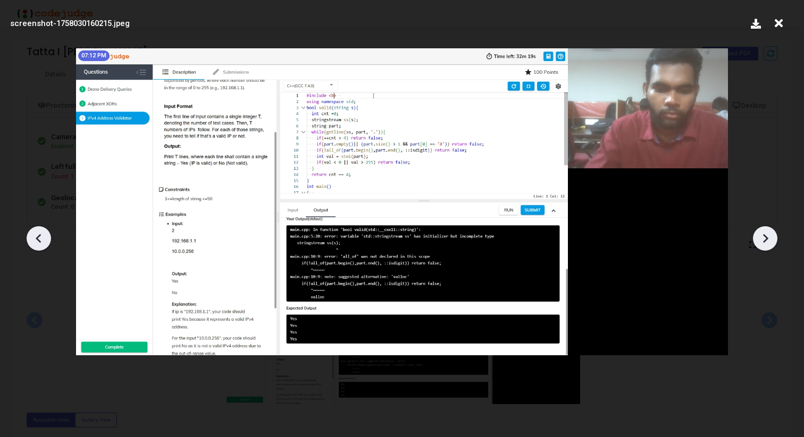
click at [32, 236] on icon at bounding box center [39, 239] width 16 height 16
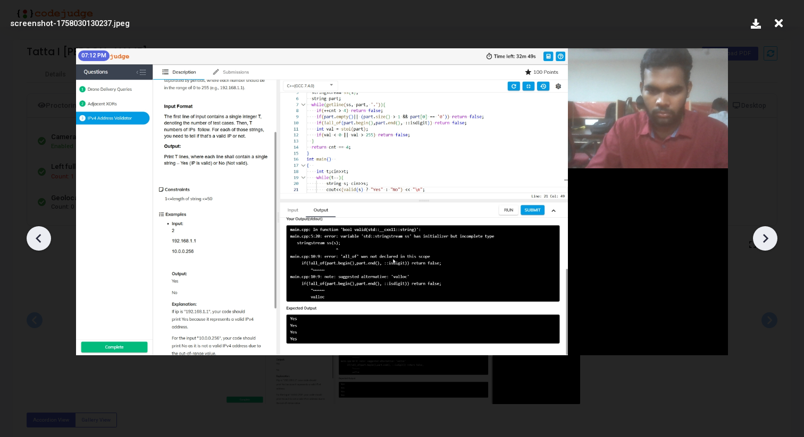
click at [32, 236] on icon at bounding box center [39, 239] width 16 height 16
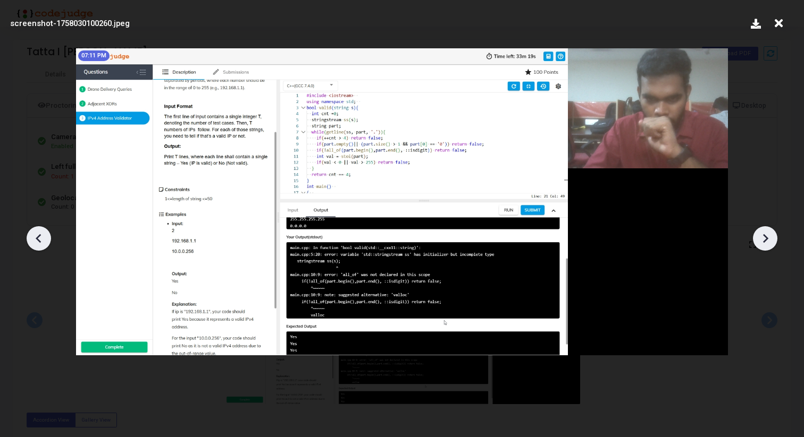
click at [32, 236] on icon at bounding box center [39, 239] width 16 height 16
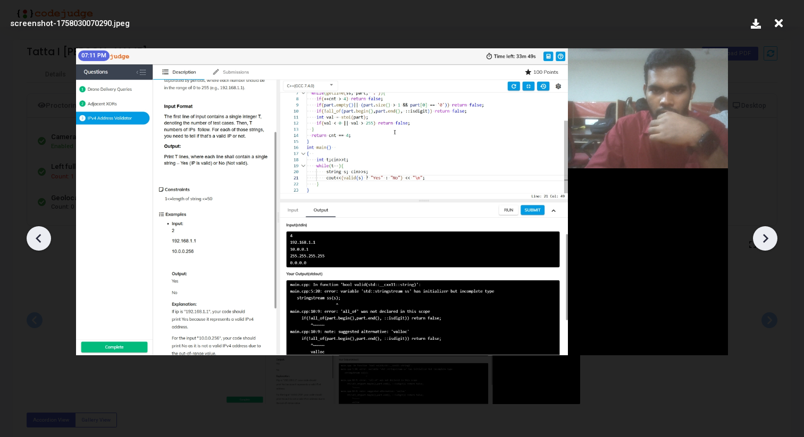
click at [32, 236] on icon at bounding box center [39, 239] width 16 height 16
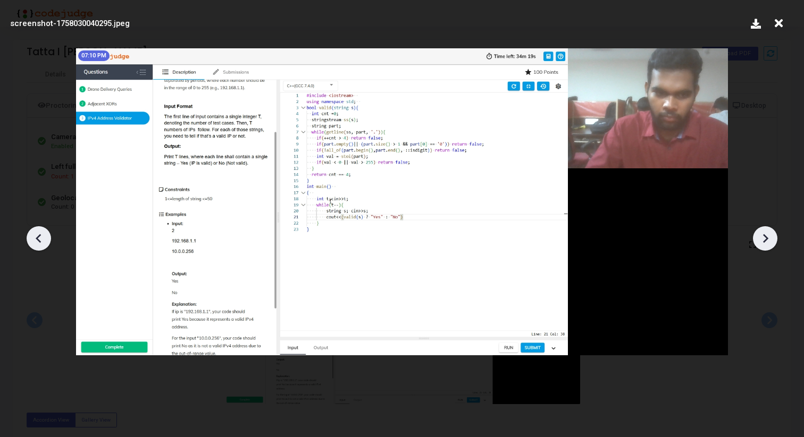
click at [36, 238] on icon at bounding box center [38, 238] width 5 height 9
click at [768, 238] on icon at bounding box center [765, 239] width 16 height 16
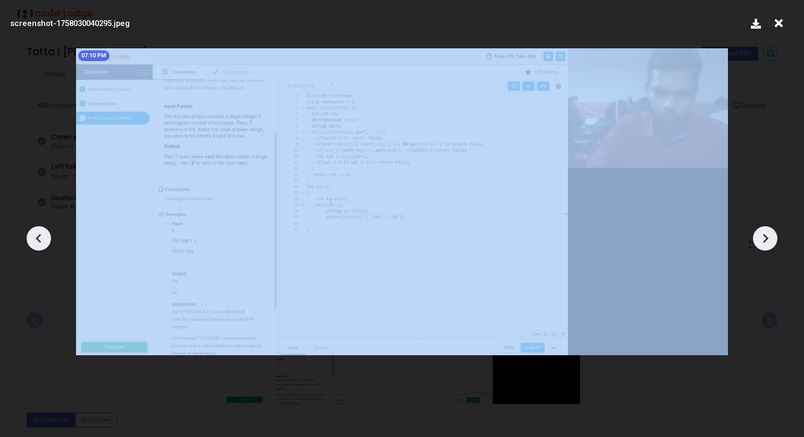
click at [768, 238] on icon at bounding box center [765, 239] width 16 height 16
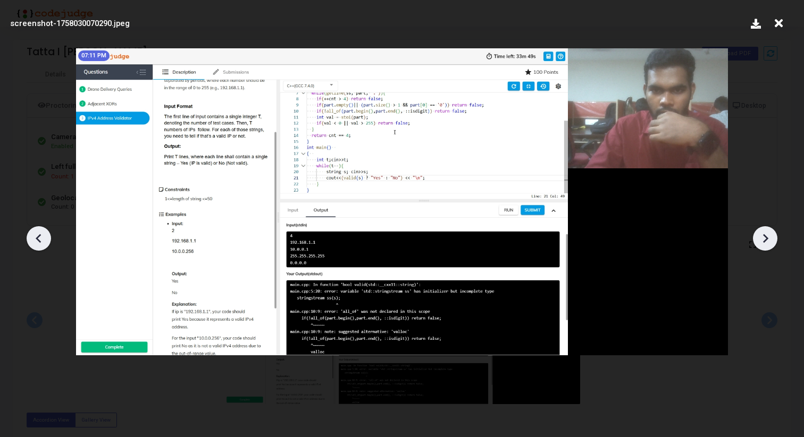
click at [768, 238] on icon at bounding box center [765, 239] width 16 height 16
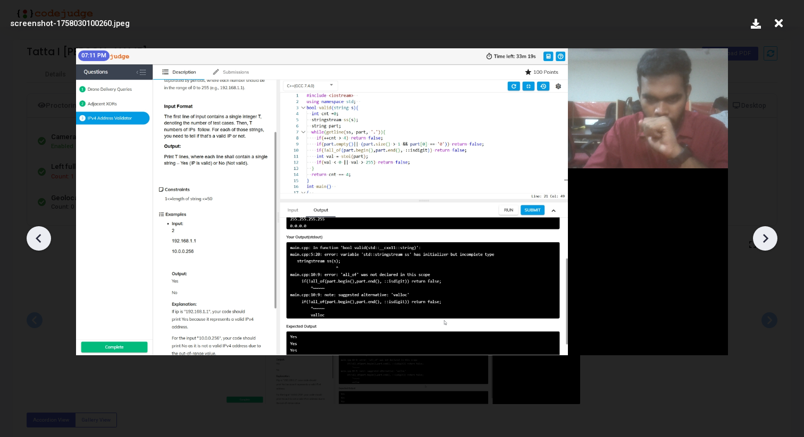
click at [768, 238] on icon at bounding box center [765, 239] width 16 height 16
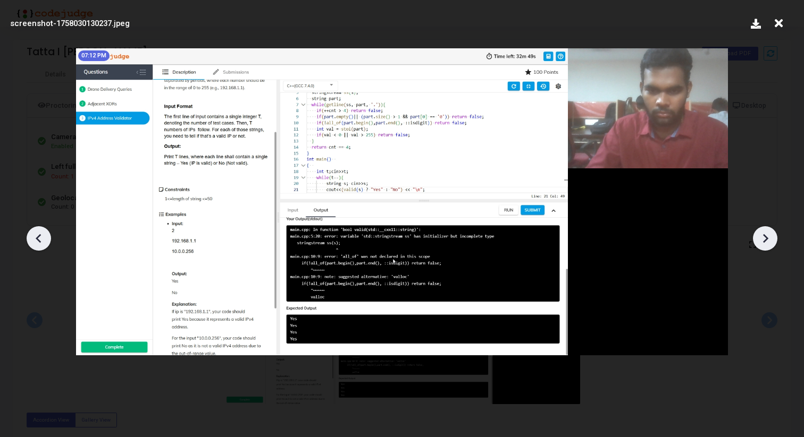
click at [768, 238] on icon at bounding box center [765, 239] width 16 height 16
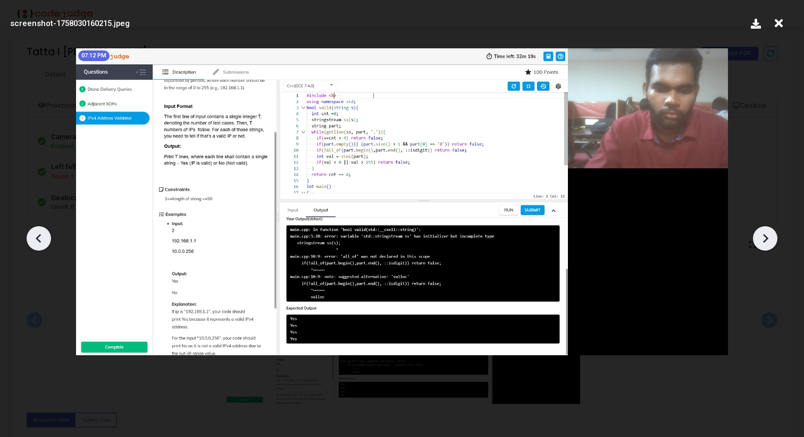
click at [768, 238] on icon at bounding box center [765, 239] width 16 height 16
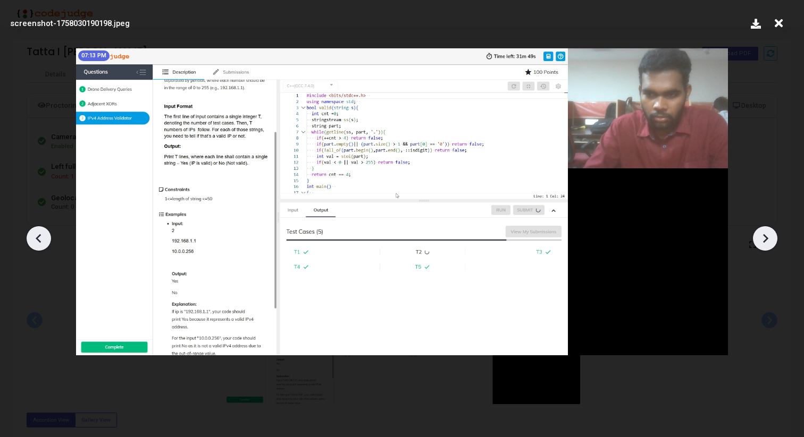
click at [768, 238] on icon at bounding box center [765, 239] width 16 height 16
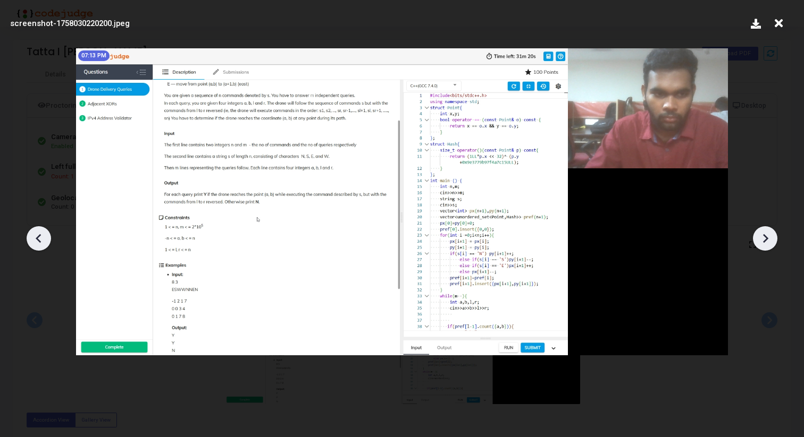
click at [768, 238] on icon at bounding box center [765, 239] width 16 height 16
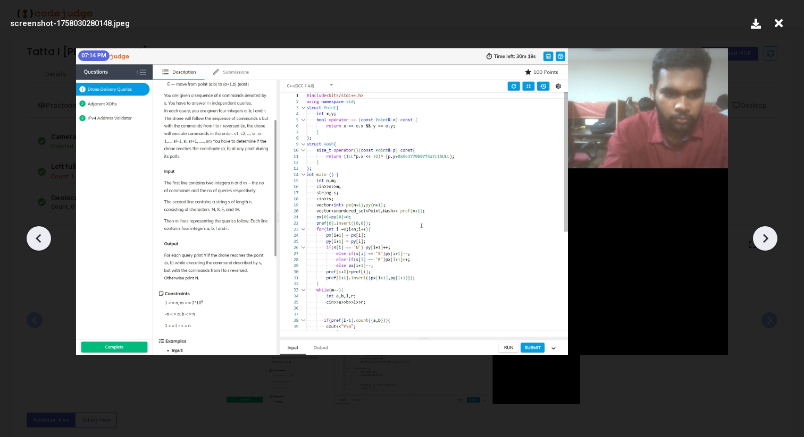
click at [768, 238] on icon at bounding box center [765, 239] width 16 height 16
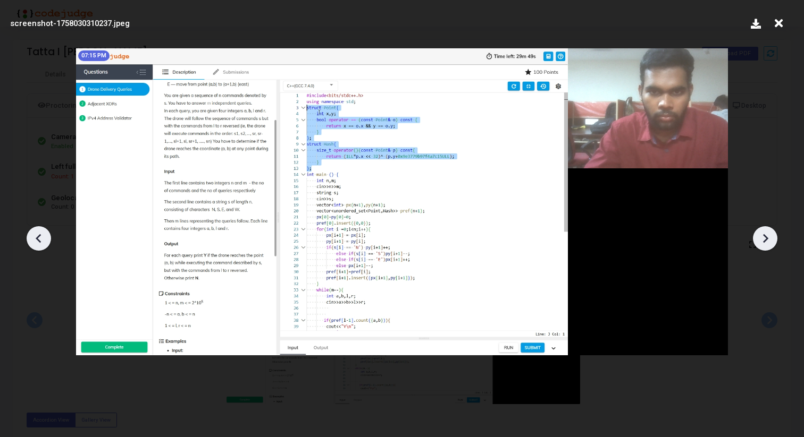
click at [768, 238] on icon at bounding box center [765, 239] width 16 height 16
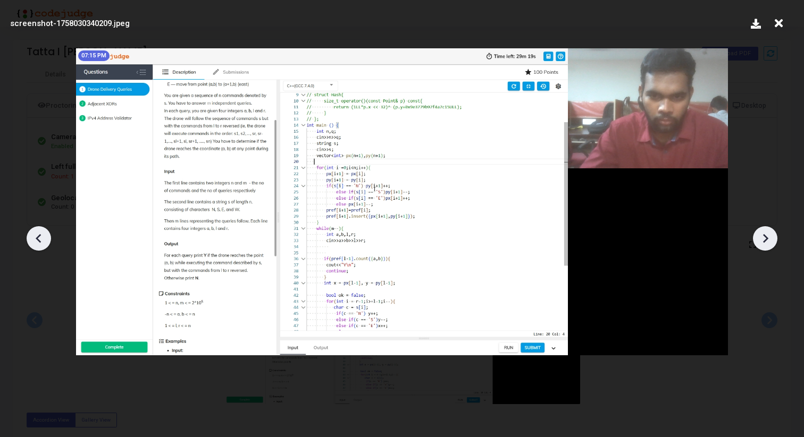
click at [768, 238] on icon at bounding box center [765, 239] width 16 height 16
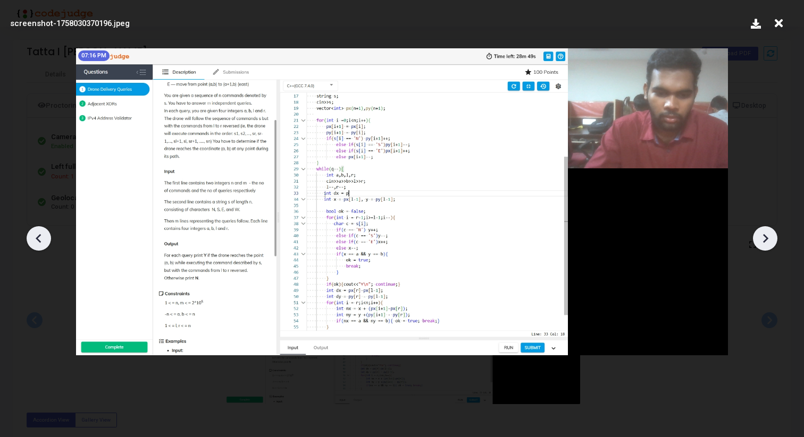
click at [768, 238] on icon at bounding box center [765, 239] width 16 height 16
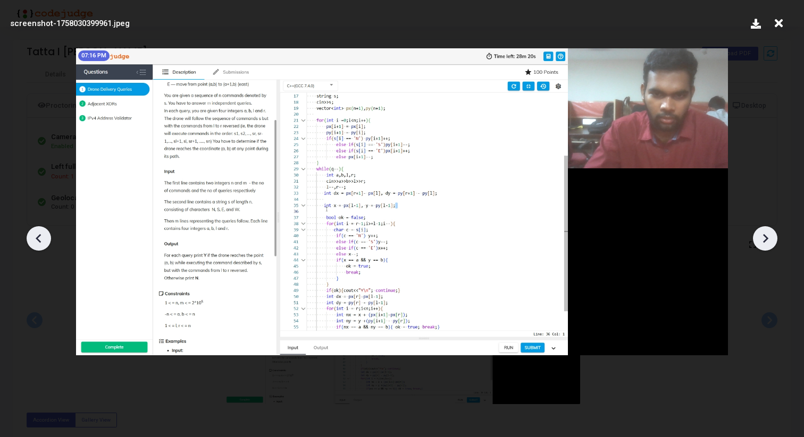
click at [768, 238] on icon at bounding box center [765, 239] width 16 height 16
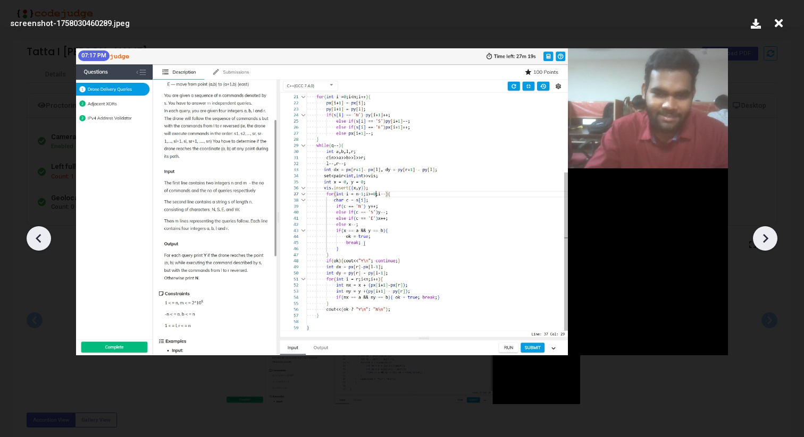
click at [768, 238] on icon at bounding box center [765, 239] width 16 height 16
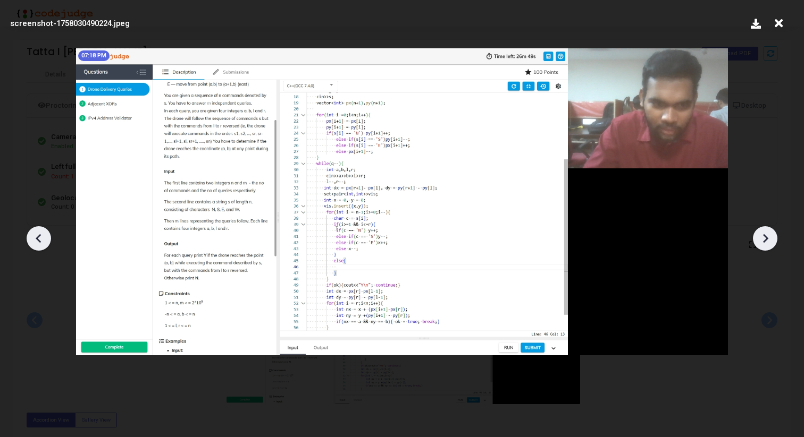
click at [768, 238] on icon at bounding box center [765, 239] width 16 height 16
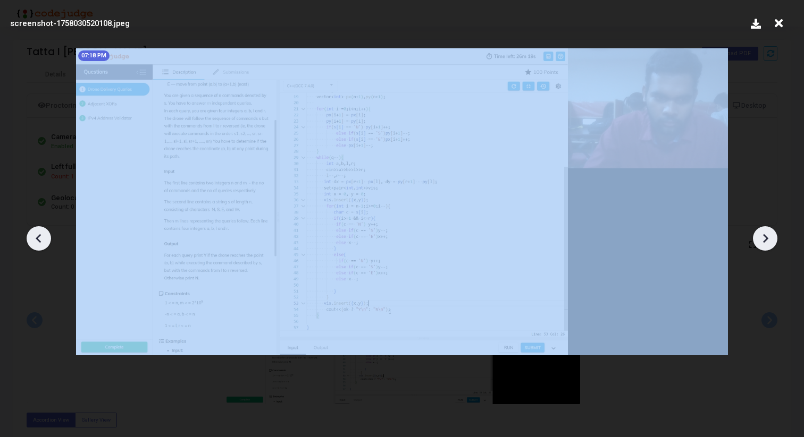
click at [768, 238] on icon at bounding box center [765, 239] width 16 height 16
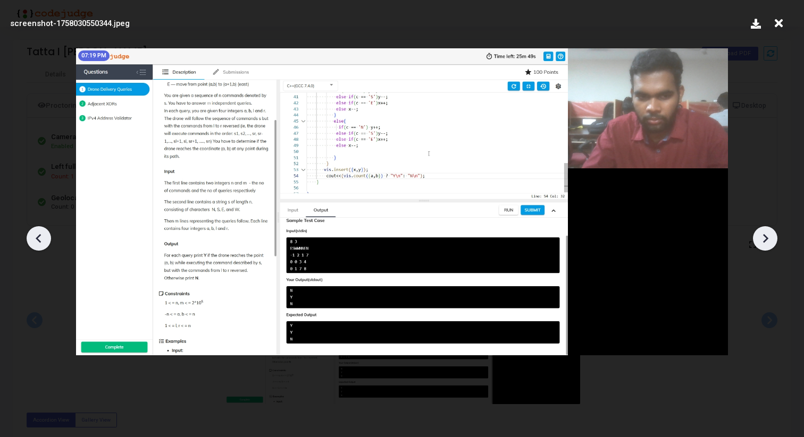
click at [768, 238] on icon at bounding box center [765, 239] width 16 height 16
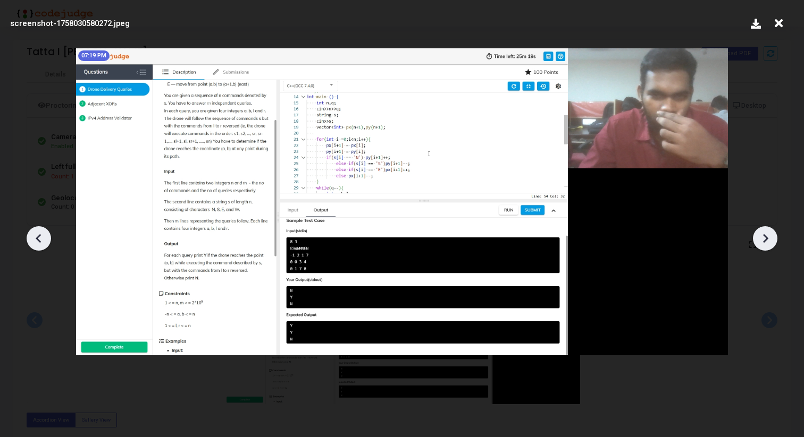
click at [768, 238] on icon at bounding box center [765, 239] width 16 height 16
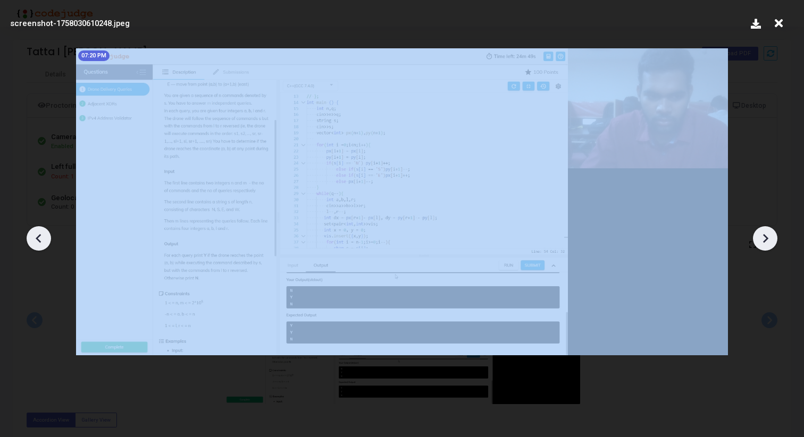
click at [768, 238] on icon at bounding box center [765, 239] width 16 height 16
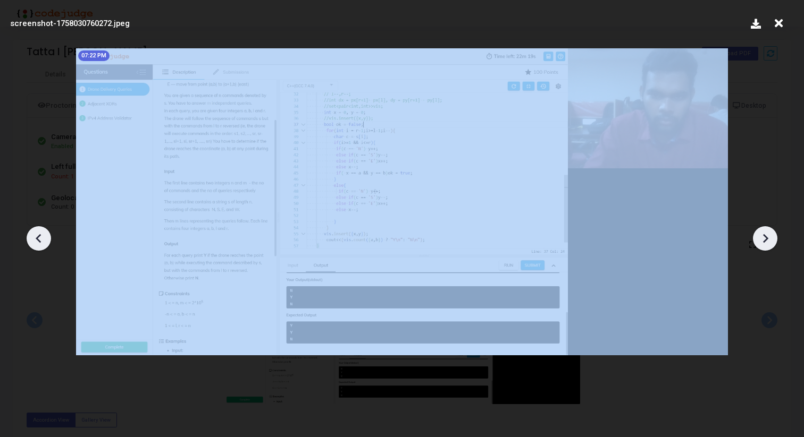
click at [768, 238] on icon at bounding box center [765, 239] width 16 height 16
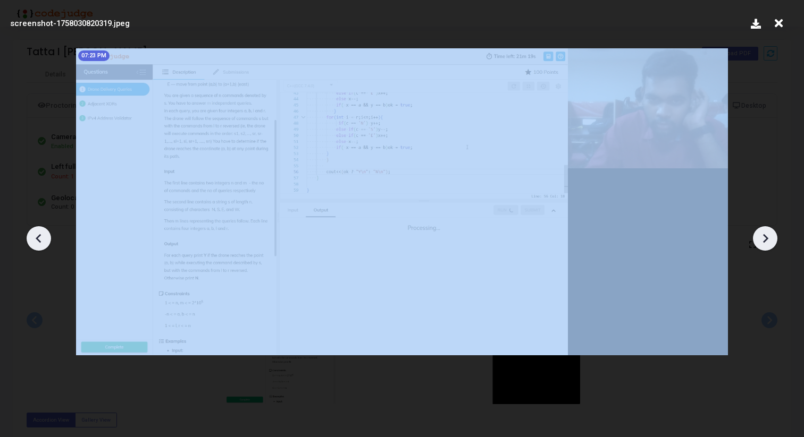
click at [768, 238] on icon at bounding box center [765, 239] width 16 height 16
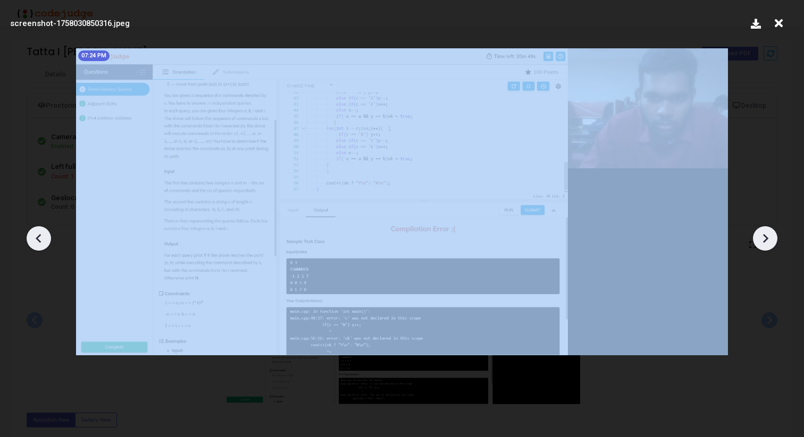
click at [768, 238] on icon at bounding box center [765, 239] width 16 height 16
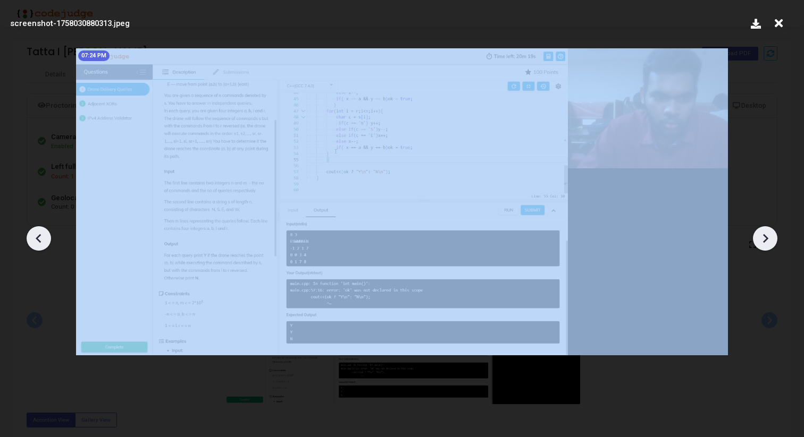
click at [768, 238] on icon at bounding box center [765, 239] width 16 height 16
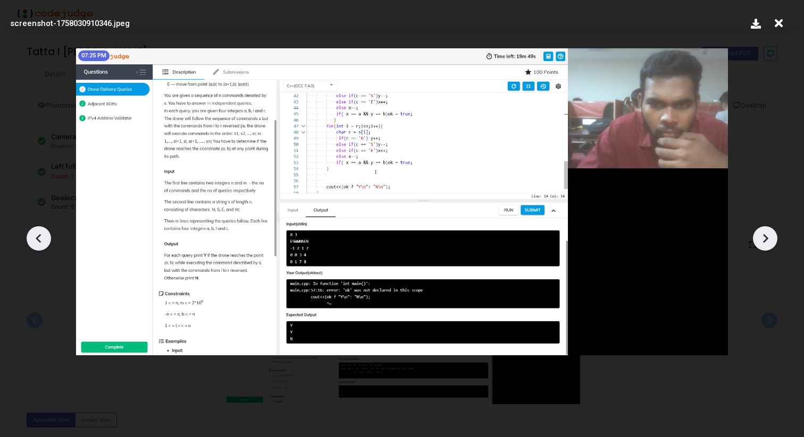
click at [768, 238] on icon at bounding box center [765, 239] width 16 height 16
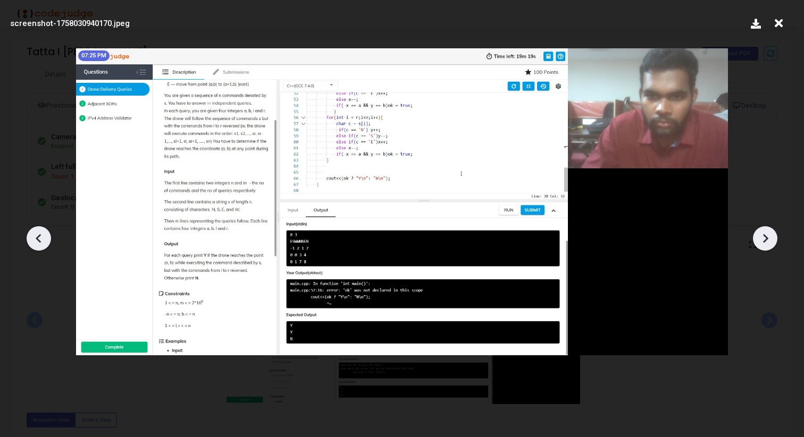
click at [768, 238] on icon at bounding box center [765, 239] width 16 height 16
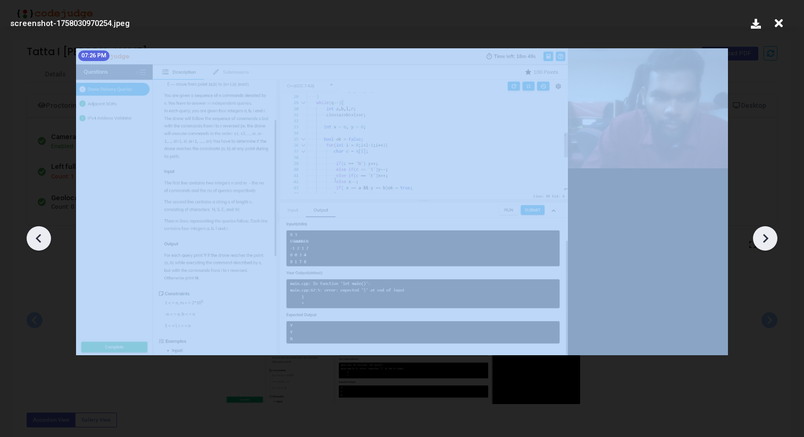
click at [768, 238] on icon at bounding box center [765, 239] width 16 height 16
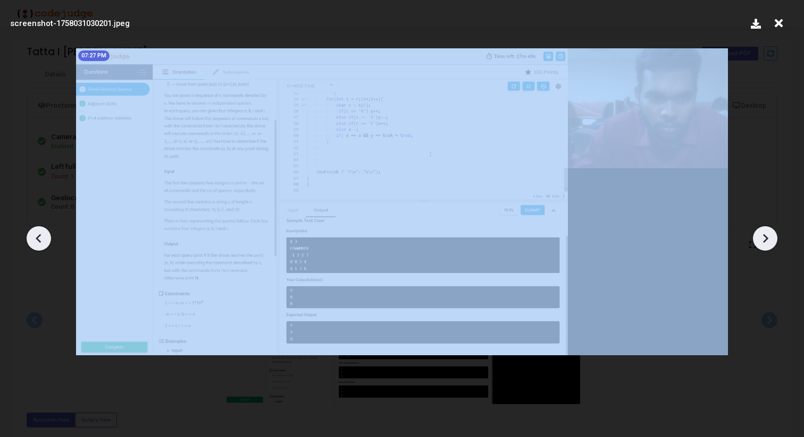
click at [768, 238] on icon at bounding box center [765, 239] width 16 height 16
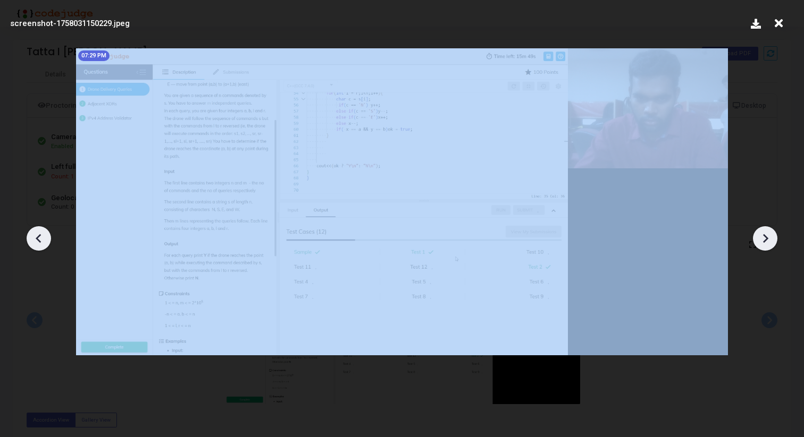
click at [768, 238] on icon at bounding box center [765, 239] width 16 height 16
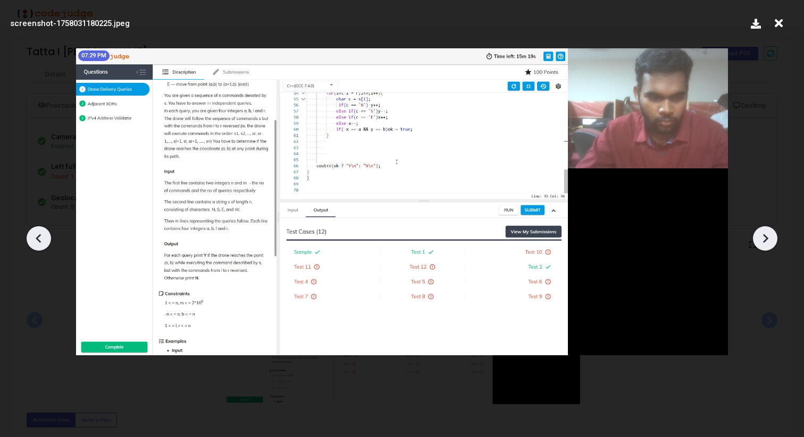
click at [765, 236] on icon at bounding box center [765, 238] width 5 height 9
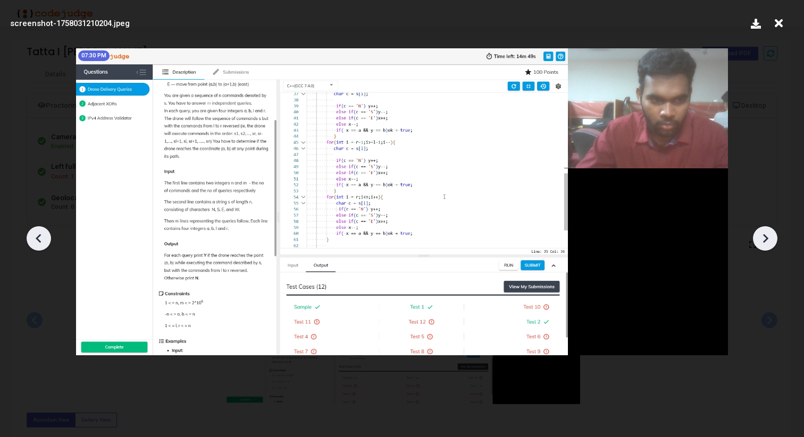
click at [765, 236] on icon at bounding box center [765, 238] width 5 height 9
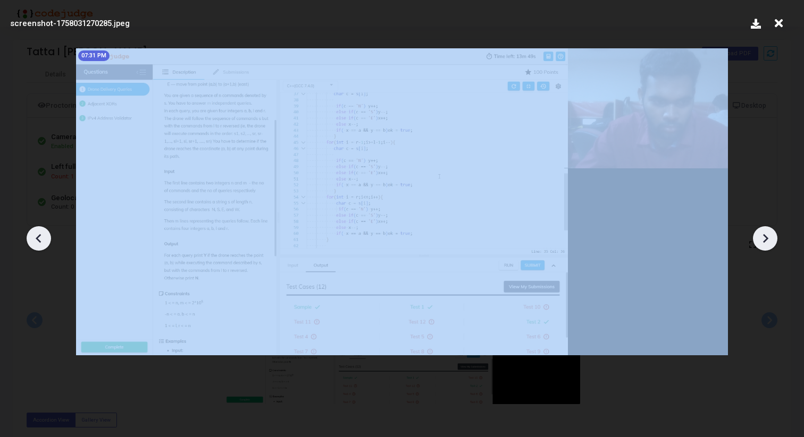
click at [765, 236] on icon at bounding box center [765, 238] width 5 height 9
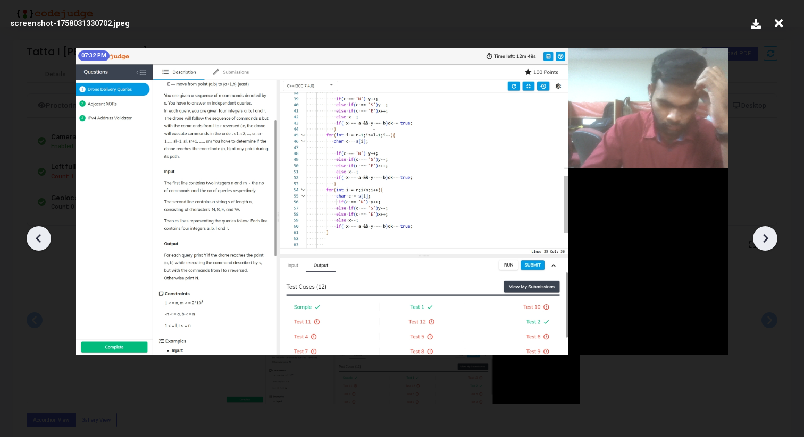
click at [765, 236] on icon at bounding box center [765, 238] width 5 height 9
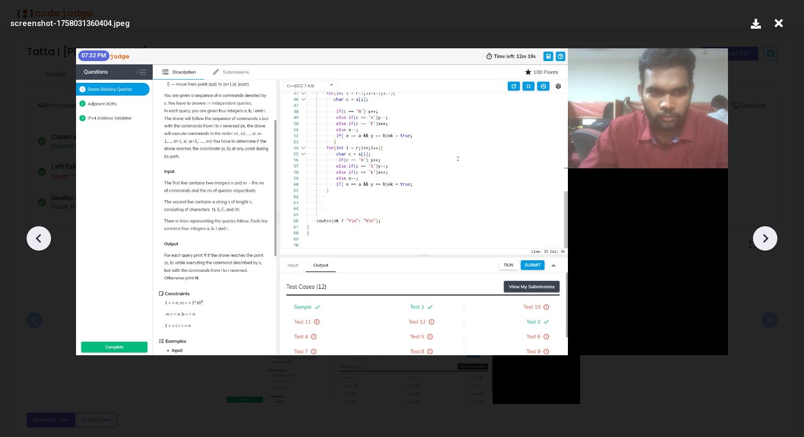
click at [765, 236] on icon at bounding box center [765, 238] width 5 height 9
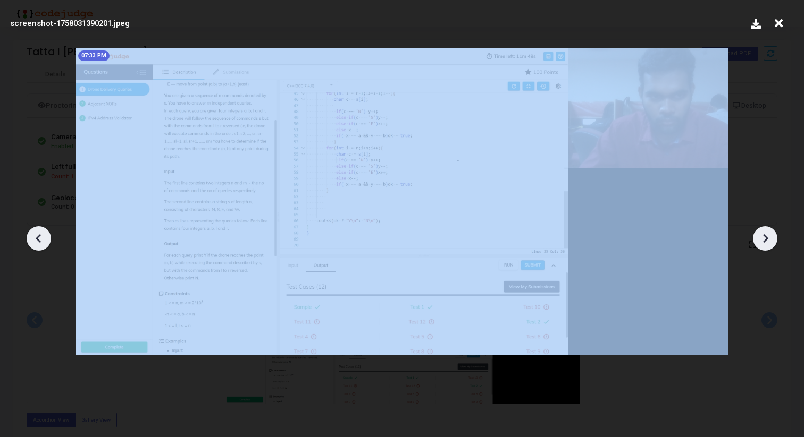
click at [765, 236] on icon at bounding box center [765, 238] width 5 height 9
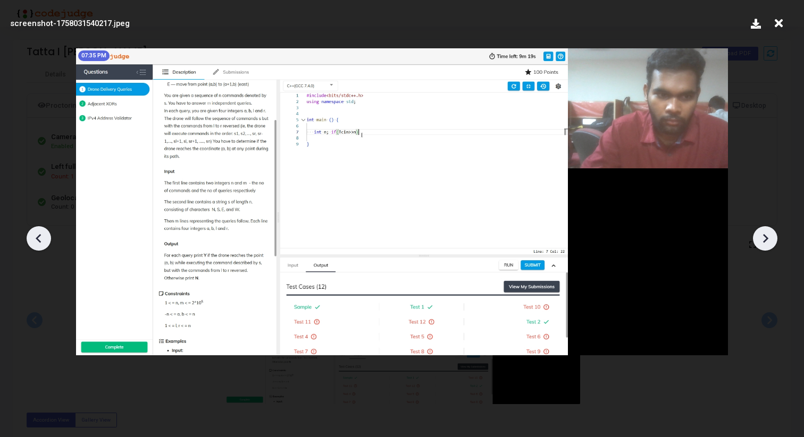
click at [761, 241] on icon at bounding box center [765, 239] width 16 height 16
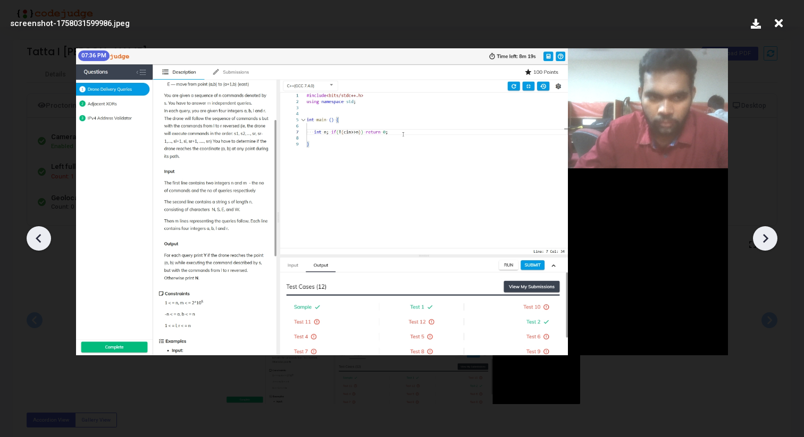
click at [761, 241] on icon at bounding box center [765, 239] width 16 height 16
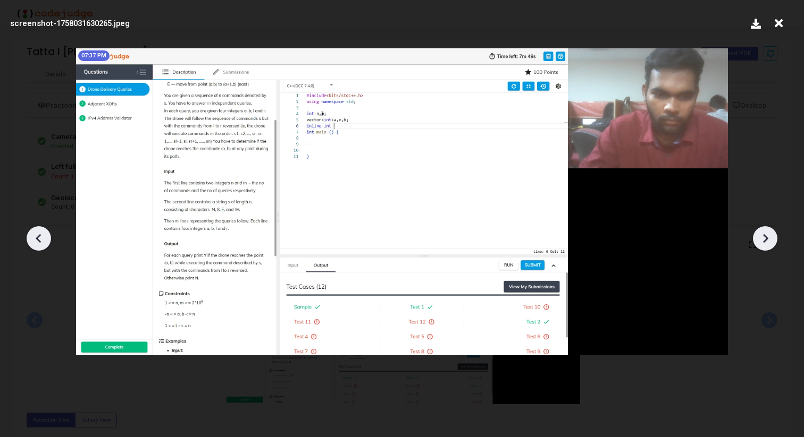
click at [761, 241] on icon at bounding box center [765, 239] width 16 height 16
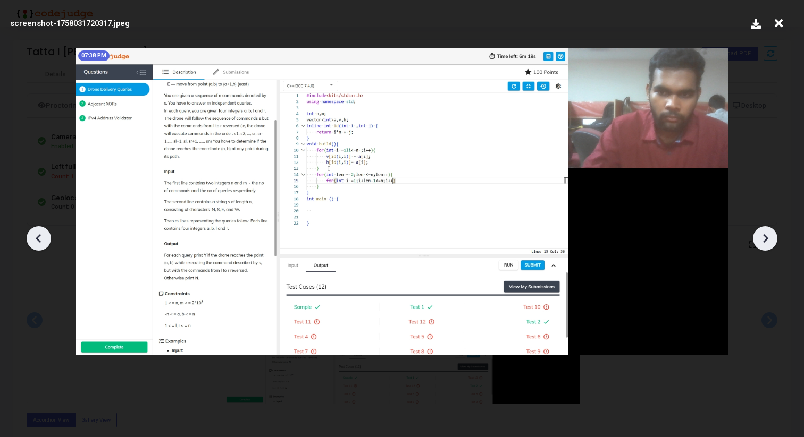
click at [761, 241] on icon at bounding box center [765, 239] width 16 height 16
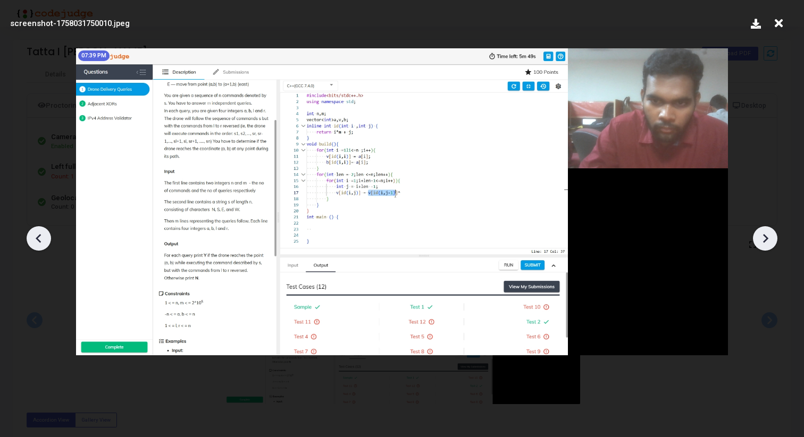
click at [761, 241] on icon at bounding box center [765, 239] width 16 height 16
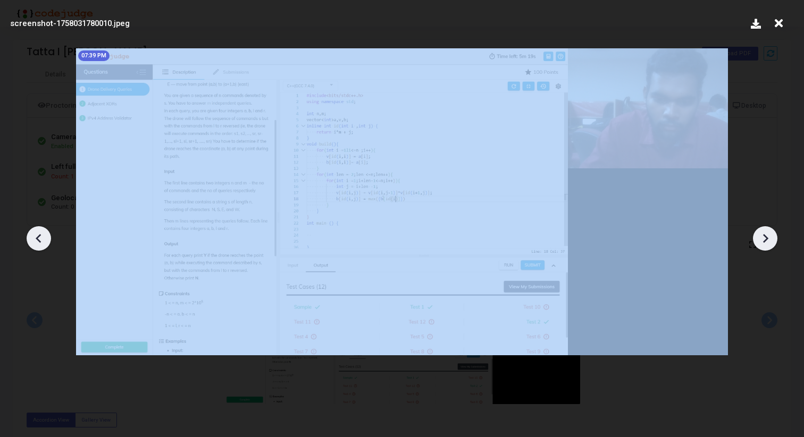
click at [761, 241] on icon at bounding box center [765, 239] width 16 height 16
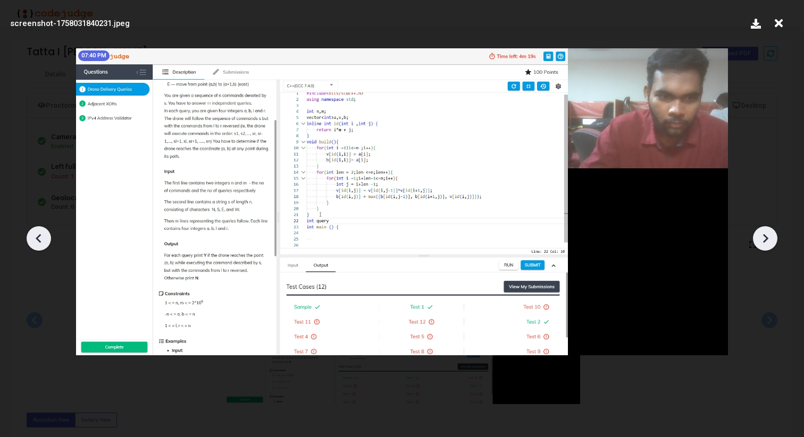
click at [761, 241] on icon at bounding box center [765, 239] width 16 height 16
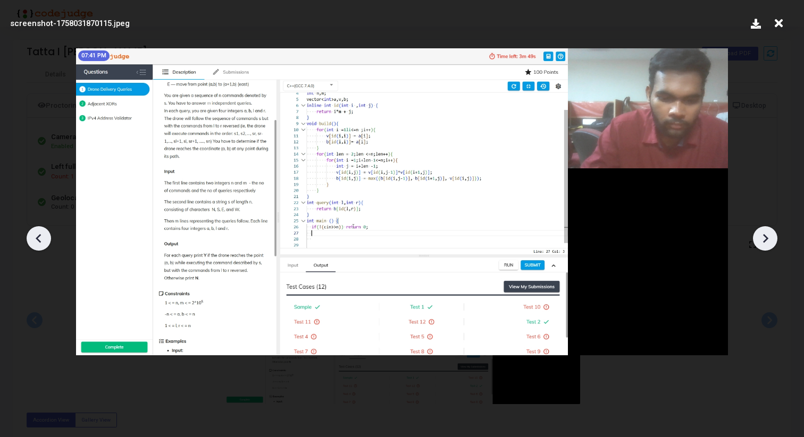
click at [761, 241] on icon at bounding box center [765, 239] width 16 height 16
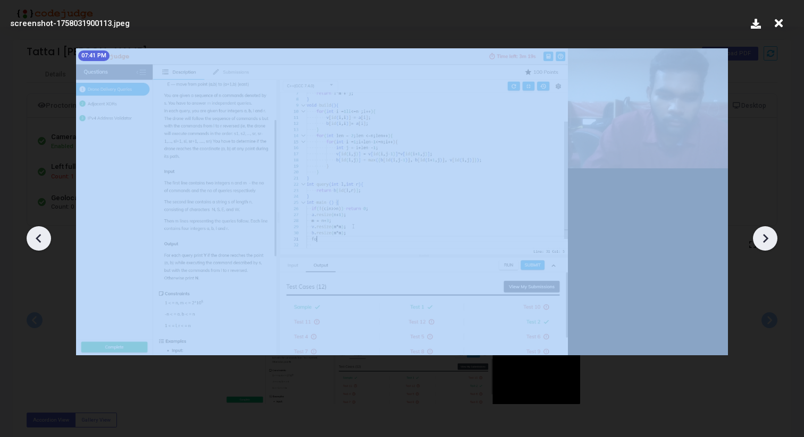
click at [761, 241] on icon at bounding box center [765, 239] width 16 height 16
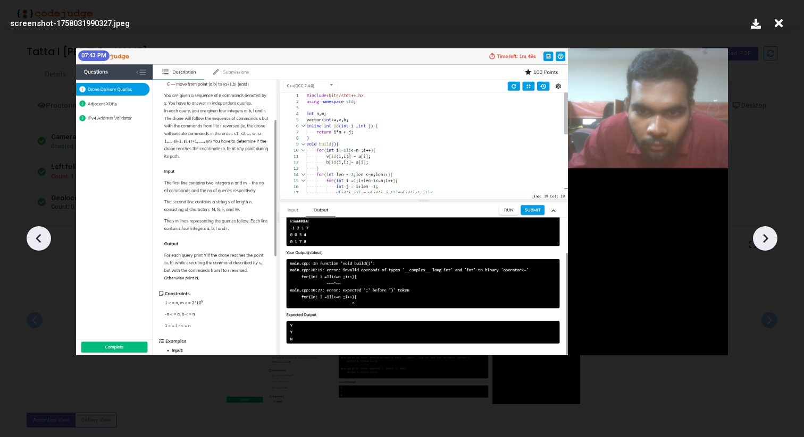
click at [761, 241] on icon at bounding box center [765, 239] width 16 height 16
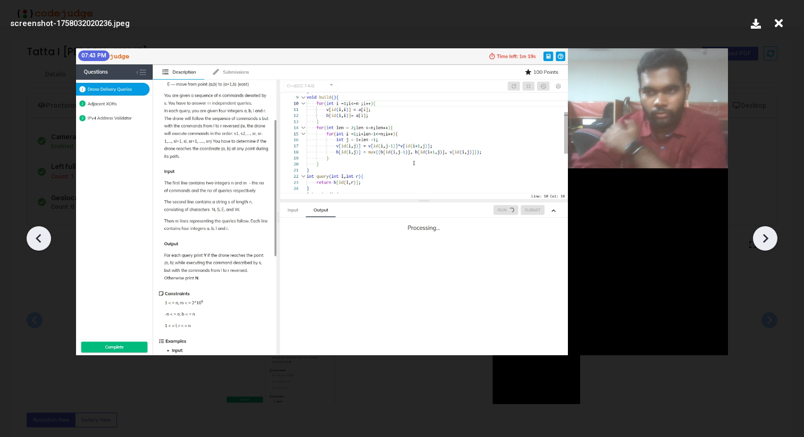
click at [761, 241] on icon at bounding box center [765, 239] width 16 height 16
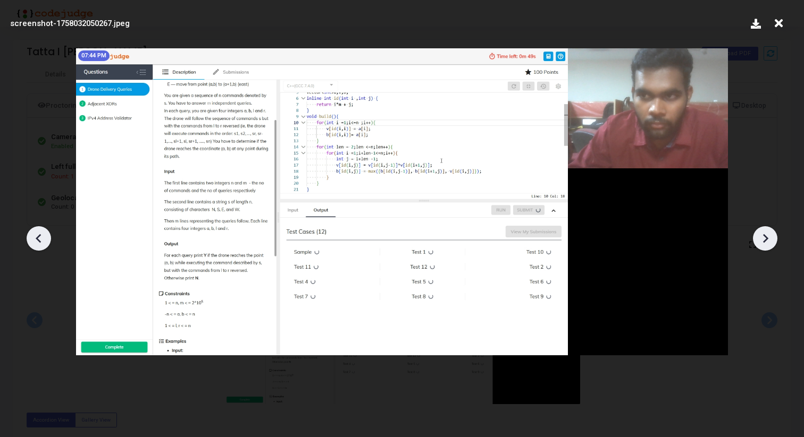
click at [762, 241] on icon at bounding box center [765, 239] width 16 height 16
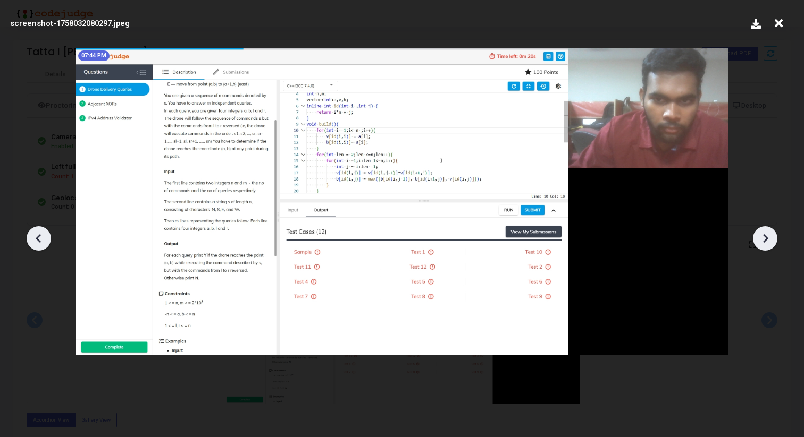
click at [762, 241] on icon at bounding box center [765, 239] width 16 height 16
click at [782, 24] on icon at bounding box center [778, 23] width 16 height 20
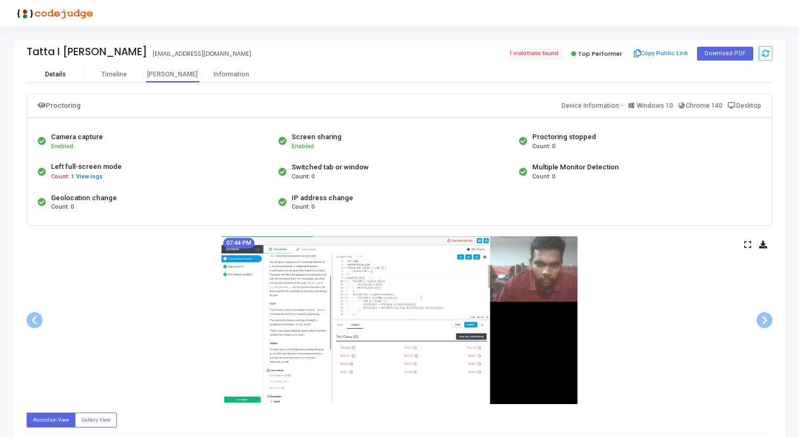
click at [62, 73] on div "Details" at bounding box center [55, 75] width 21 height 8
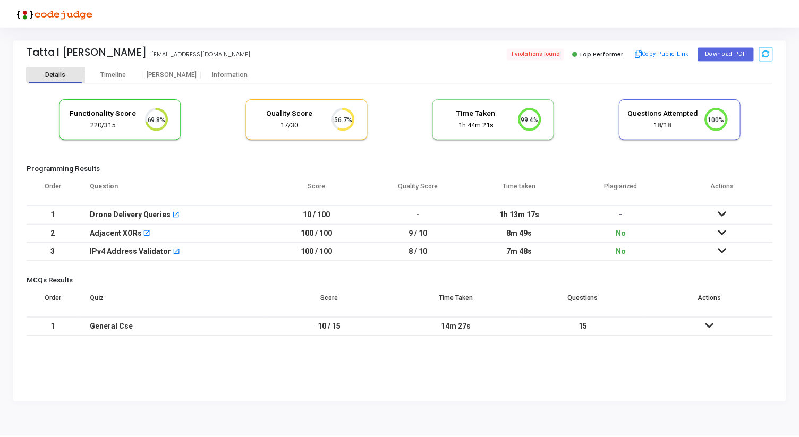
scroll to position [22, 27]
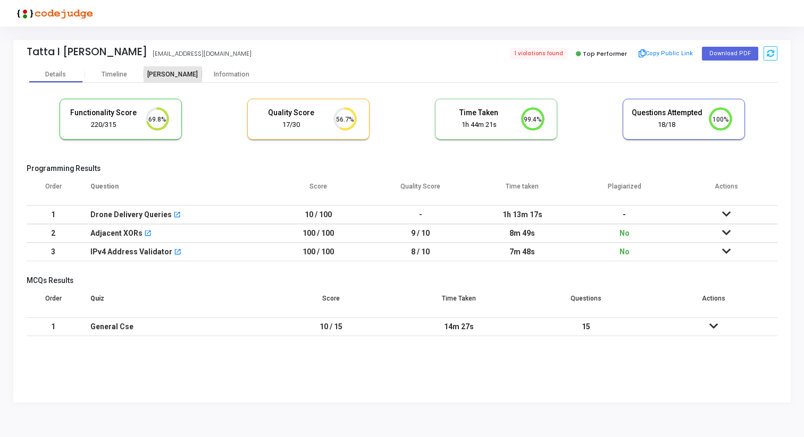
click at [159, 74] on div "[PERSON_NAME]" at bounding box center [173, 75] width 58 height 8
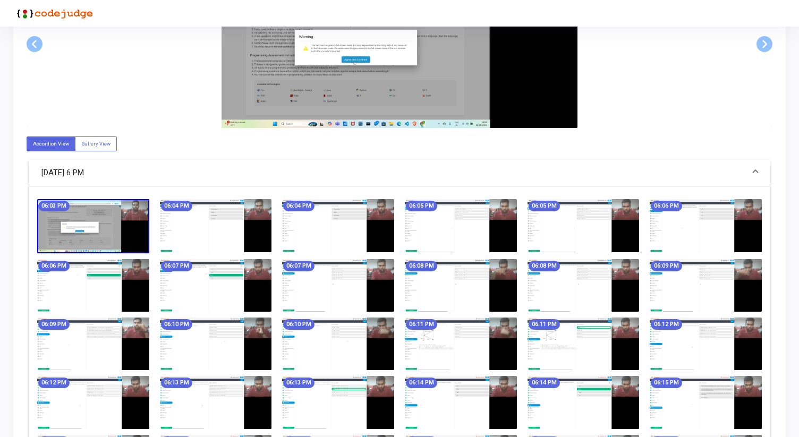
scroll to position [289, 0]
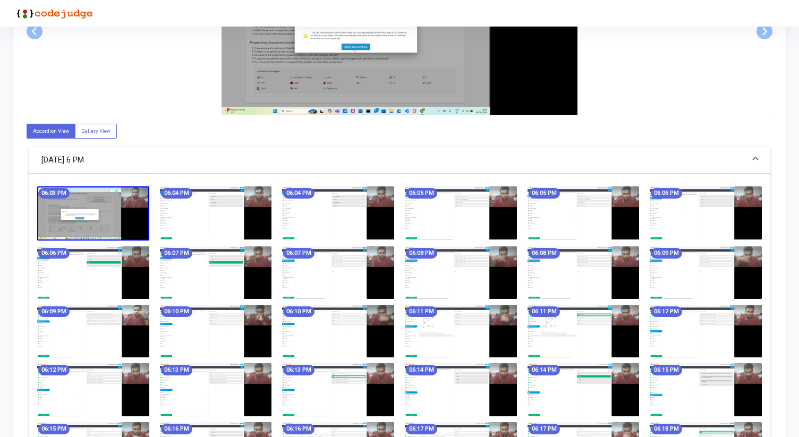
click at [87, 200] on img at bounding box center [93, 214] width 112 height 54
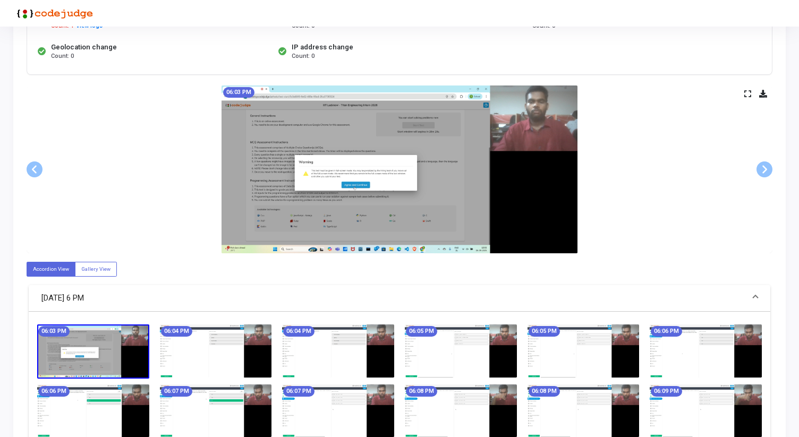
click at [746, 91] on icon at bounding box center [748, 94] width 7 height 6
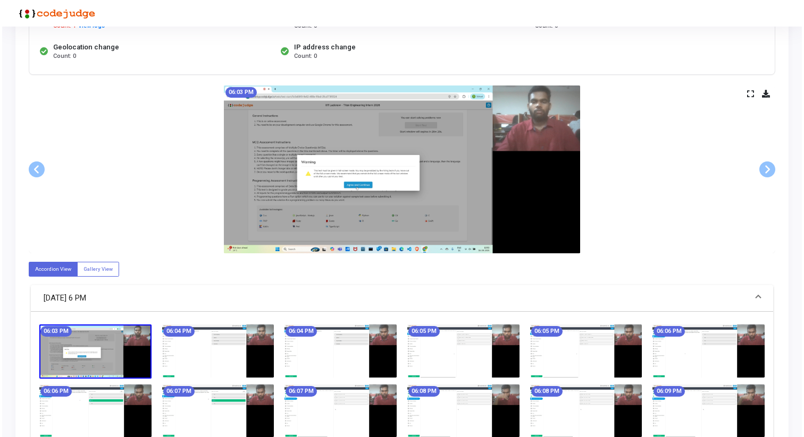
scroll to position [0, 0]
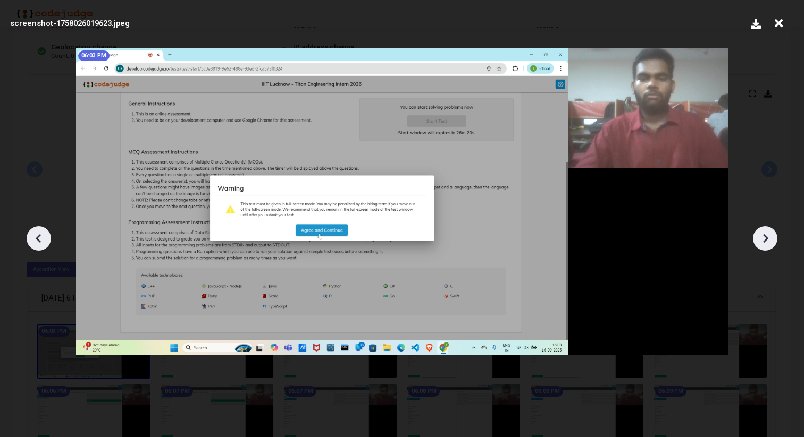
click at [768, 249] on div at bounding box center [765, 238] width 24 height 24
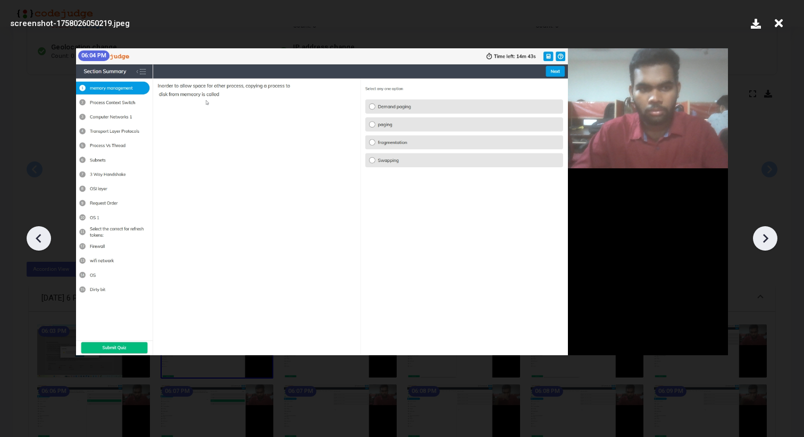
click at [768, 242] on icon at bounding box center [765, 239] width 16 height 16
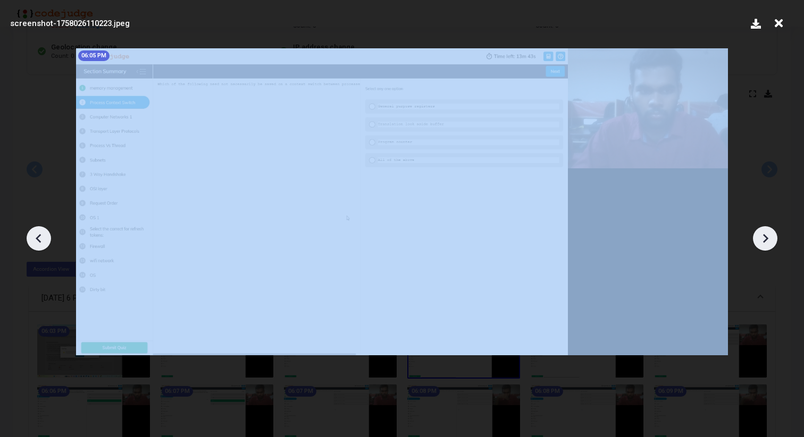
click at [768, 242] on icon at bounding box center [765, 239] width 16 height 16
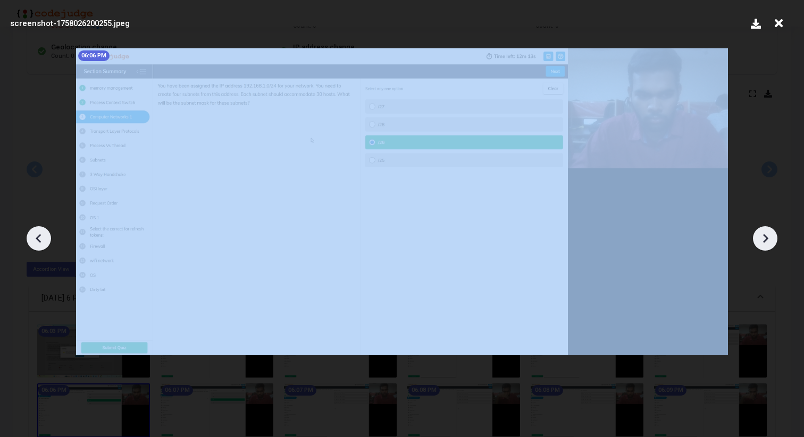
click at [768, 242] on icon at bounding box center [765, 239] width 16 height 16
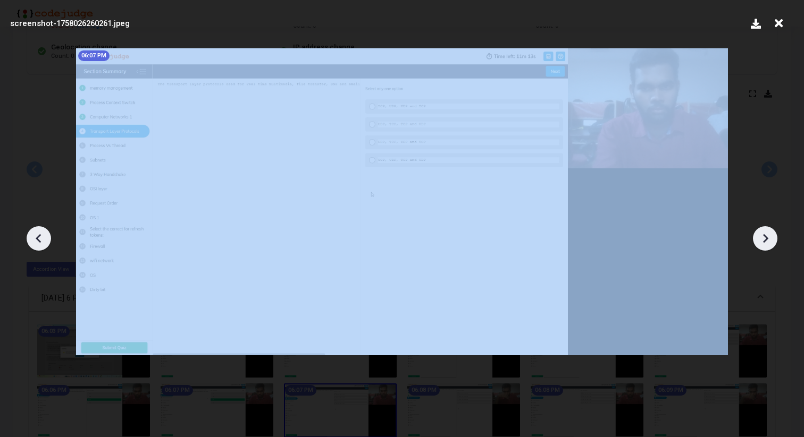
click at [768, 242] on icon at bounding box center [765, 239] width 16 height 16
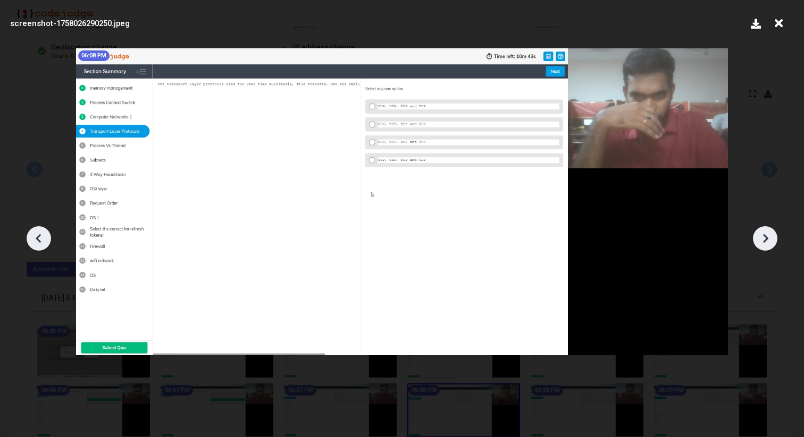
click at [768, 242] on icon at bounding box center [765, 239] width 16 height 16
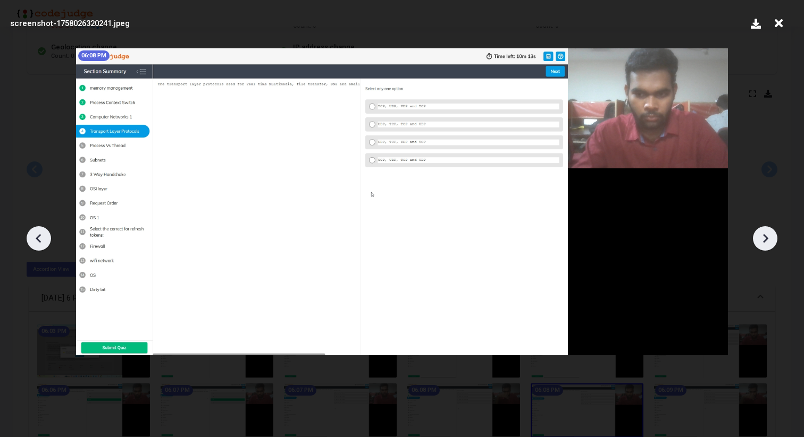
click at [768, 242] on icon at bounding box center [765, 239] width 16 height 16
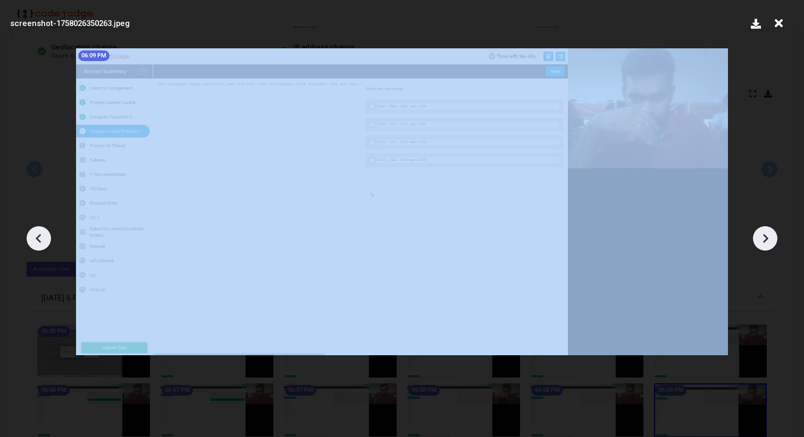
click at [768, 242] on icon at bounding box center [765, 239] width 16 height 16
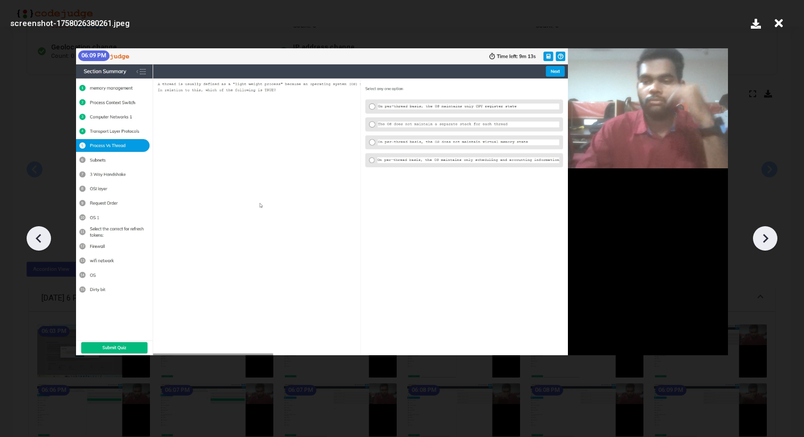
click at [768, 242] on icon at bounding box center [765, 239] width 16 height 16
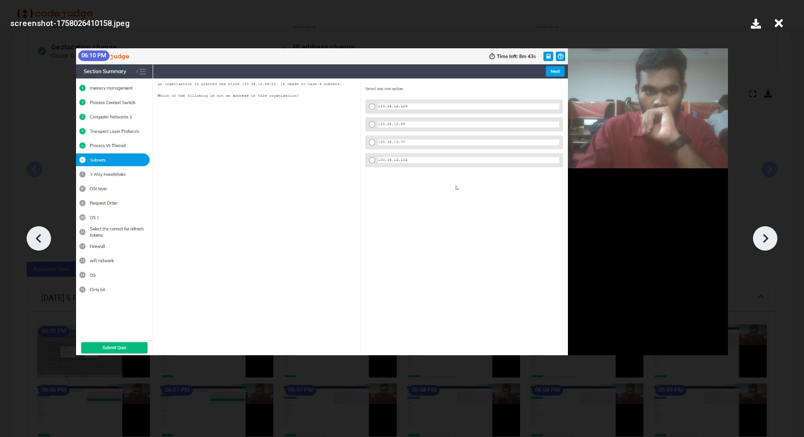
click at [768, 242] on icon at bounding box center [765, 239] width 16 height 16
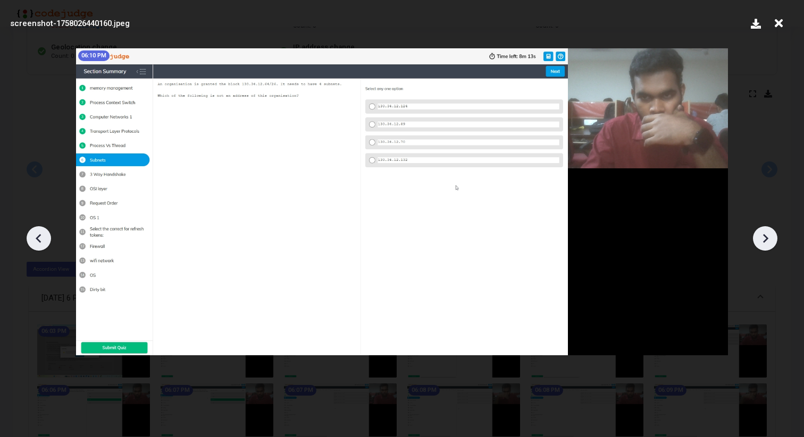
click at [768, 242] on icon at bounding box center [765, 239] width 16 height 16
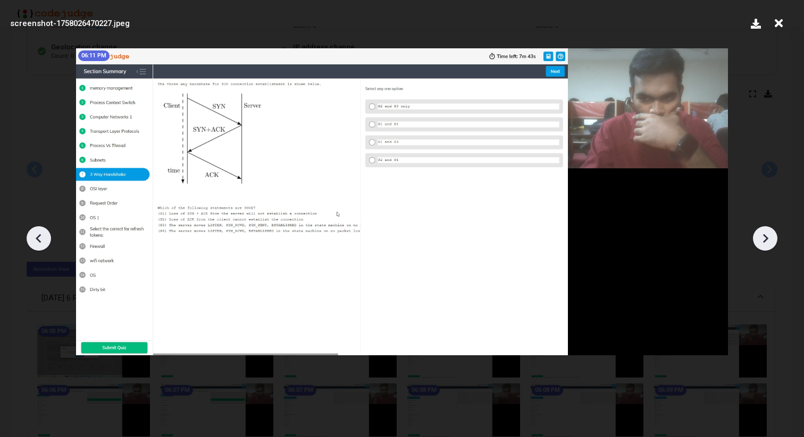
click at [768, 242] on icon at bounding box center [765, 239] width 16 height 16
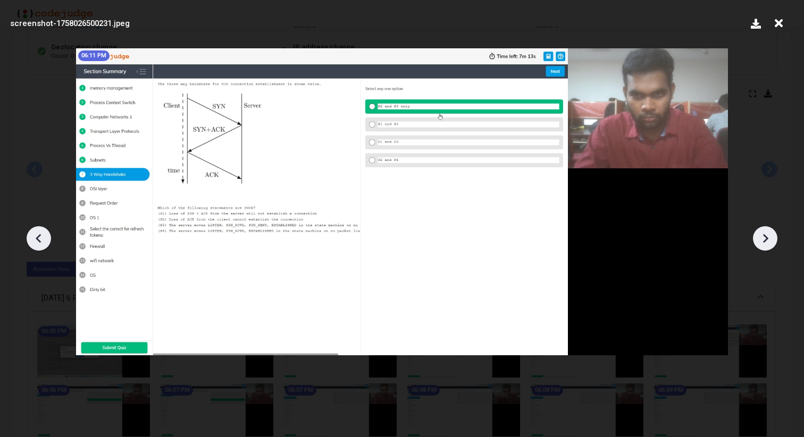
click at [768, 242] on icon at bounding box center [765, 239] width 16 height 16
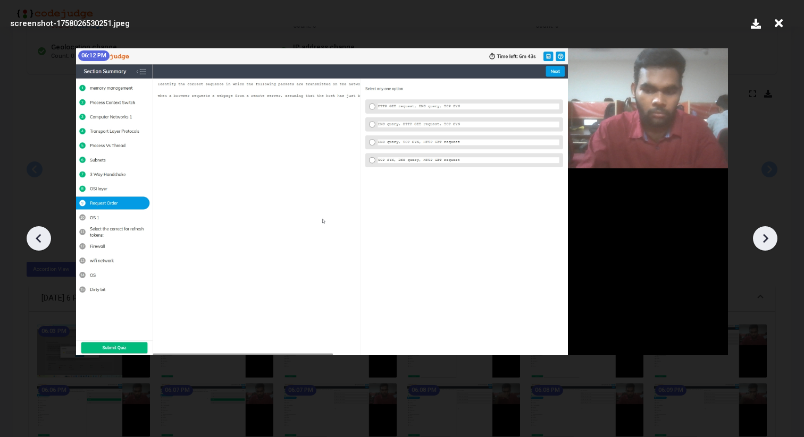
click at [768, 242] on icon at bounding box center [765, 239] width 16 height 16
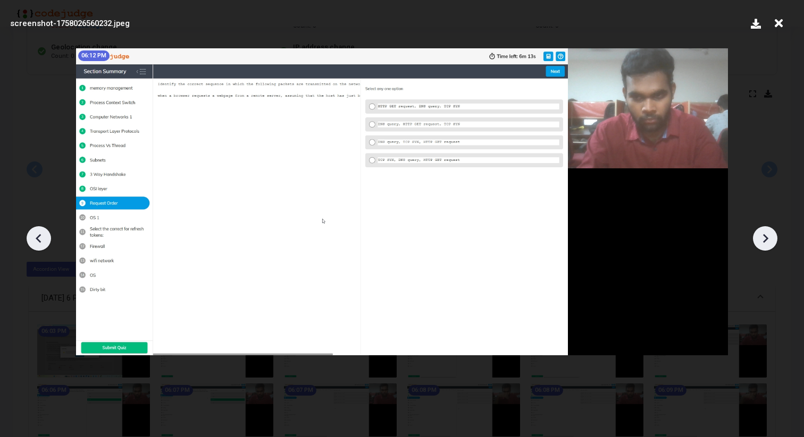
click at [768, 242] on icon at bounding box center [765, 239] width 16 height 16
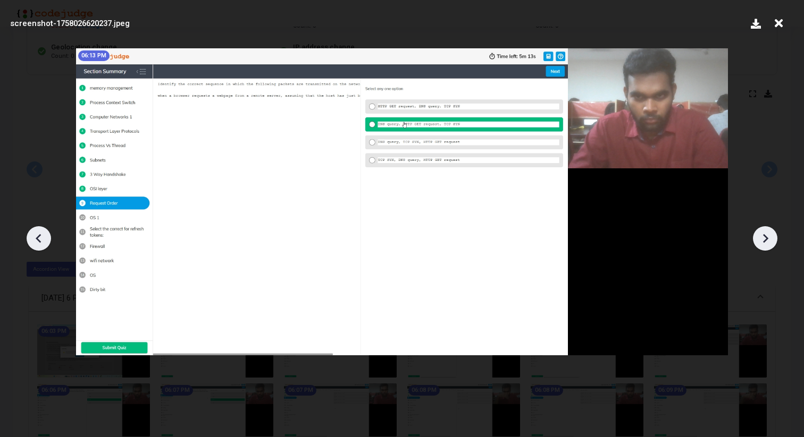
click at [768, 242] on icon at bounding box center [765, 239] width 16 height 16
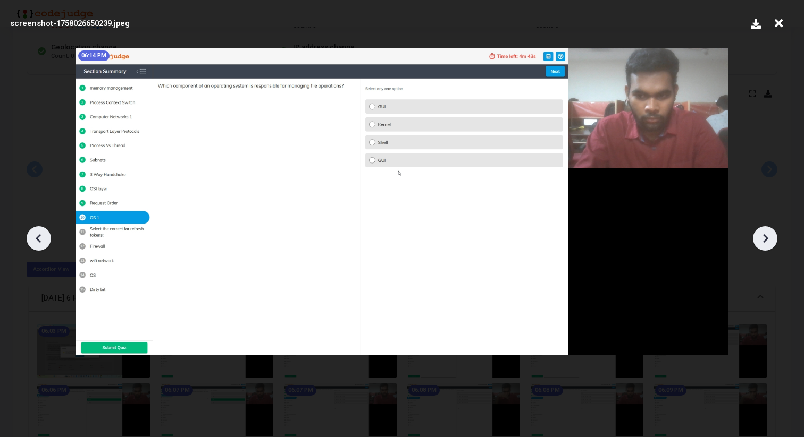
click at [768, 242] on icon at bounding box center [765, 239] width 16 height 16
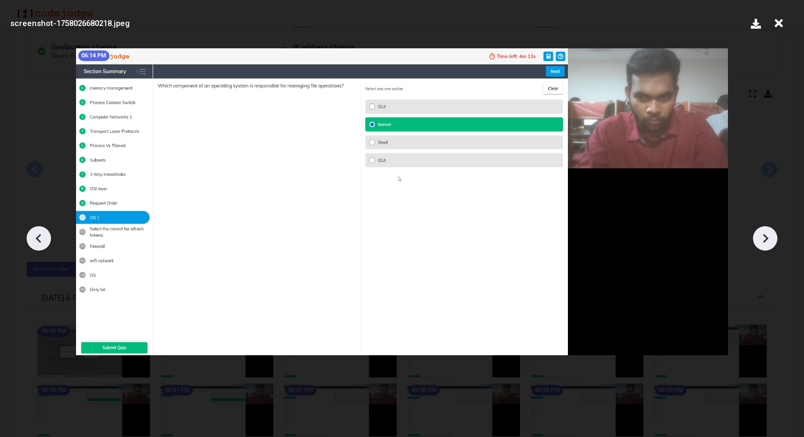
click at [768, 242] on icon at bounding box center [765, 239] width 16 height 16
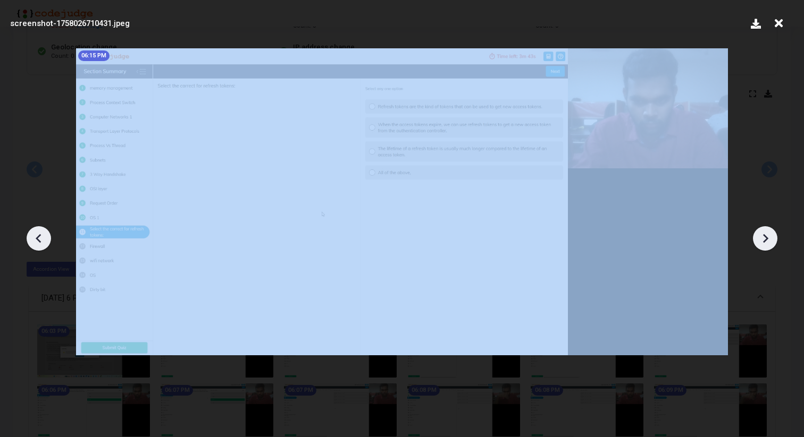
click at [768, 242] on icon at bounding box center [765, 239] width 16 height 16
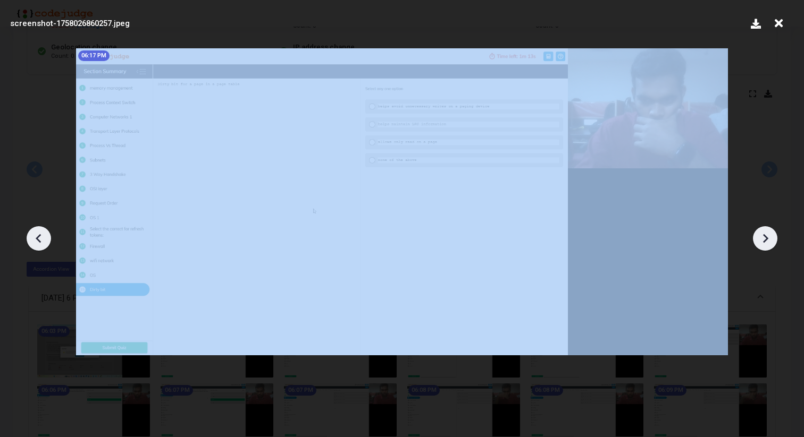
click at [768, 242] on icon at bounding box center [765, 239] width 16 height 16
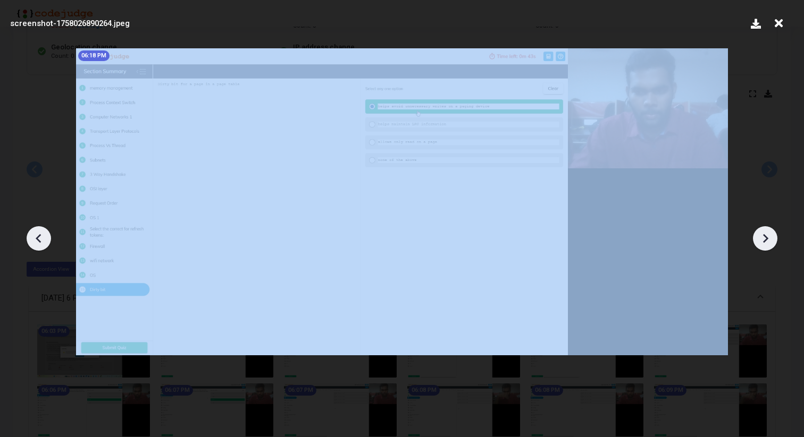
click at [768, 242] on icon at bounding box center [765, 239] width 16 height 16
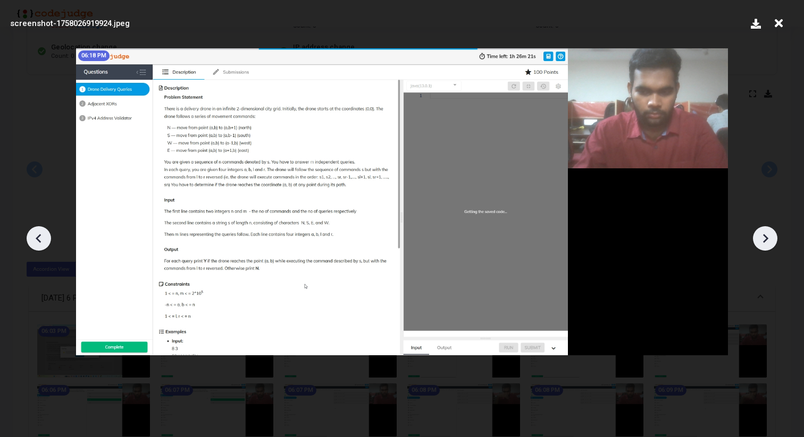
click at [768, 242] on icon at bounding box center [765, 239] width 16 height 16
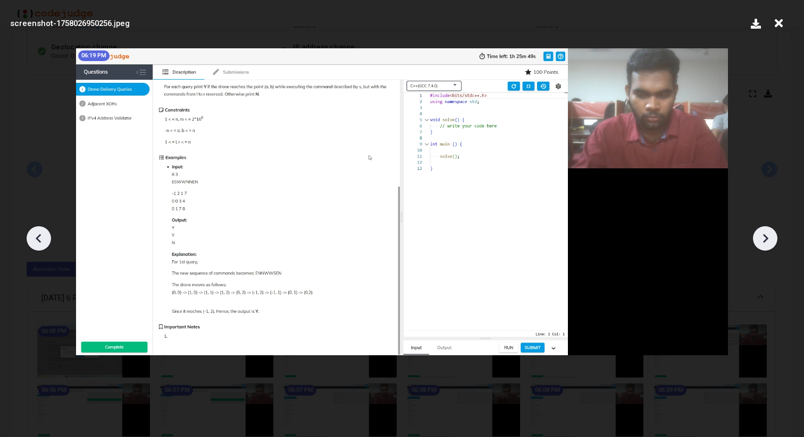
click at [768, 242] on icon at bounding box center [765, 239] width 16 height 16
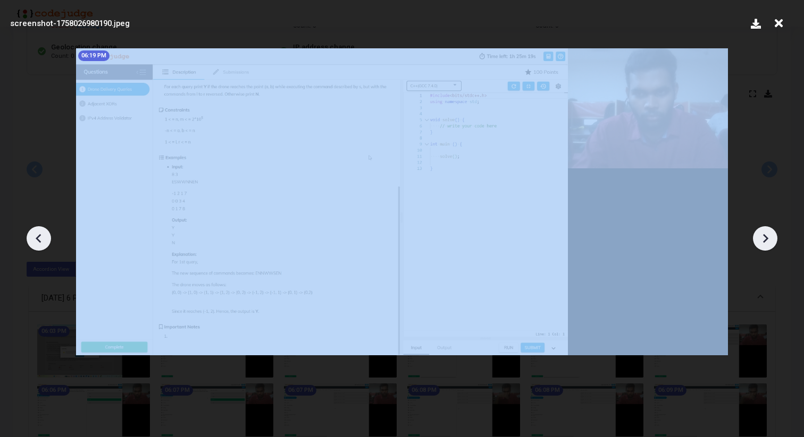
click at [768, 242] on icon at bounding box center [765, 239] width 16 height 16
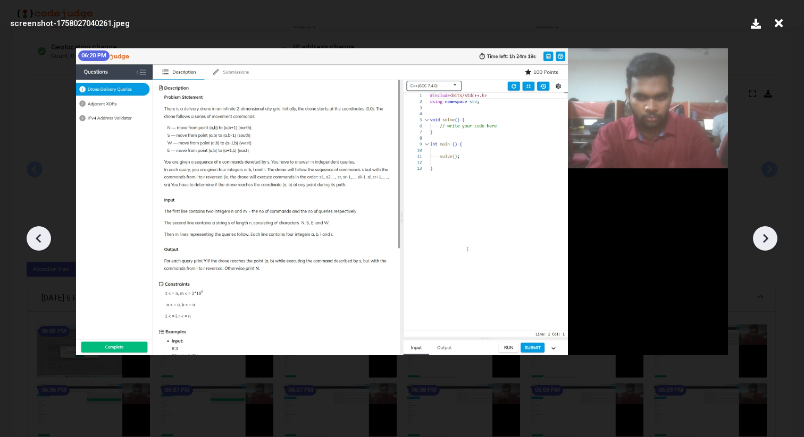
click at [768, 242] on icon at bounding box center [765, 239] width 16 height 16
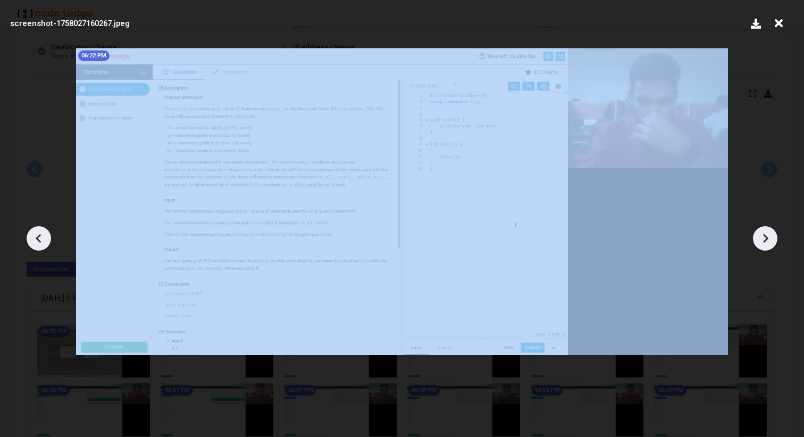
click at [768, 242] on icon at bounding box center [765, 239] width 16 height 16
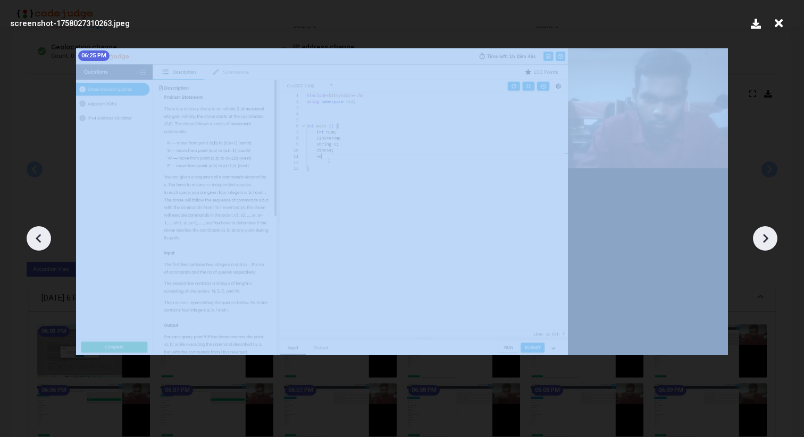
click at [768, 242] on icon at bounding box center [765, 239] width 16 height 16
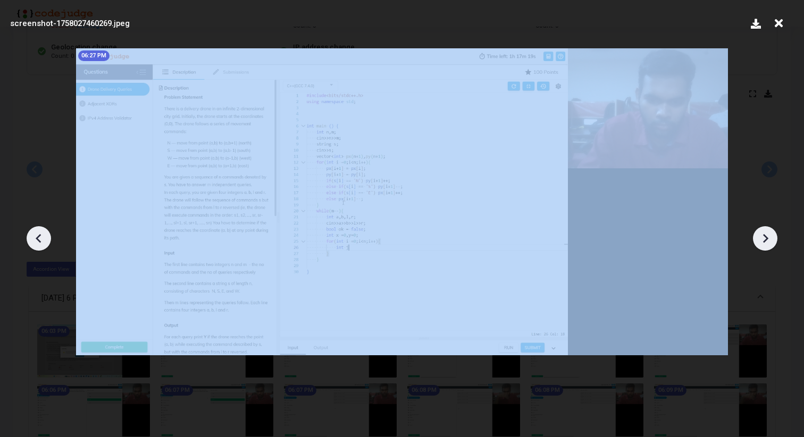
click at [768, 242] on icon at bounding box center [765, 239] width 16 height 16
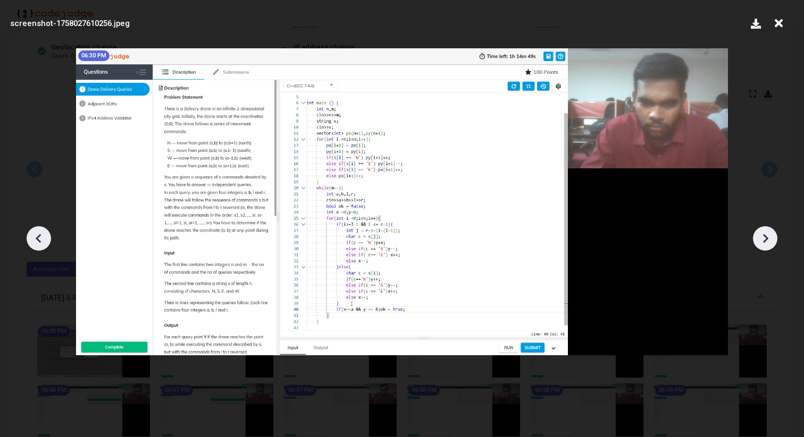
click at [768, 242] on icon at bounding box center [765, 239] width 16 height 16
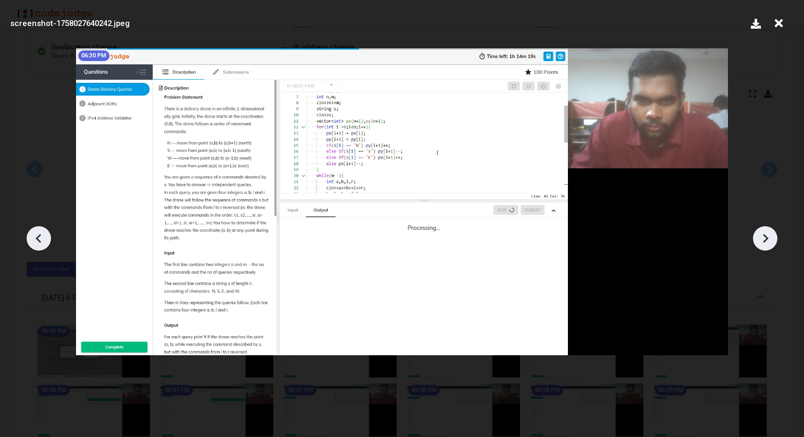
click at [34, 240] on icon at bounding box center [39, 239] width 16 height 16
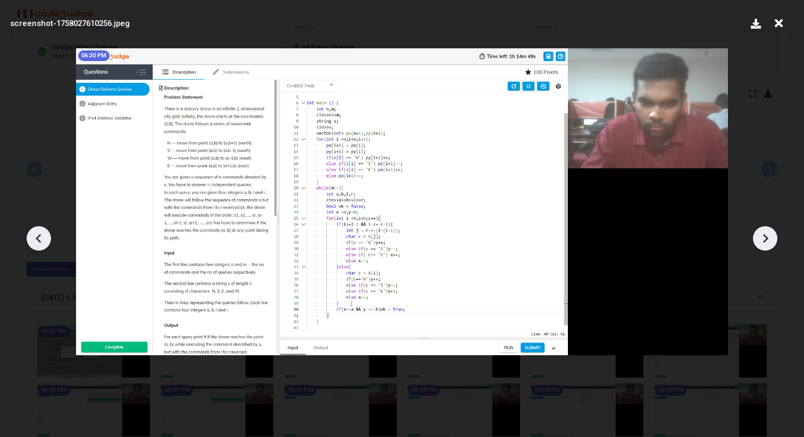
click at [34, 240] on icon at bounding box center [39, 239] width 16 height 16
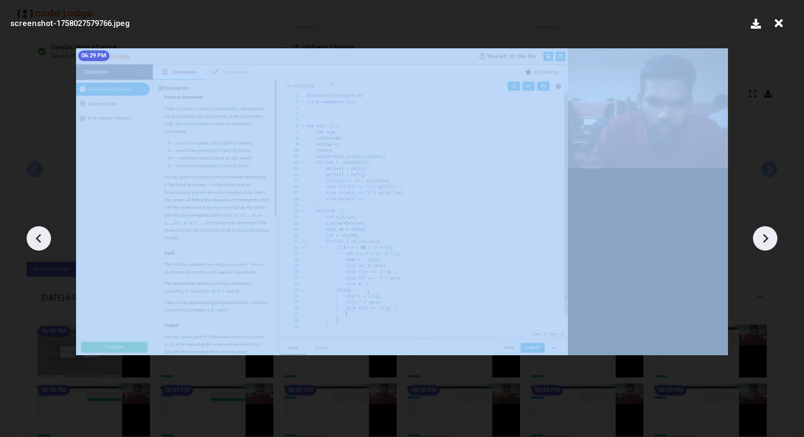
click at [34, 240] on icon at bounding box center [39, 239] width 16 height 16
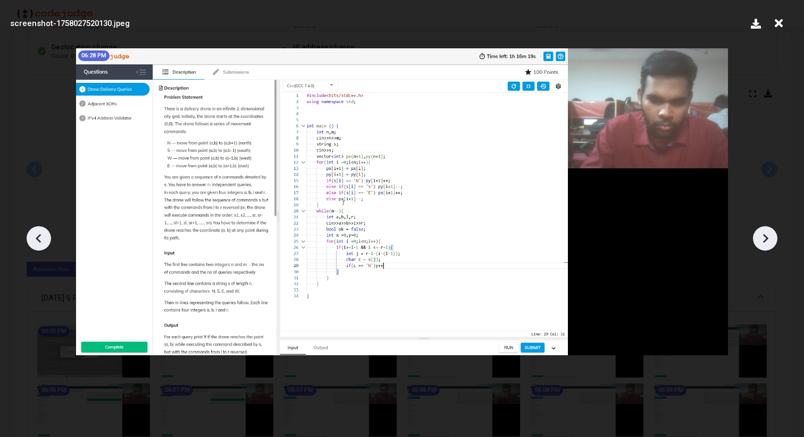
click at [34, 240] on icon at bounding box center [39, 239] width 16 height 16
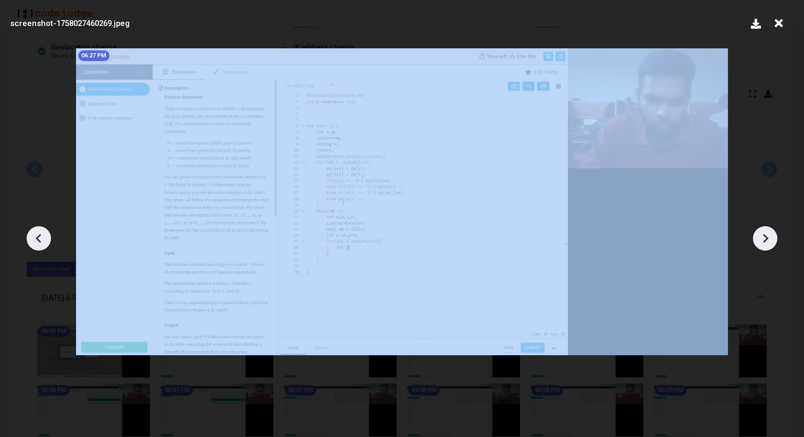
click at [34, 240] on icon at bounding box center [39, 239] width 16 height 16
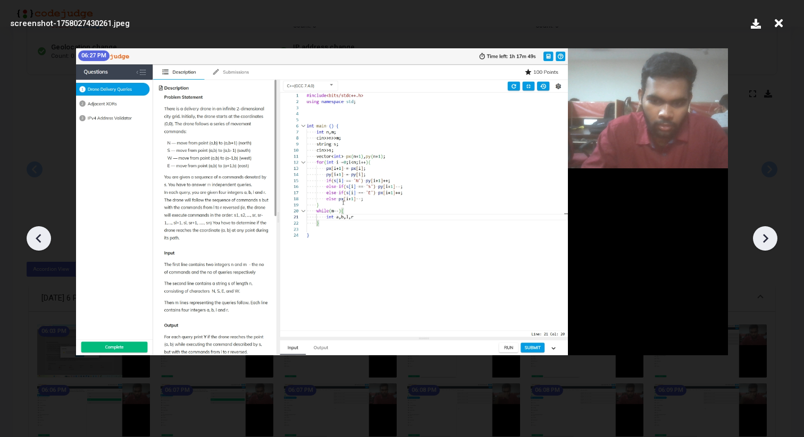
click at [34, 240] on icon at bounding box center [39, 239] width 16 height 16
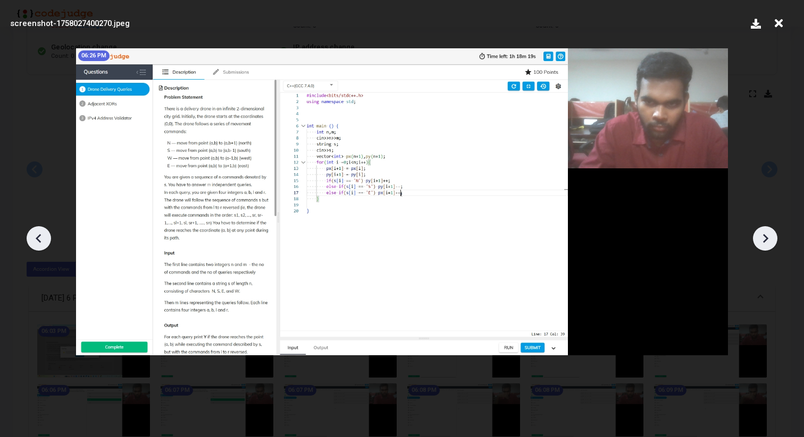
click at [34, 240] on icon at bounding box center [39, 239] width 16 height 16
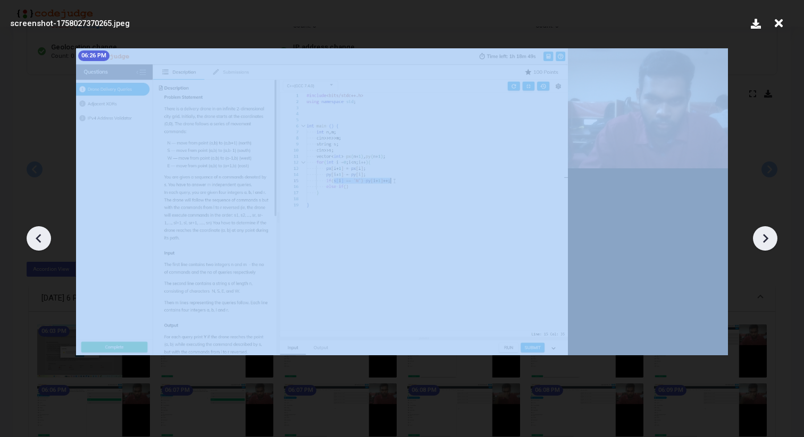
click at [34, 240] on icon at bounding box center [39, 239] width 16 height 16
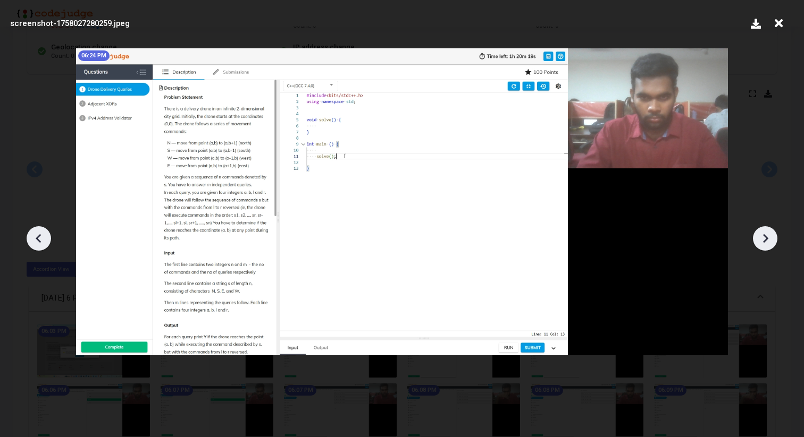
click at [34, 240] on icon at bounding box center [39, 239] width 16 height 16
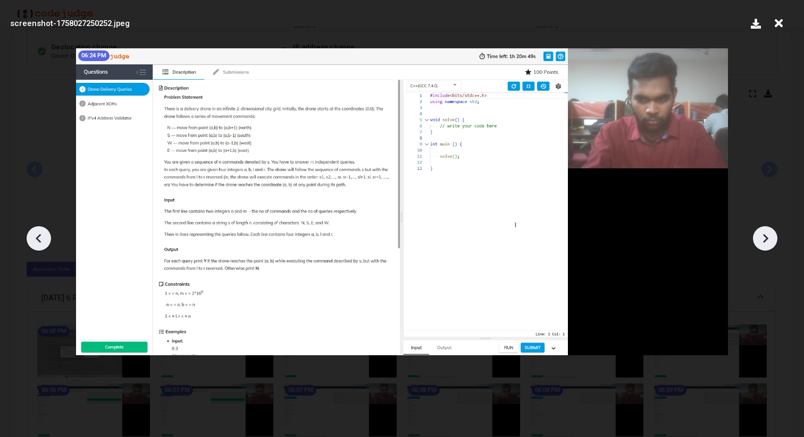
click at [762, 232] on icon at bounding box center [765, 239] width 16 height 16
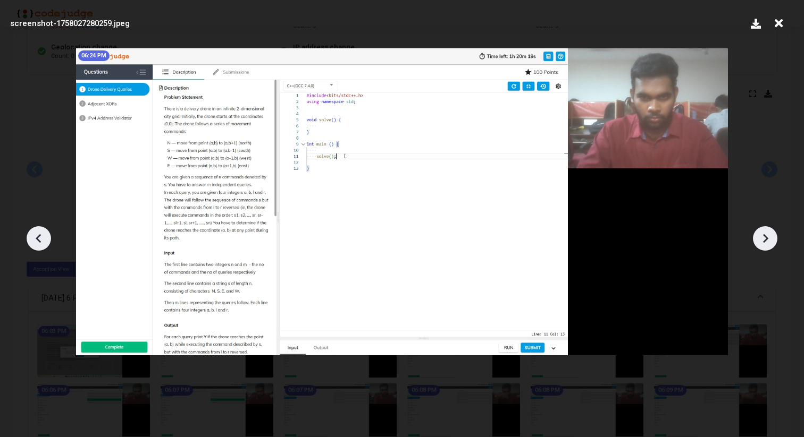
click at [762, 232] on icon at bounding box center [765, 239] width 16 height 16
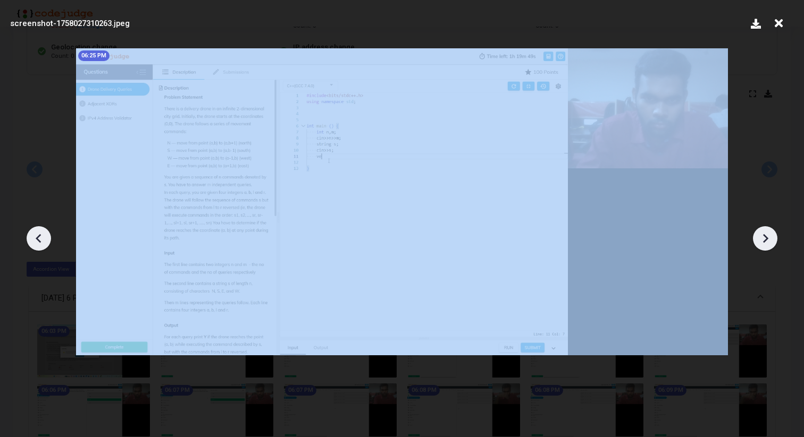
click at [762, 232] on icon at bounding box center [765, 239] width 16 height 16
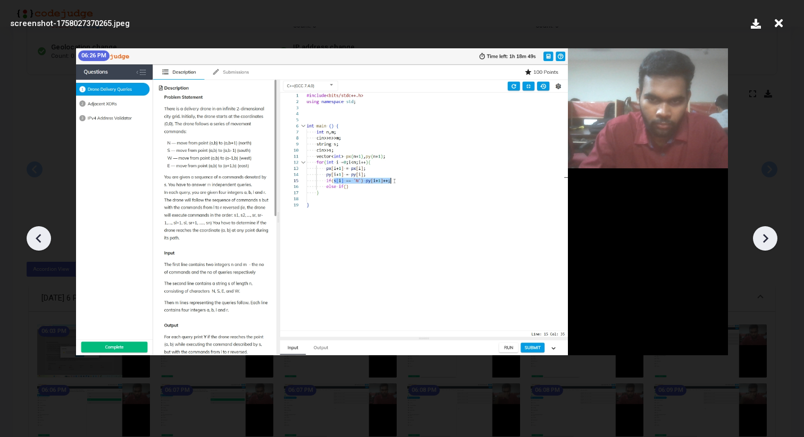
click at [762, 232] on icon at bounding box center [765, 239] width 16 height 16
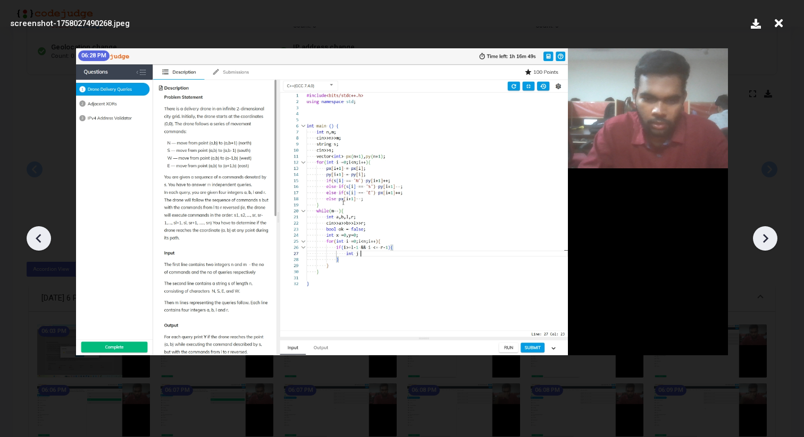
click at [762, 232] on icon at bounding box center [765, 239] width 16 height 16
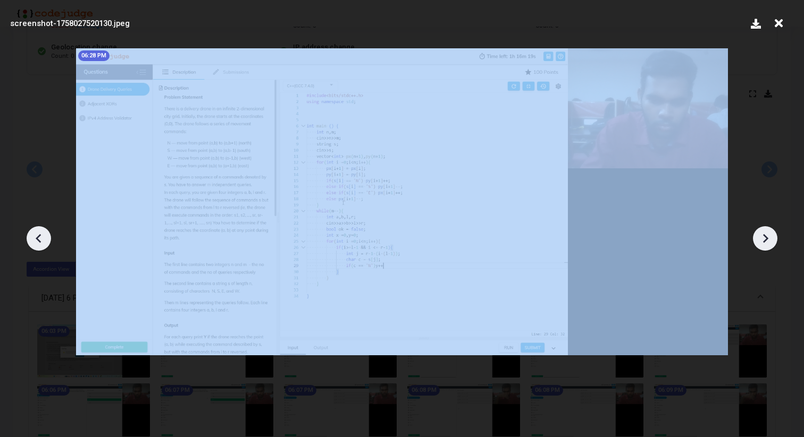
click at [762, 232] on icon at bounding box center [765, 239] width 16 height 16
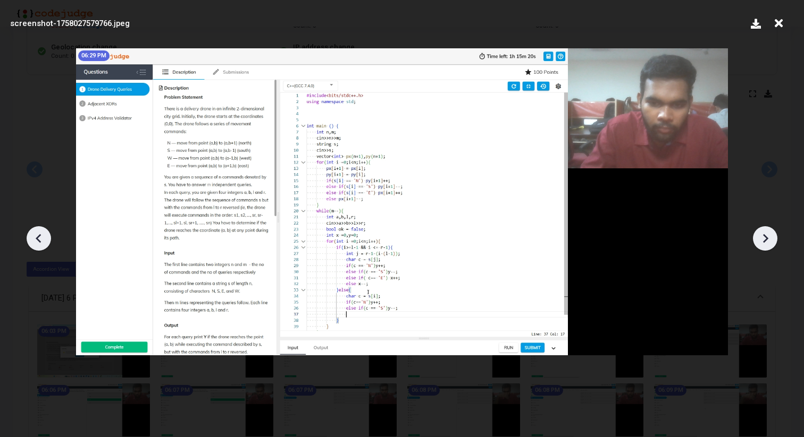
click at [762, 232] on icon at bounding box center [765, 239] width 16 height 16
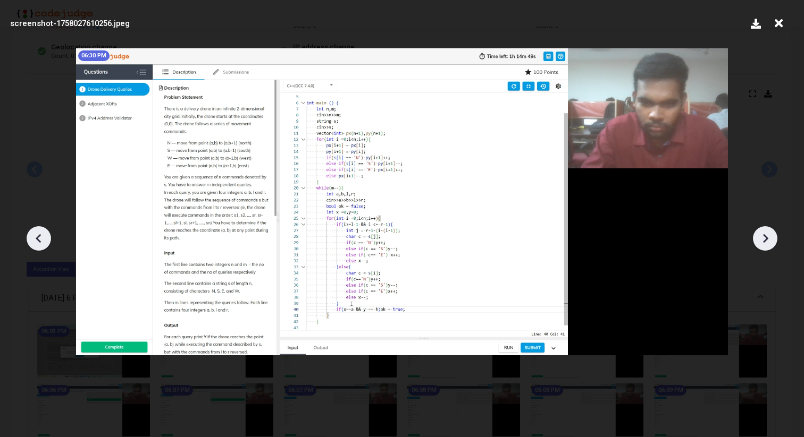
click at [762, 232] on icon at bounding box center [765, 239] width 16 height 16
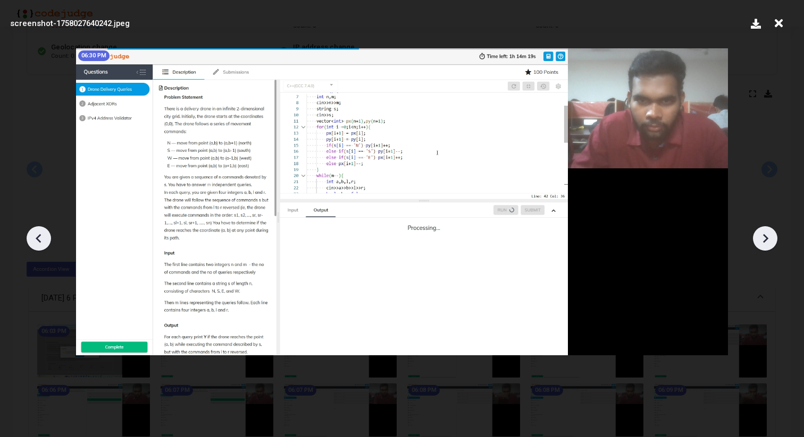
click at [762, 232] on icon at bounding box center [765, 239] width 16 height 16
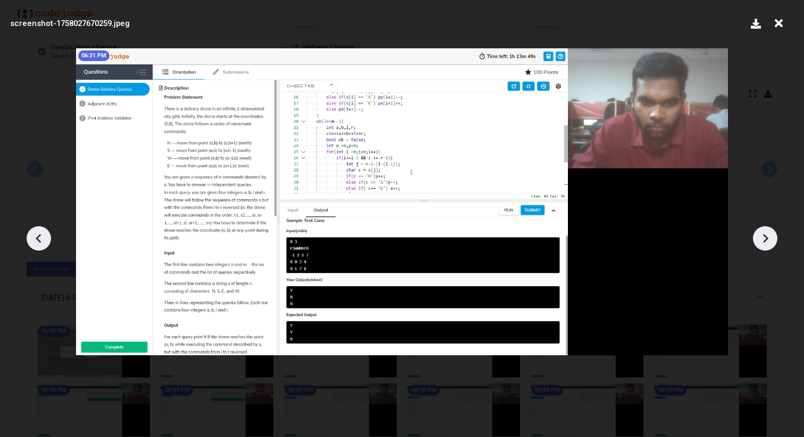
click at [762, 232] on icon at bounding box center [765, 239] width 16 height 16
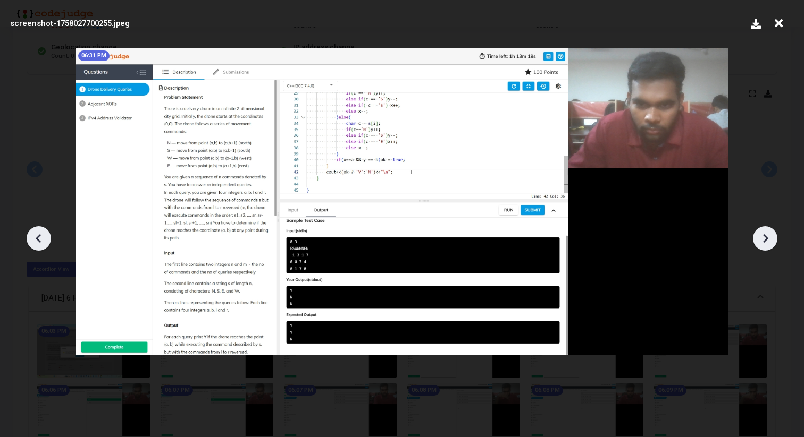
click at [762, 232] on icon at bounding box center [765, 239] width 16 height 16
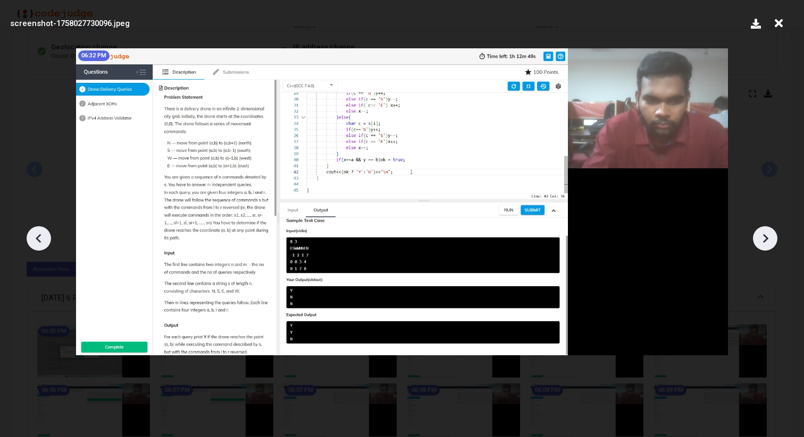
click at [762, 232] on icon at bounding box center [765, 239] width 16 height 16
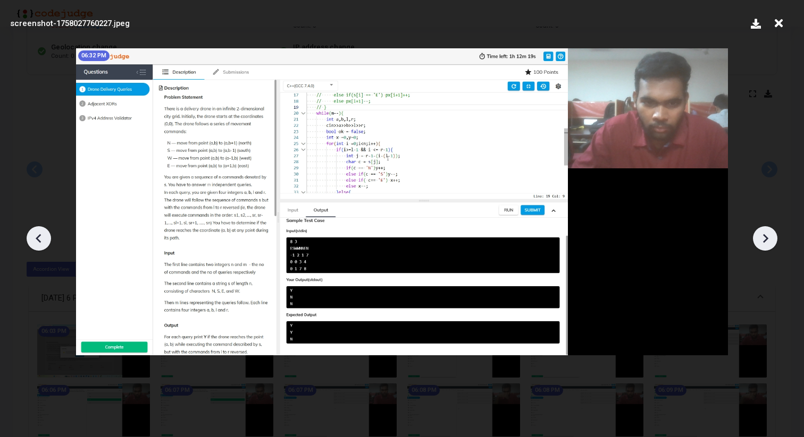
click at [762, 232] on icon at bounding box center [765, 239] width 16 height 16
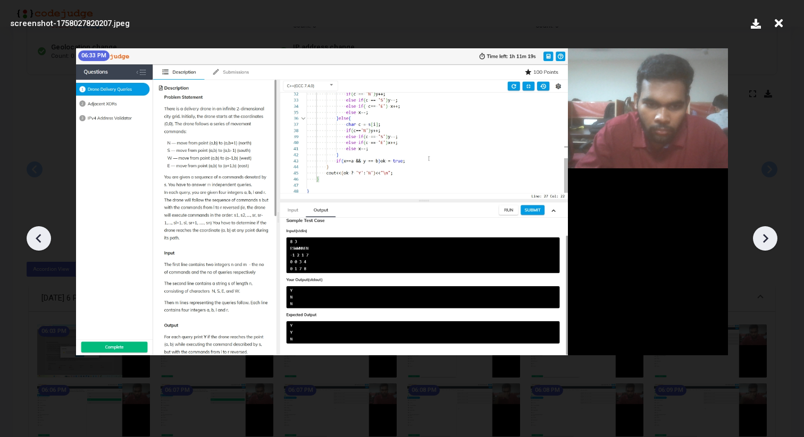
click at [762, 232] on icon at bounding box center [765, 239] width 16 height 16
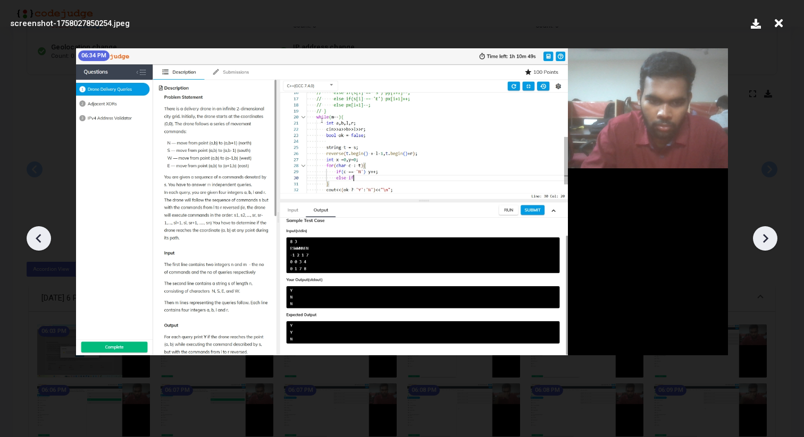
click at [762, 232] on icon at bounding box center [765, 239] width 16 height 16
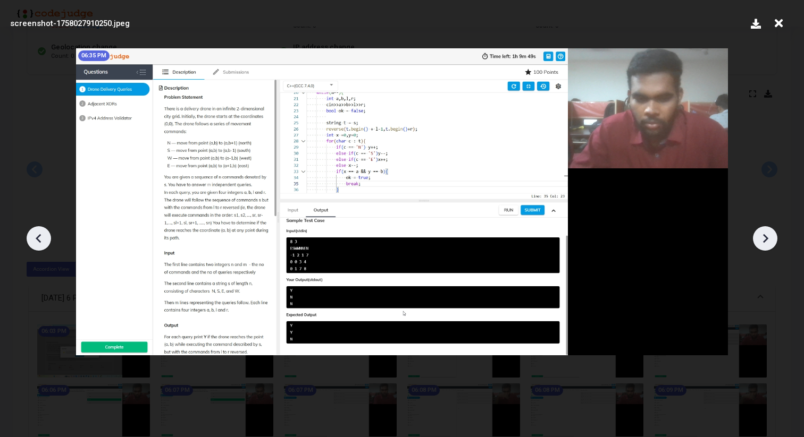
click at [762, 232] on icon at bounding box center [765, 239] width 16 height 16
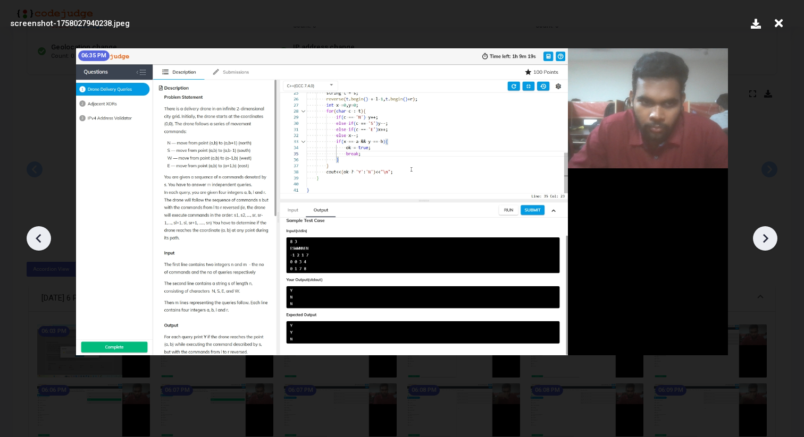
click at [762, 232] on icon at bounding box center [765, 239] width 16 height 16
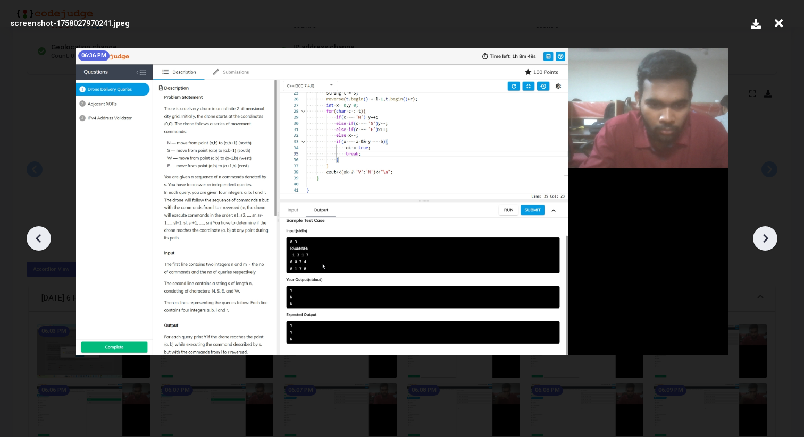
click at [762, 232] on icon at bounding box center [765, 239] width 16 height 16
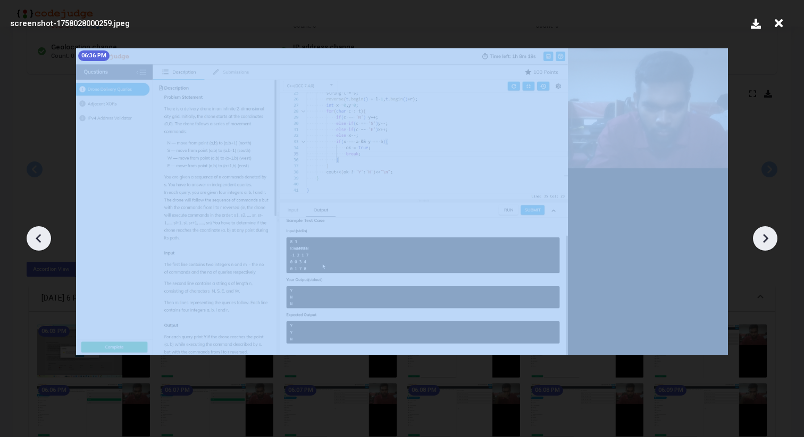
click at [762, 232] on icon at bounding box center [765, 239] width 16 height 16
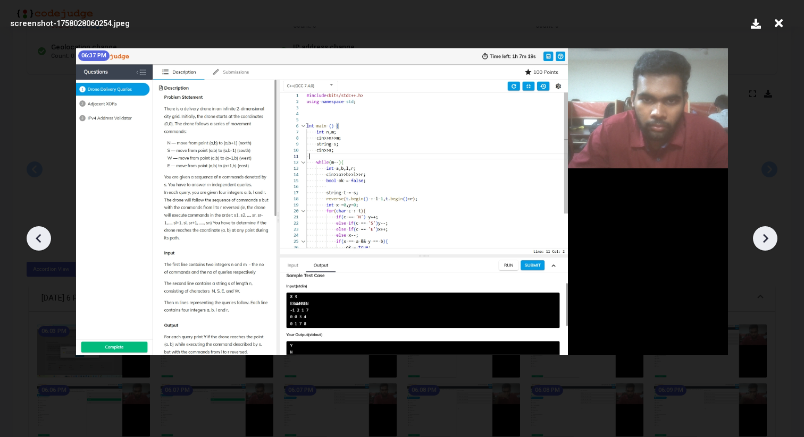
click at [762, 232] on icon at bounding box center [765, 239] width 16 height 16
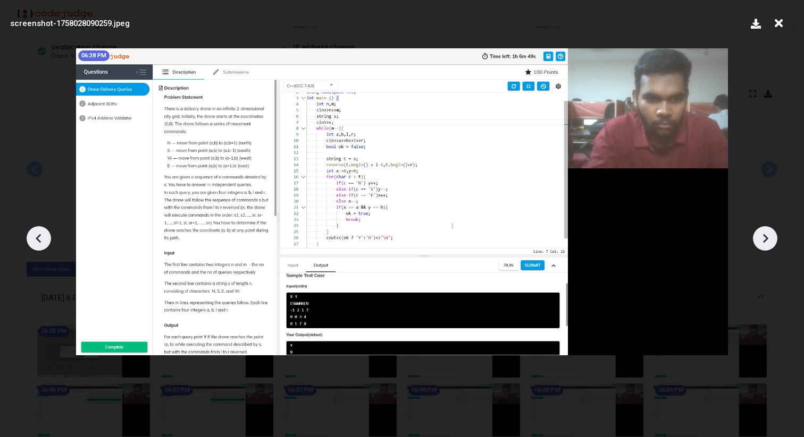
click at [762, 232] on icon at bounding box center [765, 239] width 16 height 16
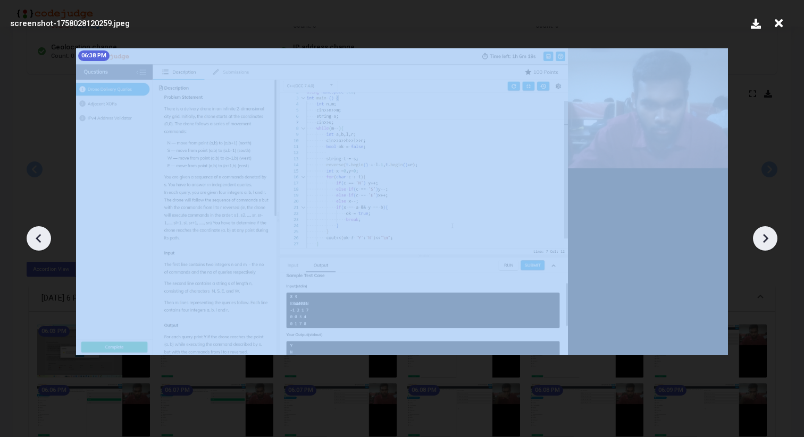
click at [762, 232] on icon at bounding box center [765, 239] width 16 height 16
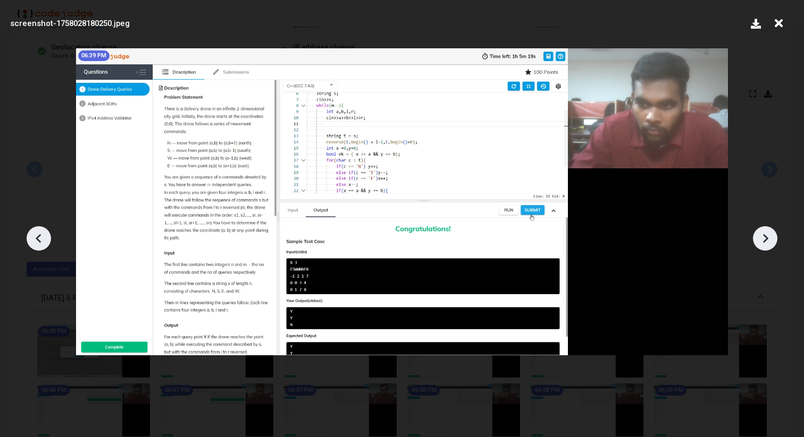
click at [762, 232] on icon at bounding box center [765, 239] width 16 height 16
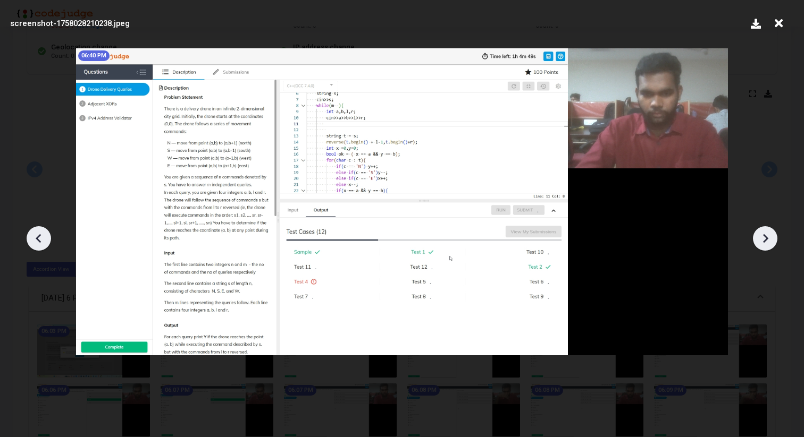
click at [762, 232] on icon at bounding box center [765, 239] width 16 height 16
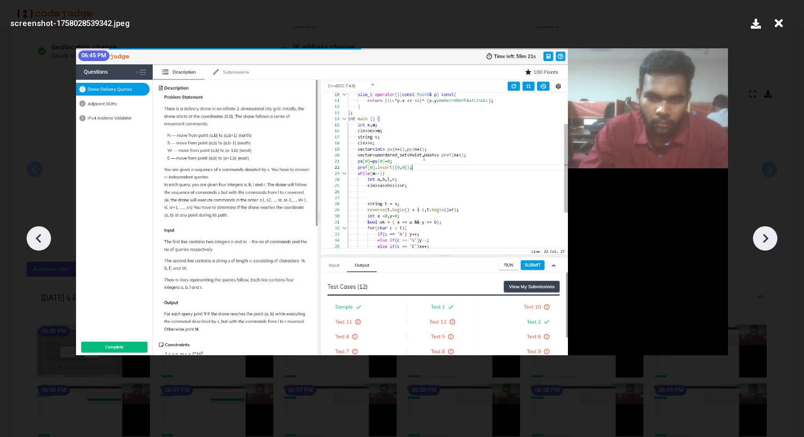
click at [762, 232] on icon at bounding box center [765, 239] width 16 height 16
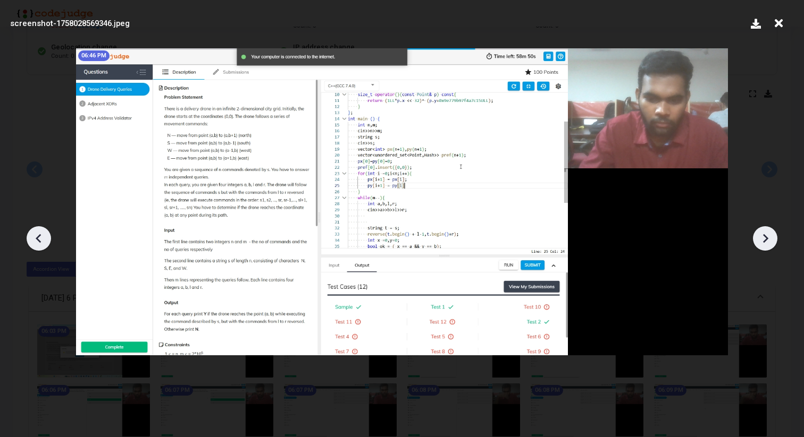
click at [762, 232] on icon at bounding box center [765, 239] width 16 height 16
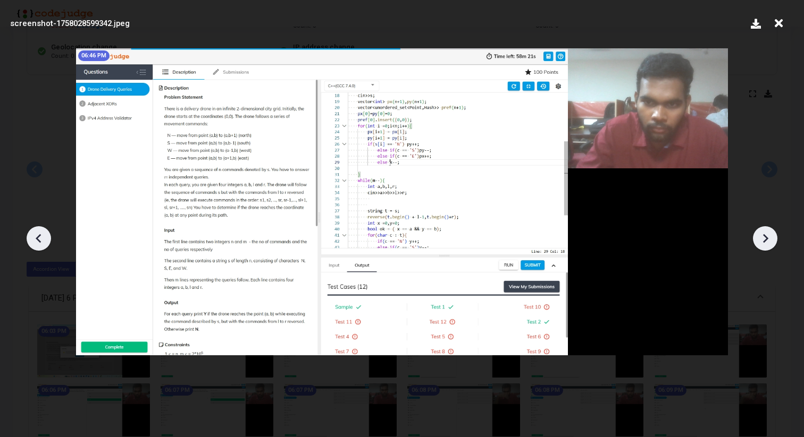
click at [762, 232] on icon at bounding box center [765, 239] width 16 height 16
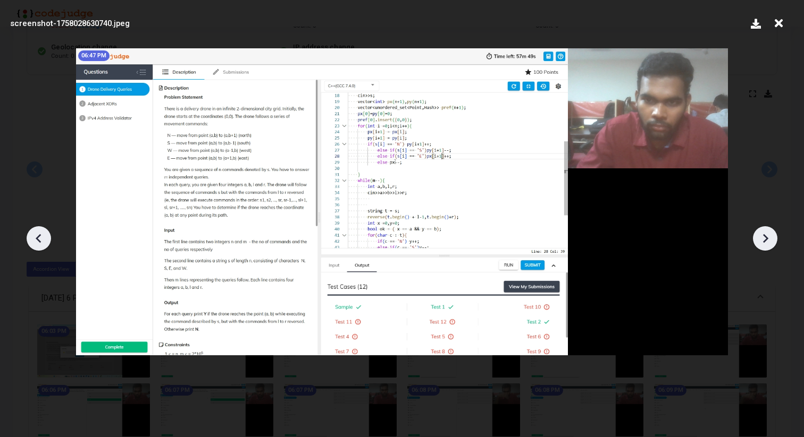
click at [762, 232] on icon at bounding box center [765, 239] width 16 height 16
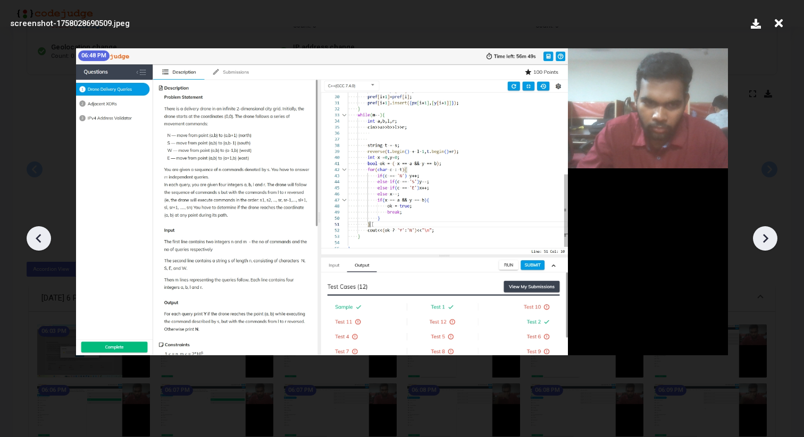
click at [762, 232] on icon at bounding box center [765, 239] width 16 height 16
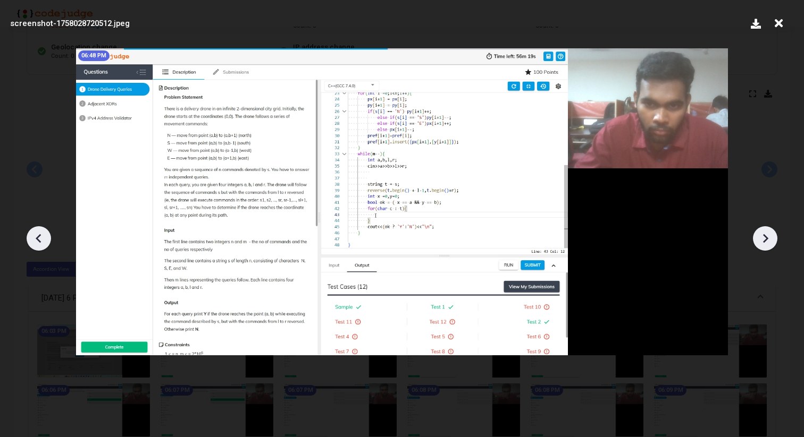
click at [762, 232] on icon at bounding box center [765, 239] width 16 height 16
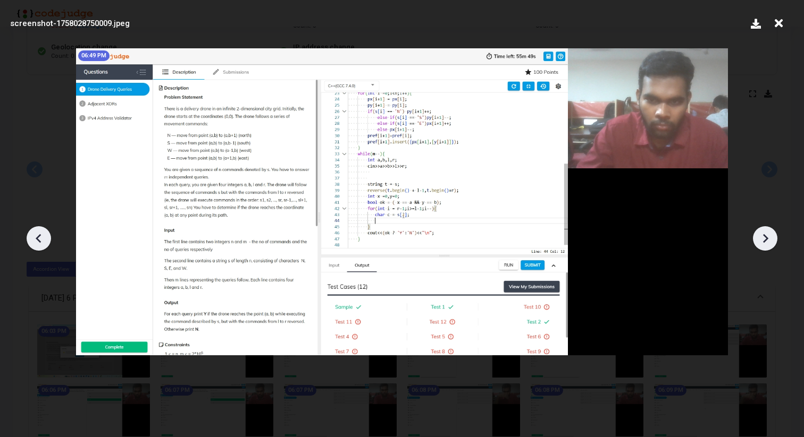
click at [762, 232] on icon at bounding box center [765, 239] width 16 height 16
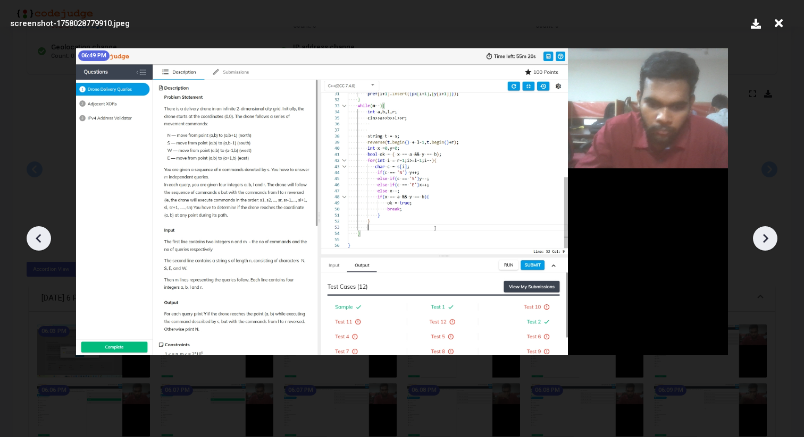
click at [762, 232] on icon at bounding box center [765, 239] width 16 height 16
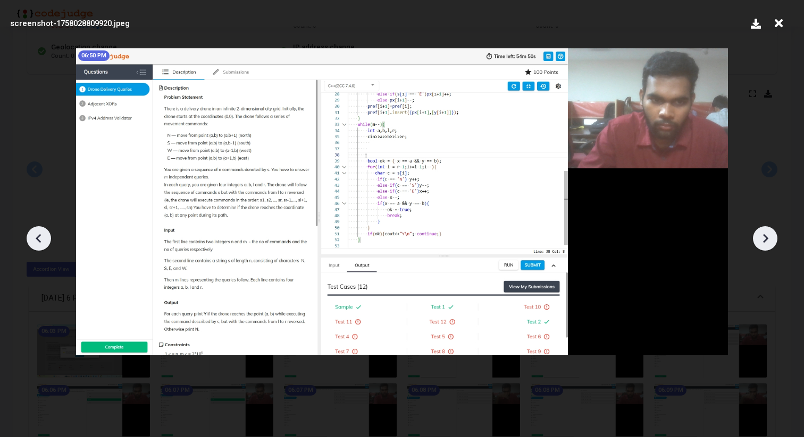
click at [762, 232] on icon at bounding box center [765, 239] width 16 height 16
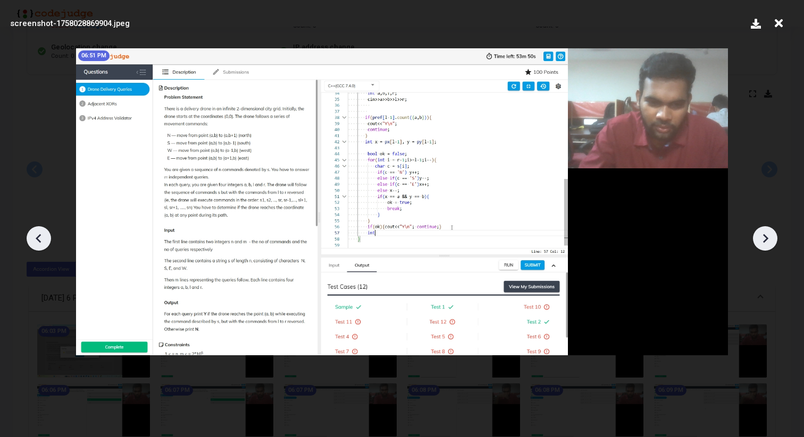
click at [762, 232] on icon at bounding box center [765, 239] width 16 height 16
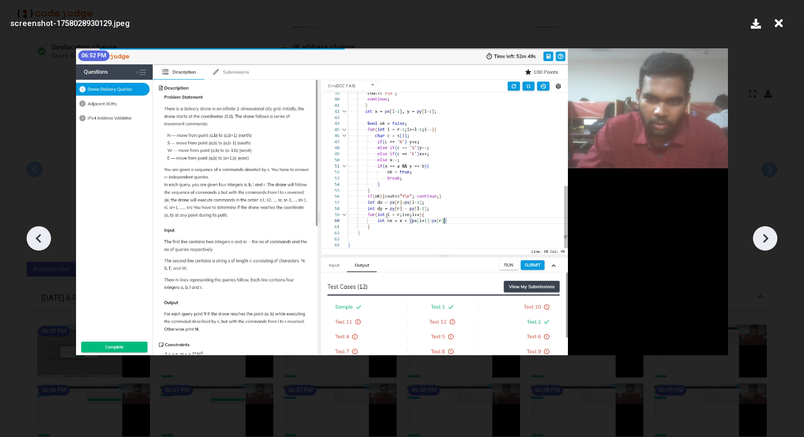
click at [762, 232] on icon at bounding box center [765, 239] width 16 height 16
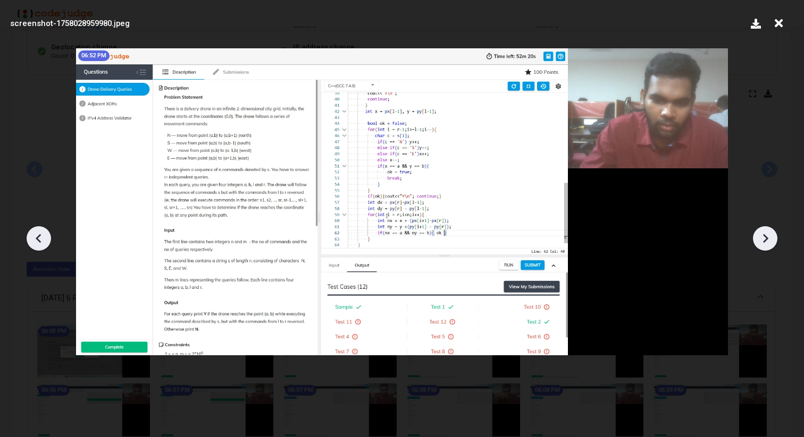
click at [762, 232] on icon at bounding box center [765, 239] width 16 height 16
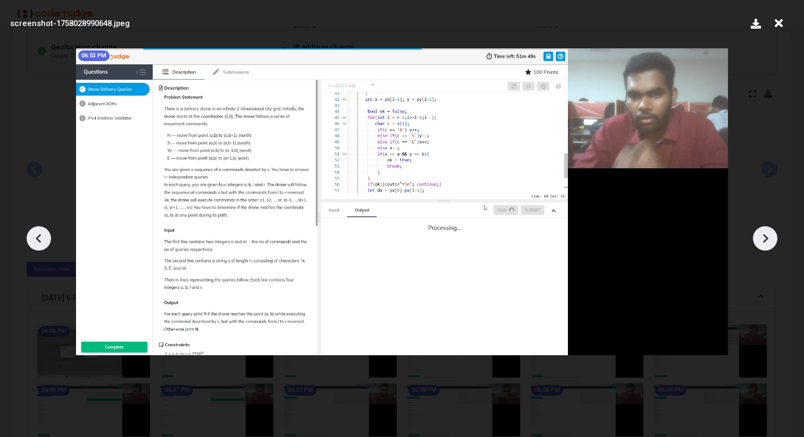
click at [762, 232] on icon at bounding box center [765, 239] width 16 height 16
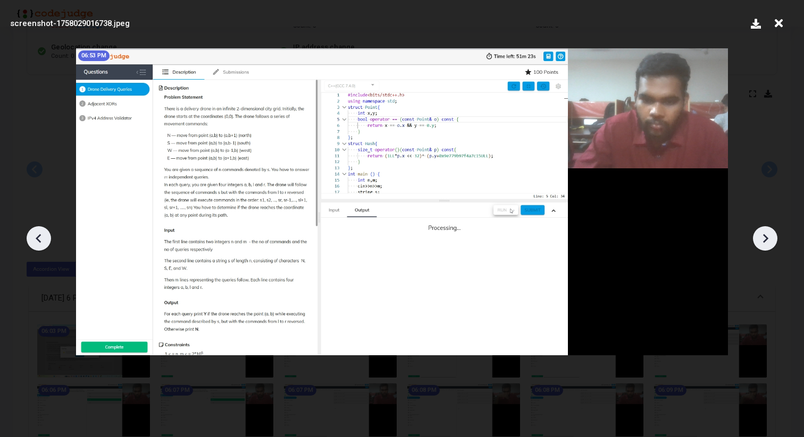
click at [762, 232] on icon at bounding box center [765, 239] width 16 height 16
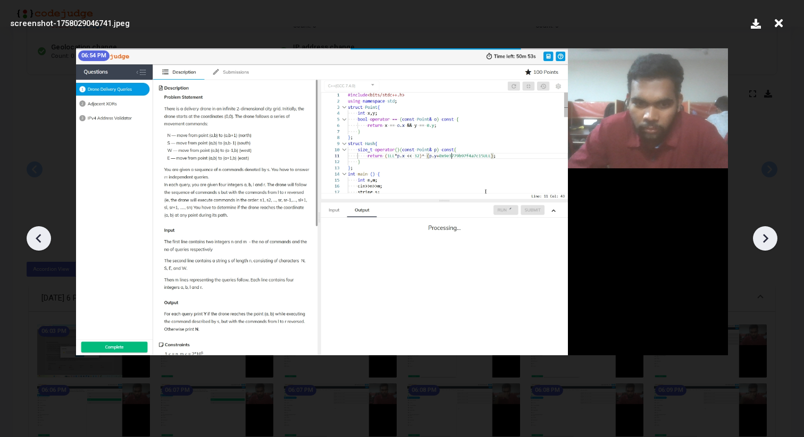
click at [762, 232] on icon at bounding box center [765, 239] width 16 height 16
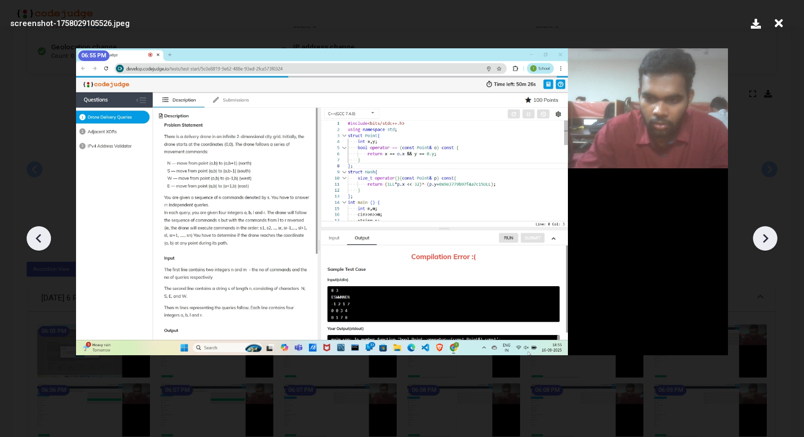
click at [762, 232] on icon at bounding box center [765, 239] width 16 height 16
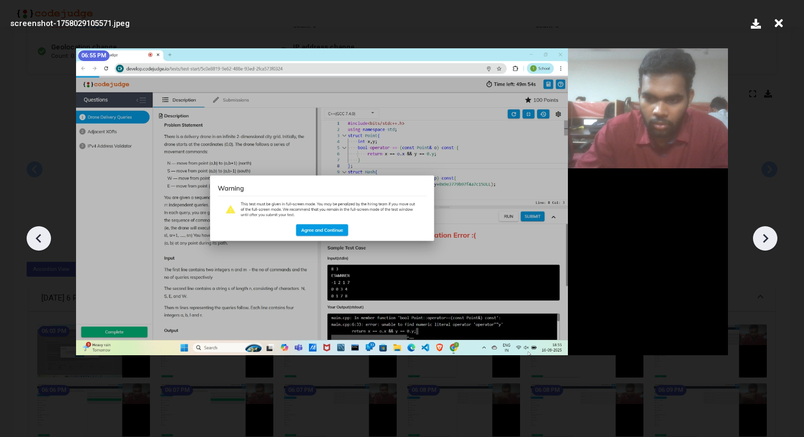
click at [762, 232] on icon at bounding box center [765, 239] width 16 height 16
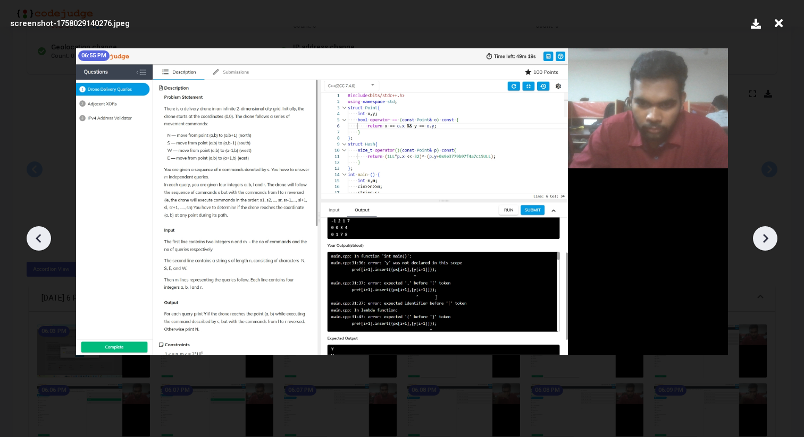
click at [762, 232] on icon at bounding box center [765, 239] width 16 height 16
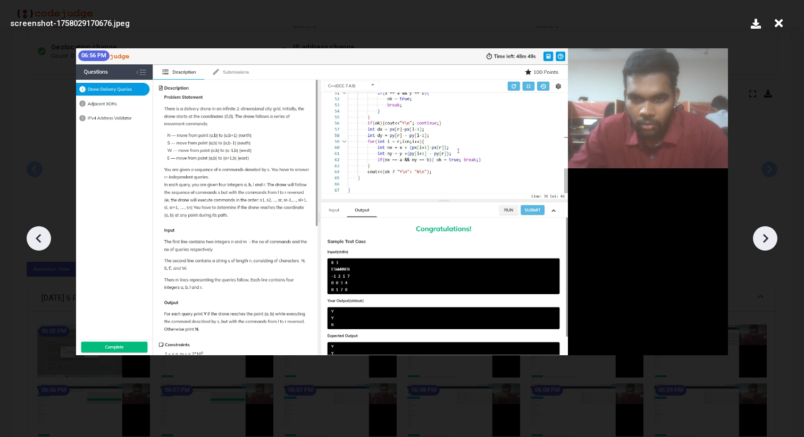
click at [762, 232] on icon at bounding box center [765, 239] width 16 height 16
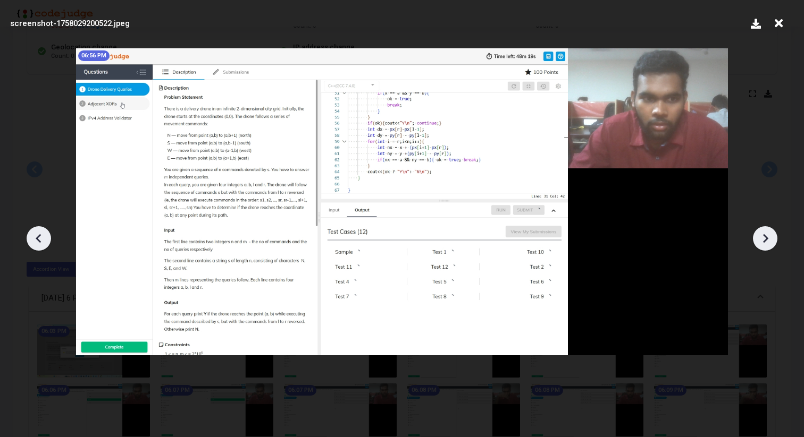
click at [762, 232] on icon at bounding box center [765, 239] width 16 height 16
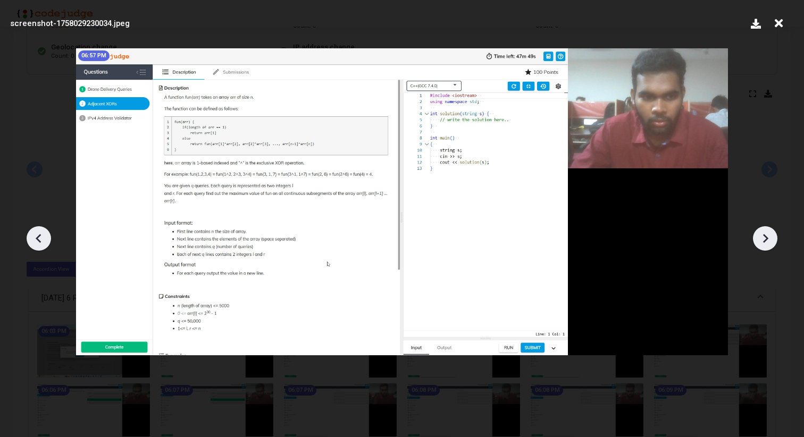
click at [30, 243] on div at bounding box center [39, 238] width 24 height 24
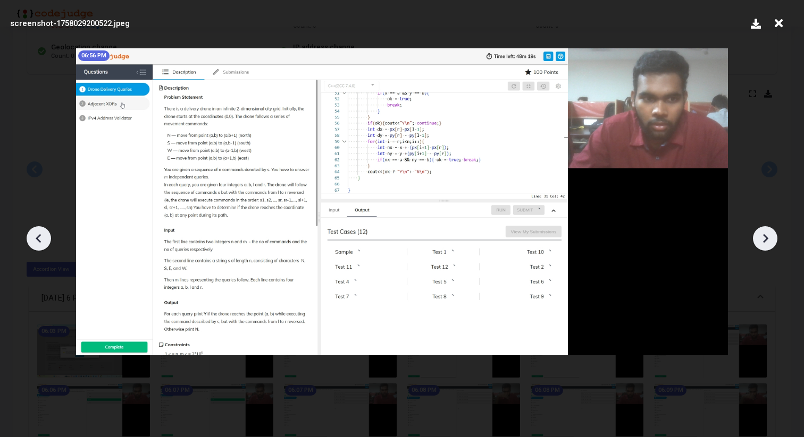
click at [30, 243] on div at bounding box center [39, 238] width 24 height 24
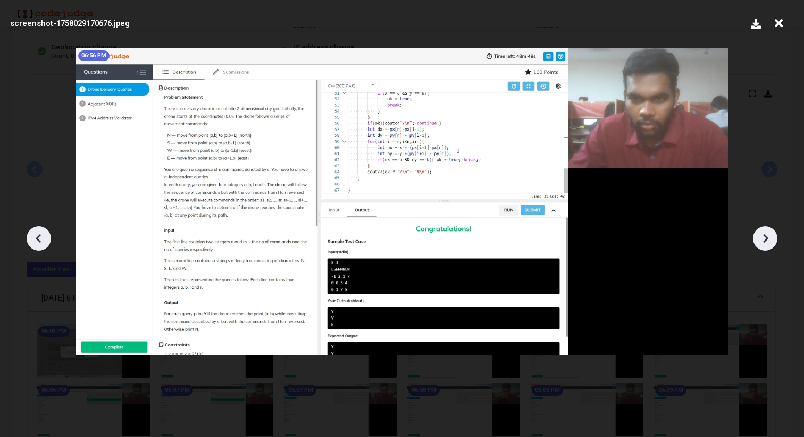
click at [28, 243] on div at bounding box center [39, 238] width 24 height 24
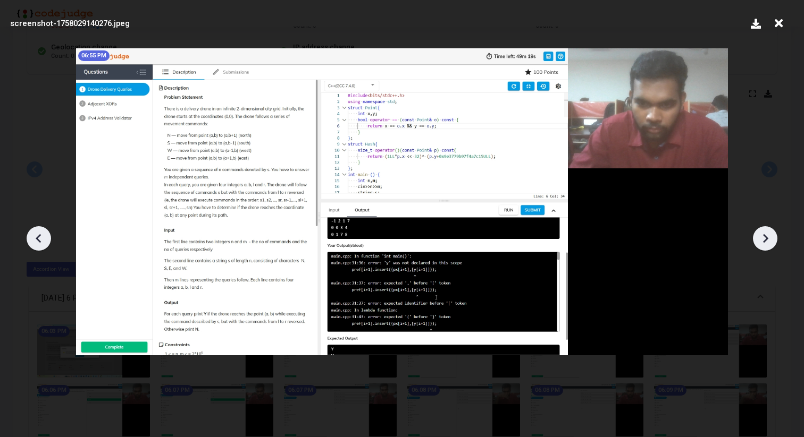
click at [771, 239] on icon at bounding box center [765, 239] width 16 height 16
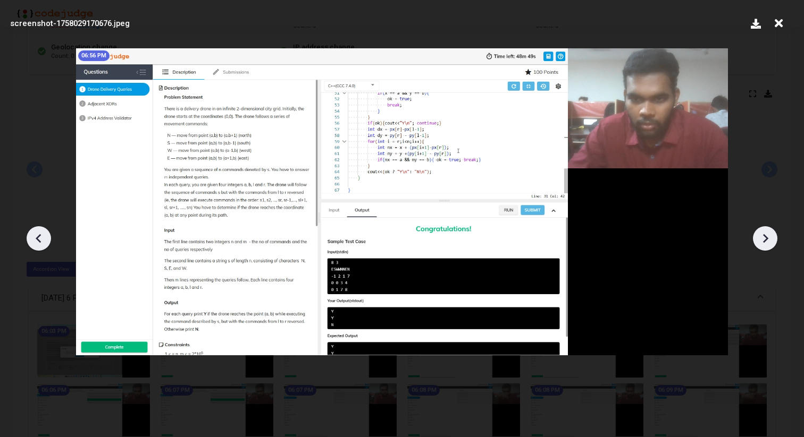
click at [771, 239] on icon at bounding box center [765, 239] width 16 height 16
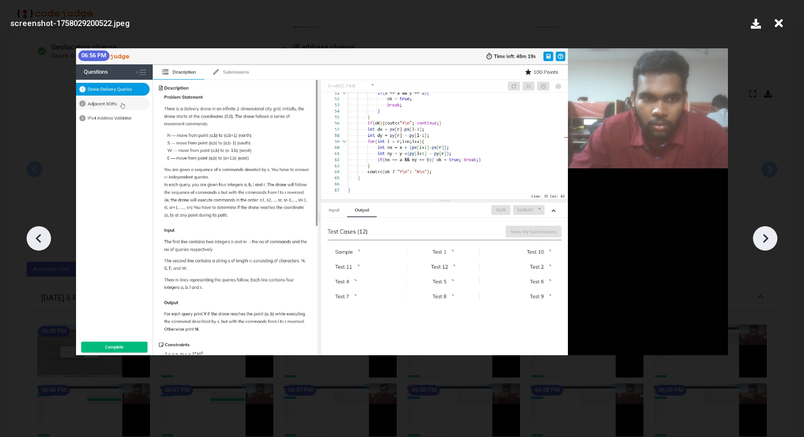
click at [771, 239] on icon at bounding box center [765, 239] width 16 height 16
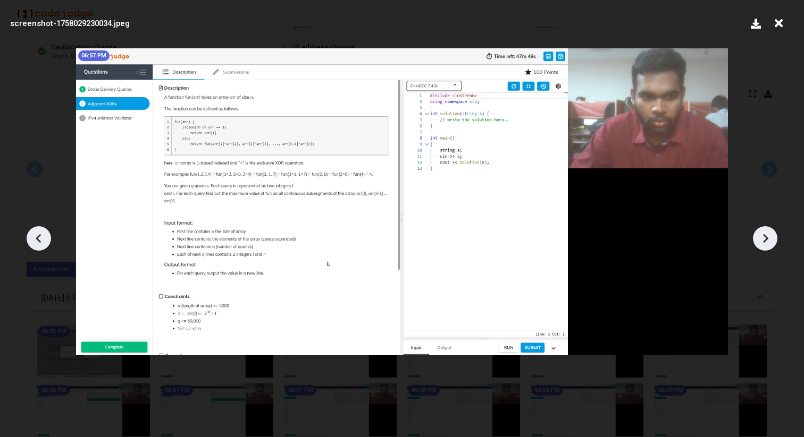
click at [28, 238] on div at bounding box center [39, 238] width 24 height 24
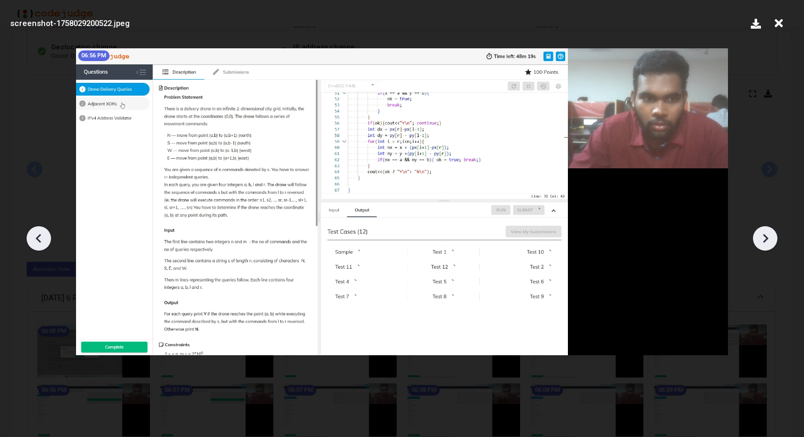
click at [28, 238] on div at bounding box center [39, 238] width 24 height 24
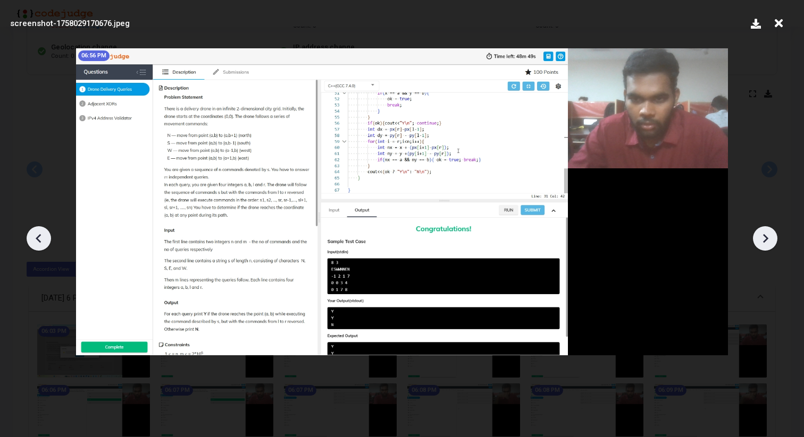
click at [28, 238] on div at bounding box center [39, 238] width 24 height 24
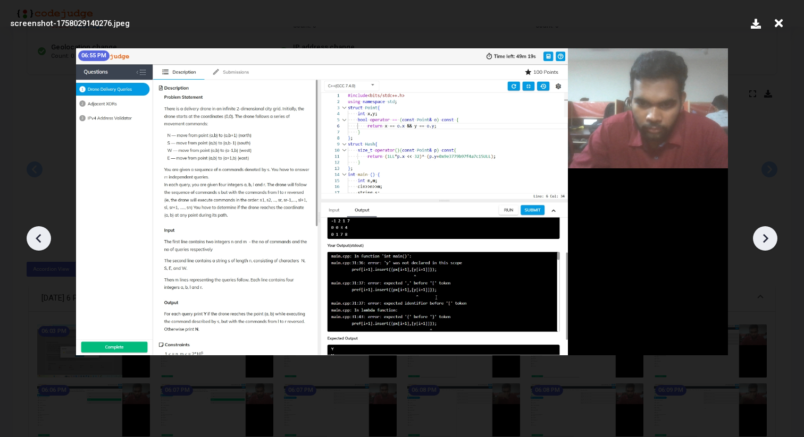
click at [37, 238] on icon at bounding box center [38, 238] width 5 height 9
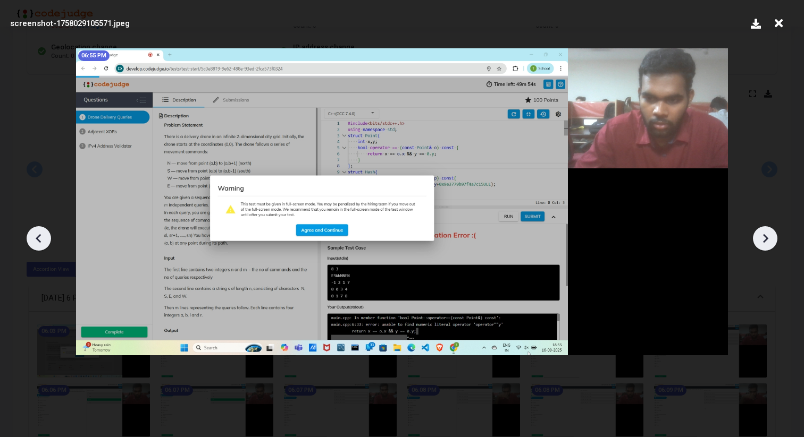
click at [43, 239] on icon at bounding box center [39, 239] width 16 height 16
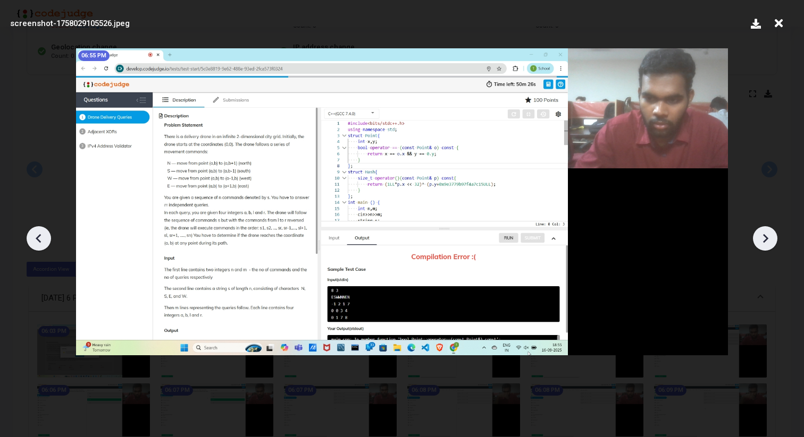
click at [31, 241] on icon at bounding box center [39, 239] width 16 height 16
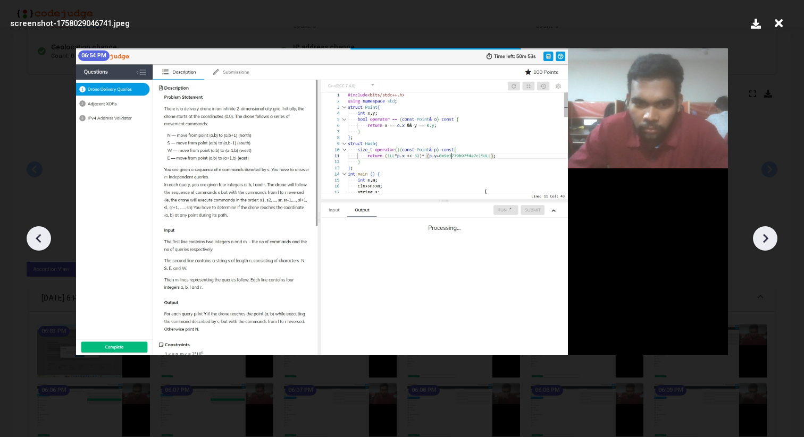
click at [766, 238] on icon at bounding box center [765, 238] width 5 height 9
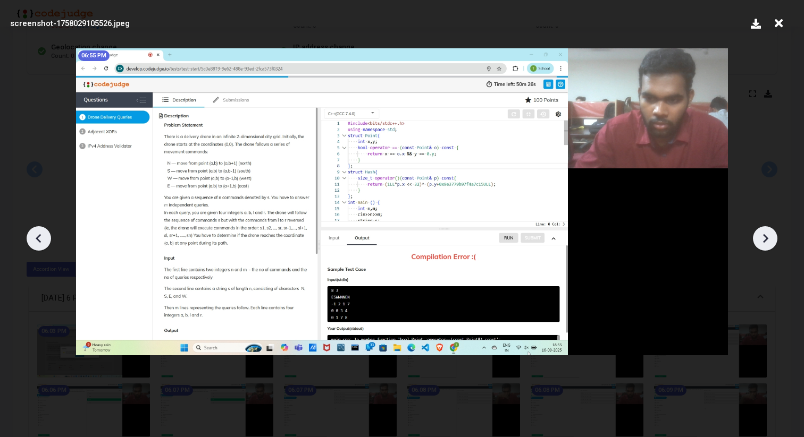
click at [766, 238] on icon at bounding box center [765, 238] width 5 height 9
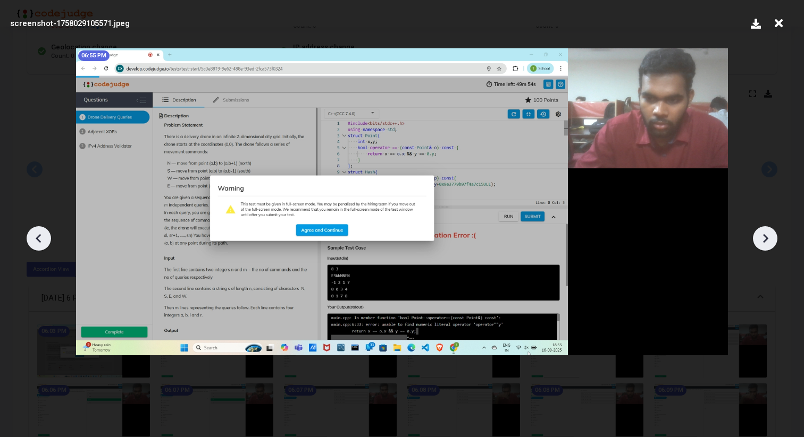
click at [766, 238] on icon at bounding box center [765, 238] width 5 height 9
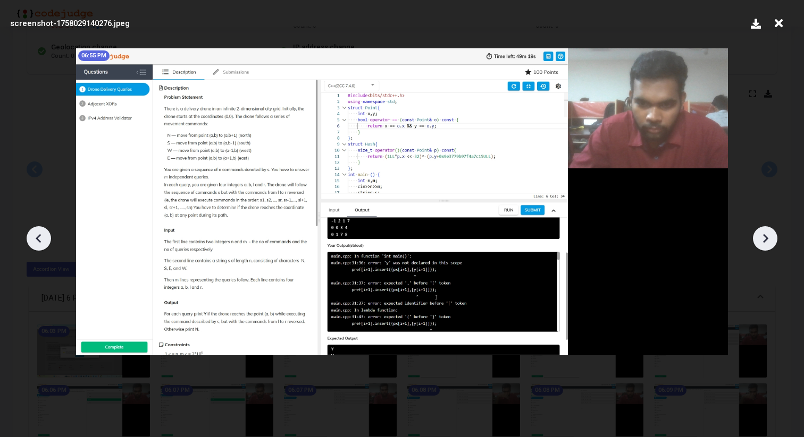
click at [766, 238] on icon at bounding box center [765, 238] width 5 height 9
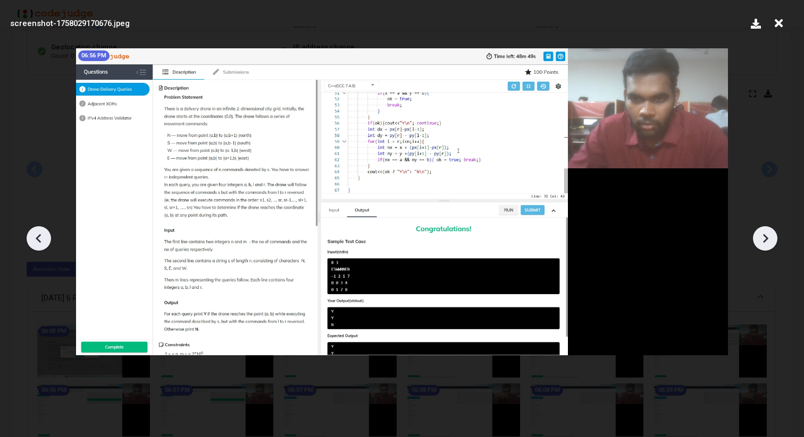
click at [766, 238] on icon at bounding box center [765, 238] width 5 height 9
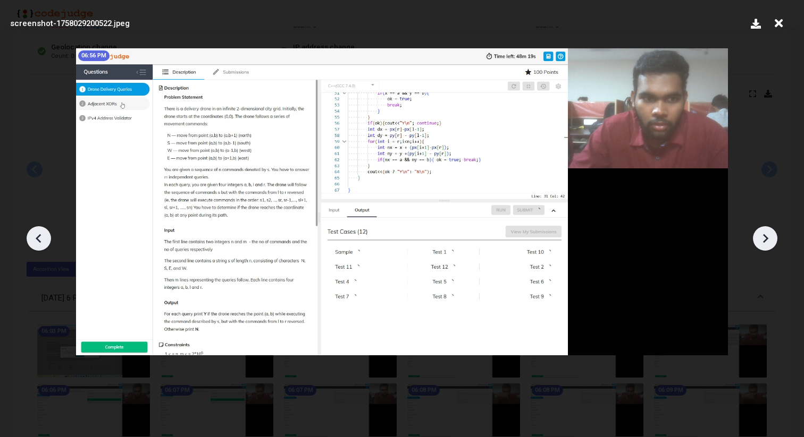
click at [766, 238] on icon at bounding box center [765, 238] width 5 height 9
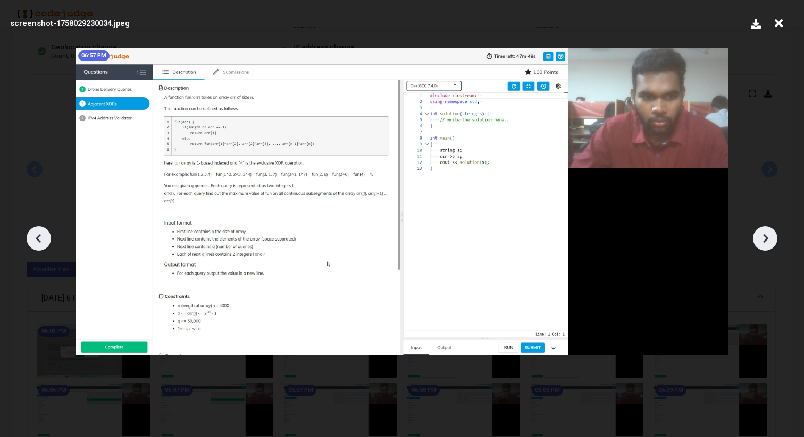
click at [766, 238] on icon at bounding box center [765, 238] width 5 height 9
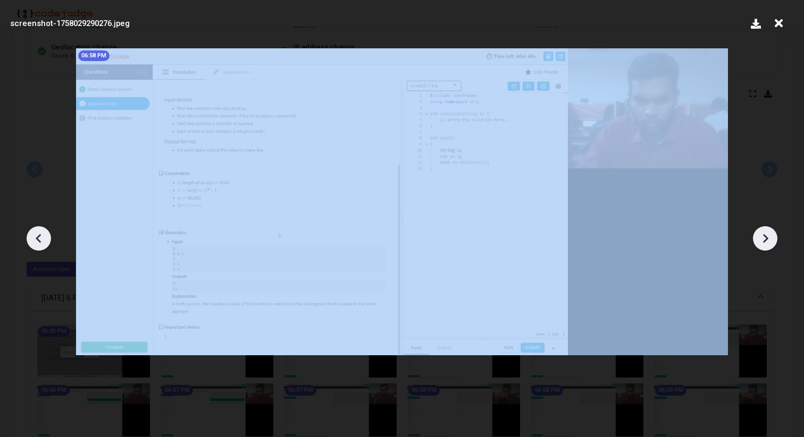
click at [766, 238] on icon at bounding box center [765, 238] width 5 height 9
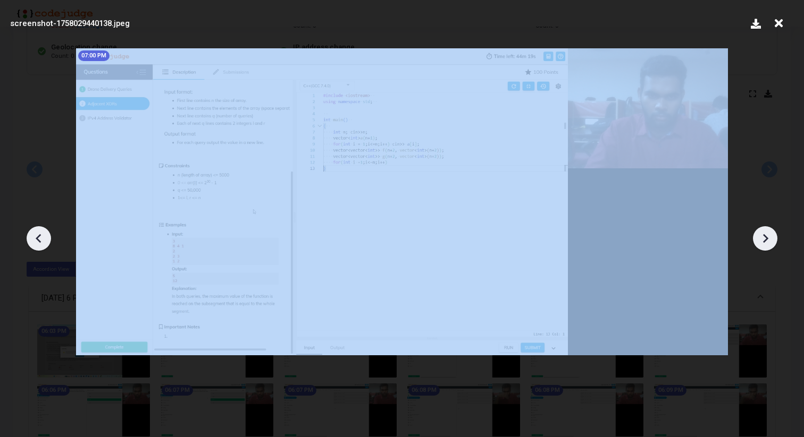
click at [766, 238] on icon at bounding box center [765, 238] width 5 height 9
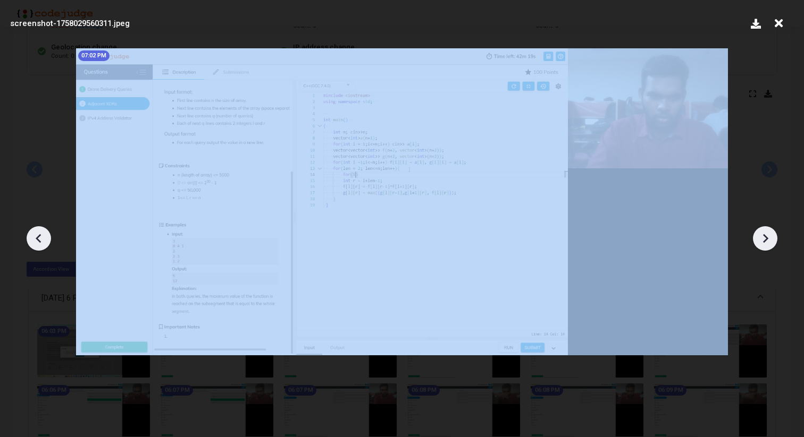
click at [766, 238] on icon at bounding box center [765, 238] width 5 height 9
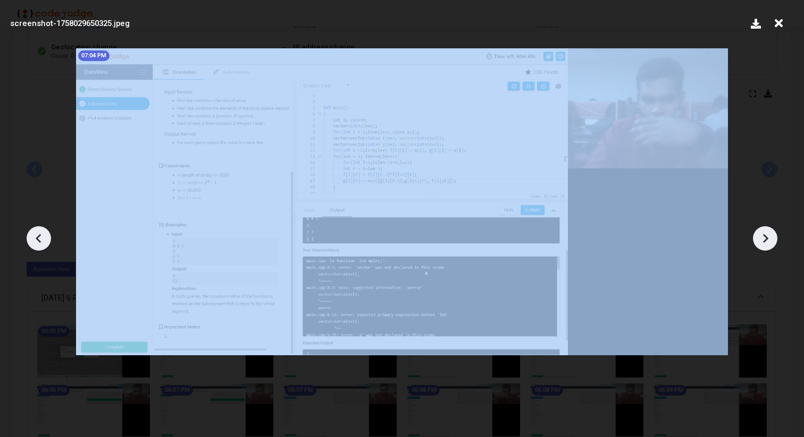
click at [766, 238] on icon at bounding box center [765, 238] width 5 height 9
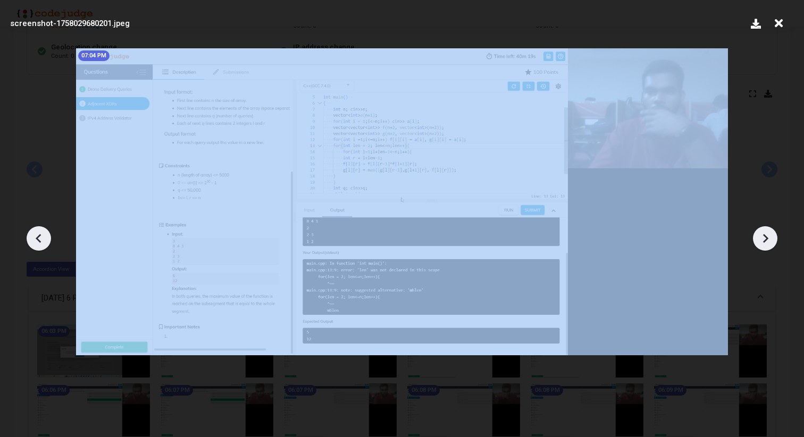
click at [766, 238] on icon at bounding box center [765, 238] width 5 height 9
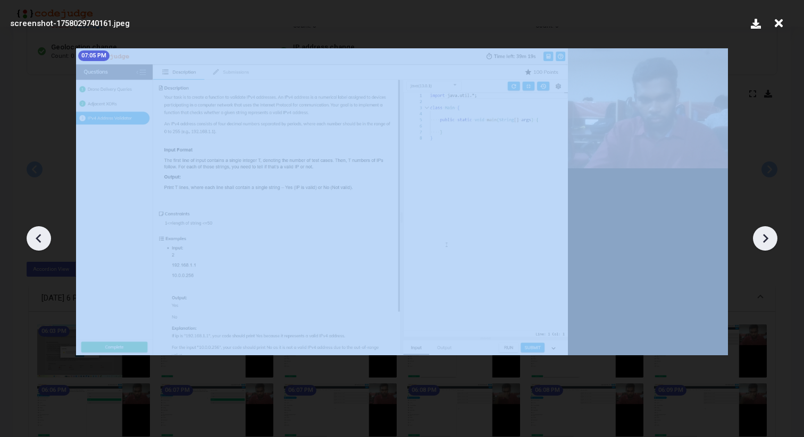
click at [766, 238] on icon at bounding box center [765, 238] width 5 height 9
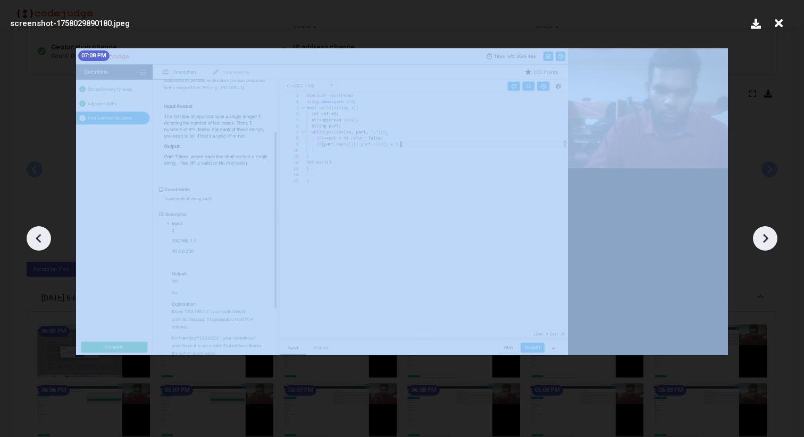
click at [766, 238] on icon at bounding box center [765, 238] width 5 height 9
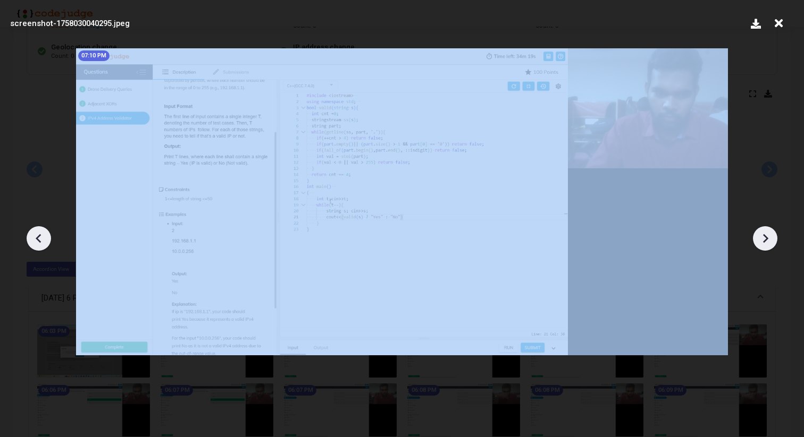
click at [766, 238] on icon at bounding box center [765, 238] width 5 height 9
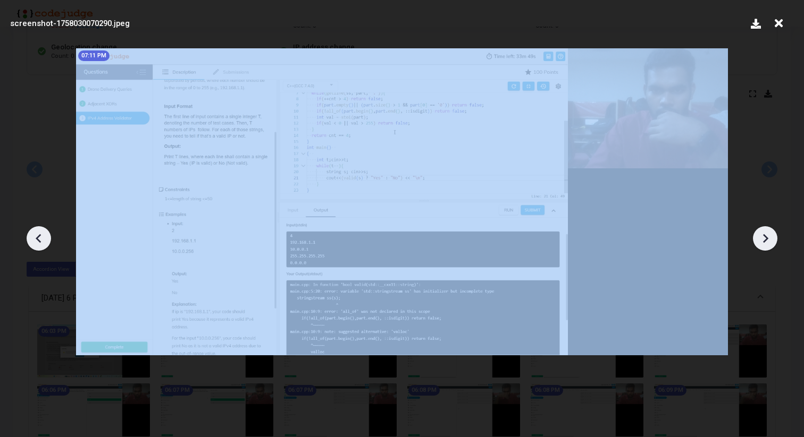
click at [766, 238] on icon at bounding box center [765, 238] width 5 height 9
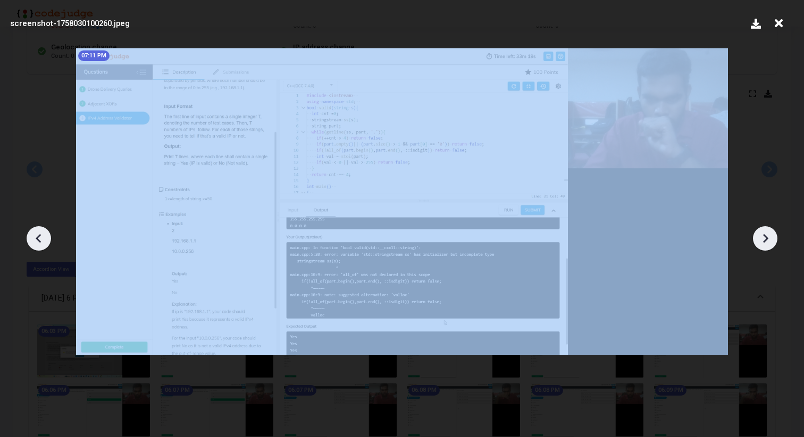
click at [766, 238] on icon at bounding box center [765, 238] width 5 height 9
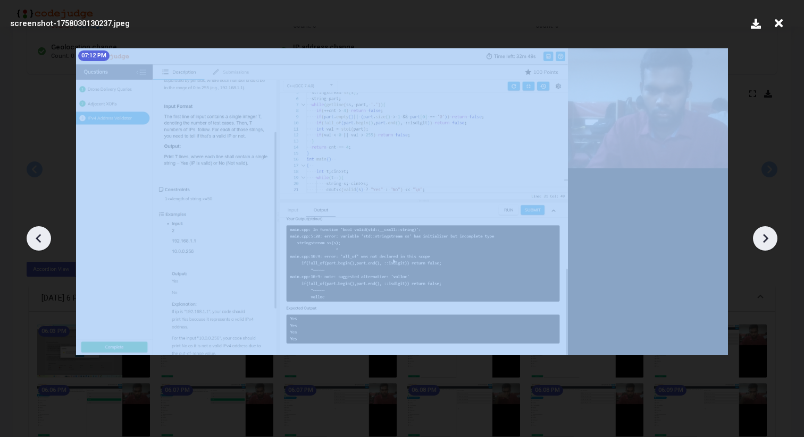
click at [766, 238] on icon at bounding box center [765, 238] width 5 height 9
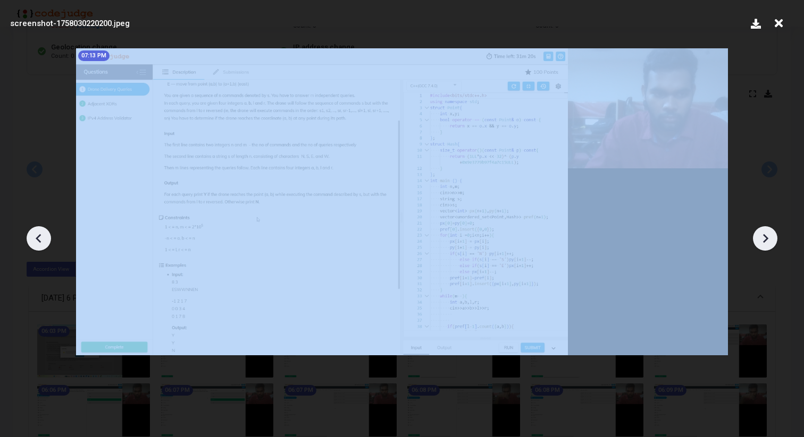
click at [766, 238] on icon at bounding box center [765, 238] width 5 height 9
drag, startPoint x: 766, startPoint y: 238, endPoint x: 766, endPoint y: 112, distance: 126.0
click at [766, 134] on div at bounding box center [402, 235] width 804 height 406
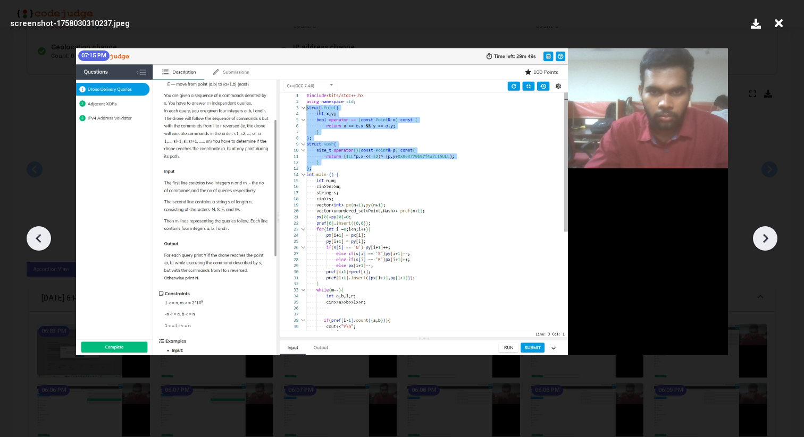
click at [777, 23] on icon at bounding box center [778, 23] width 16 height 20
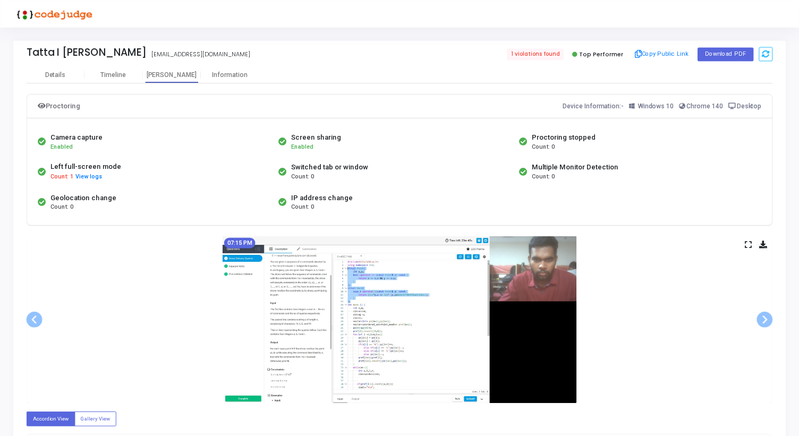
scroll to position [151, 0]
